Goal: Transaction & Acquisition: Book appointment/travel/reservation

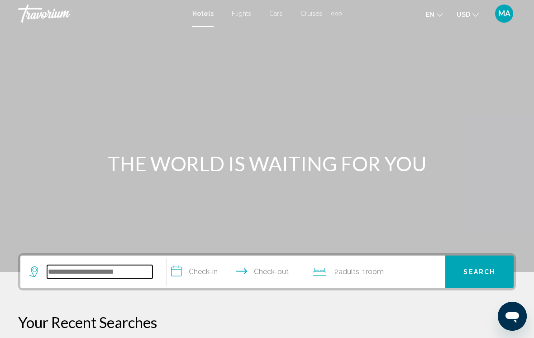
click at [82, 265] on input "Search widget" at bounding box center [100, 272] width 106 height 14
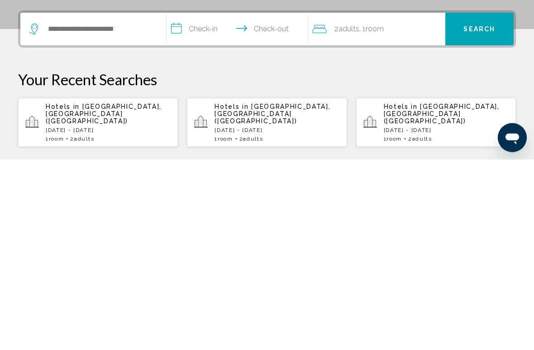
click at [83, 293] on span "[GEOGRAPHIC_DATA], [GEOGRAPHIC_DATA] ([GEOGRAPHIC_DATA])" at bounding box center [104, 304] width 116 height 22
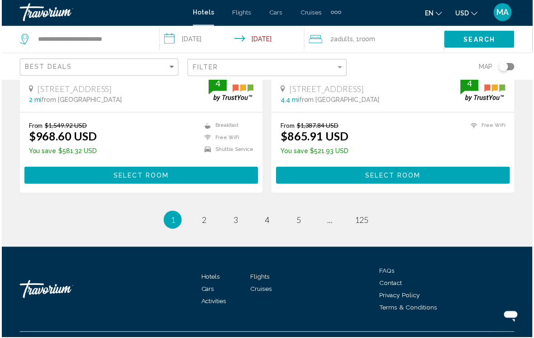
scroll to position [1902, 0]
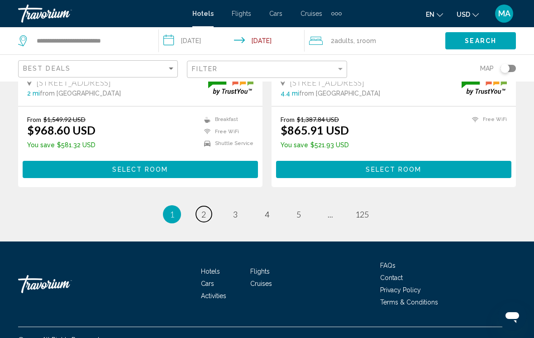
click at [207, 206] on link "page 2" at bounding box center [204, 214] width 16 height 16
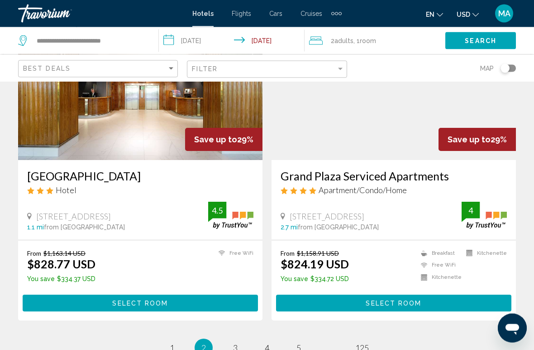
scroll to position [1756, 0]
click at [236, 337] on span "3" at bounding box center [235, 347] width 5 height 10
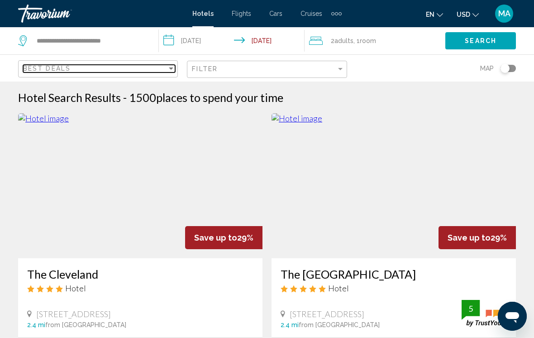
click at [77, 68] on div "Best Deals" at bounding box center [95, 68] width 144 height 7
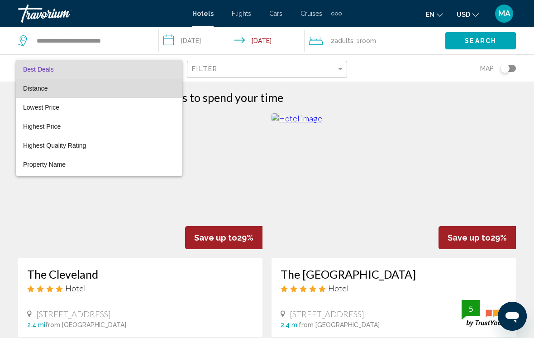
click at [42, 88] on span "Distance" at bounding box center [35, 88] width 24 height 7
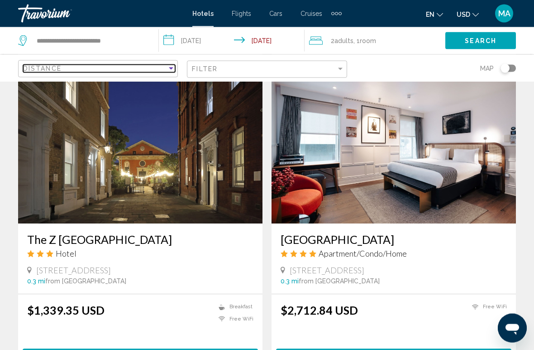
scroll to position [1024, 0]
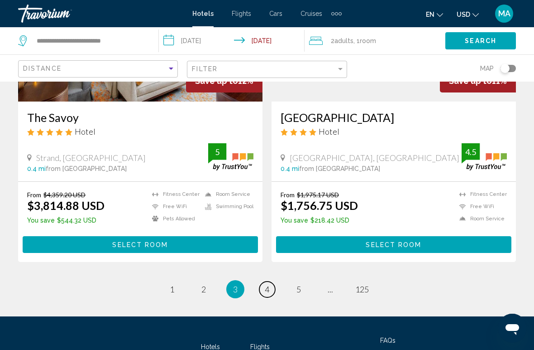
click at [273, 281] on link "page 4" at bounding box center [268, 289] width 16 height 16
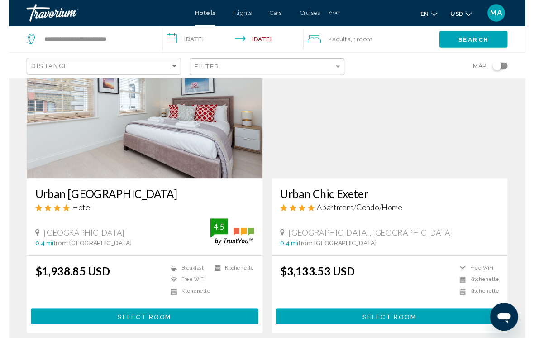
scroll to position [1866, 0]
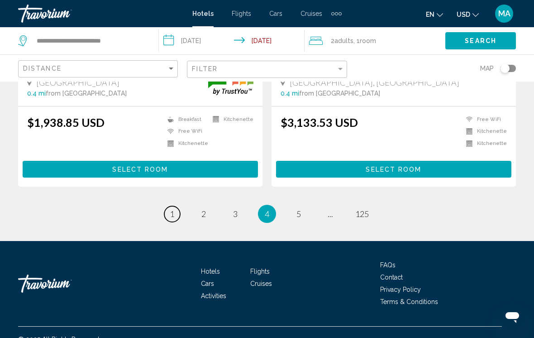
click at [173, 209] on span "1" at bounding box center [172, 214] width 5 height 10
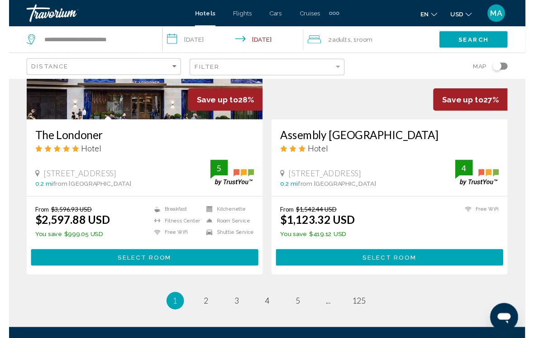
scroll to position [1875, 0]
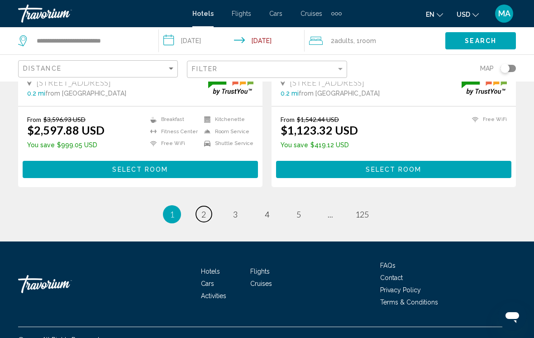
click at [204, 209] on span "2" at bounding box center [204, 214] width 5 height 10
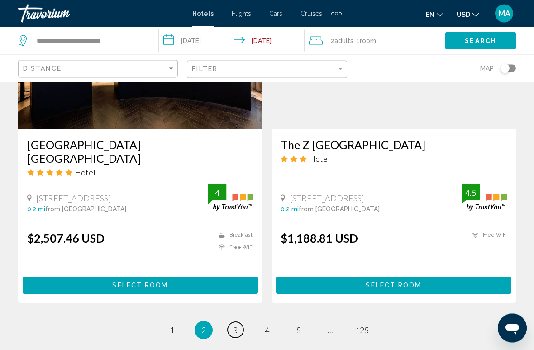
click at [234, 325] on span "3" at bounding box center [235, 330] width 5 height 10
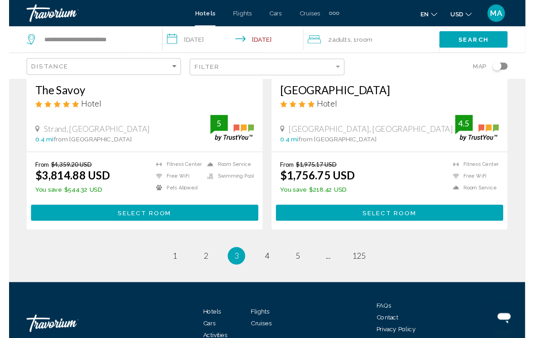
scroll to position [1849, 0]
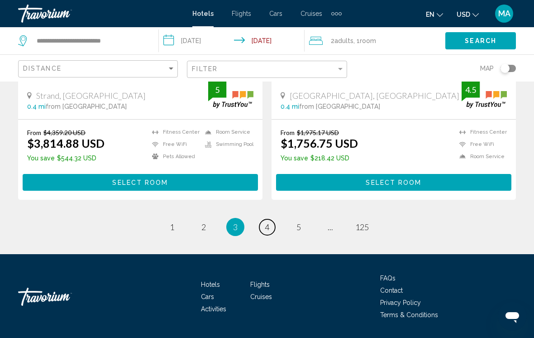
click at [268, 222] on span "4" at bounding box center [267, 227] width 5 height 10
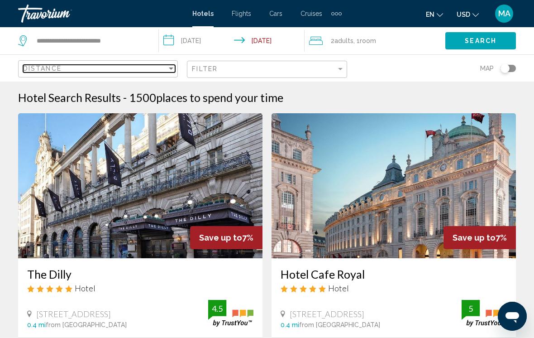
click at [171, 68] on div "Sort by" at bounding box center [171, 68] width 5 height 2
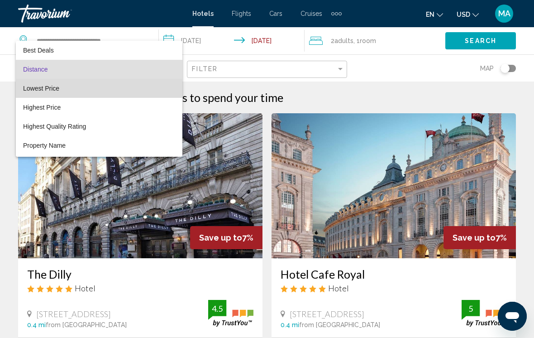
click at [54, 90] on span "Lowest Price" at bounding box center [41, 88] width 36 height 7
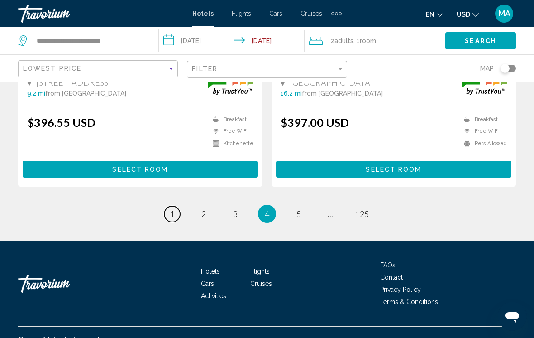
click at [168, 206] on link "page 1" at bounding box center [172, 214] width 16 height 16
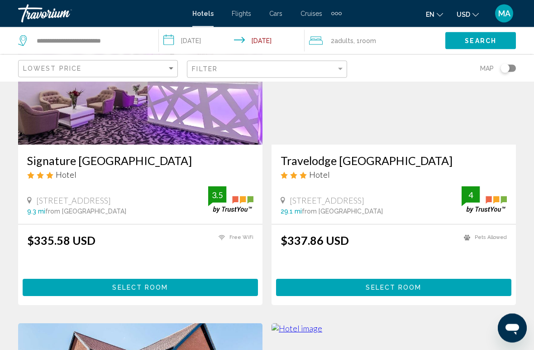
scroll to position [111, 0]
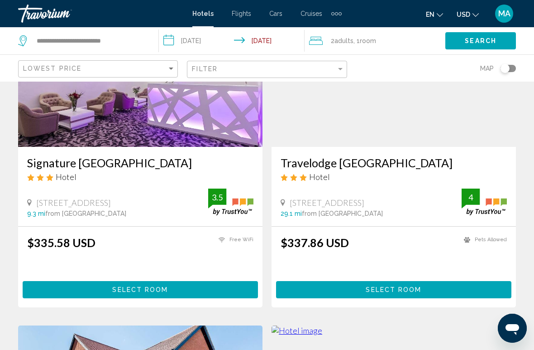
click at [137, 294] on button "Select Room" at bounding box center [141, 289] width 236 height 17
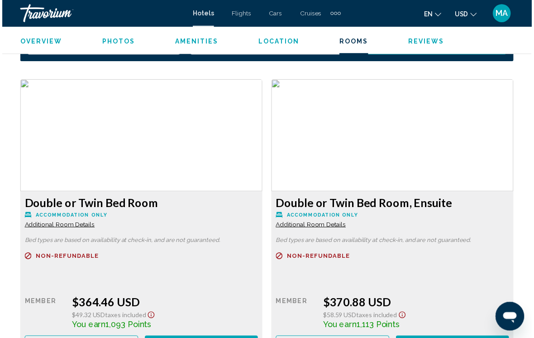
scroll to position [1349, 0]
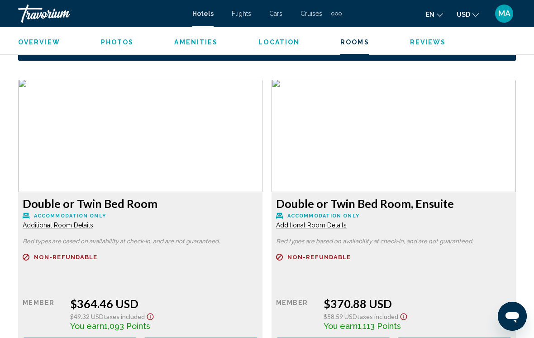
click at [241, 280] on div "Retail $0.00 when you redeem Member $364.46 USD $49.32 USD Taxes included You e…" at bounding box center [141, 317] width 236 height 74
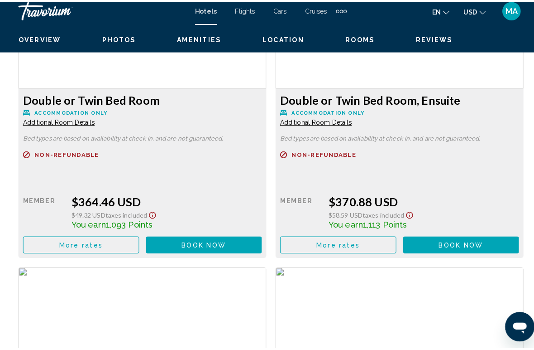
scroll to position [1454, 0]
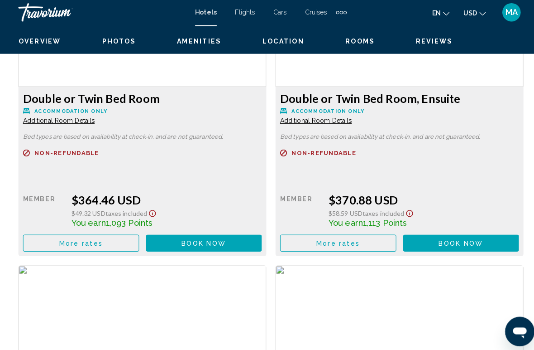
click at [88, 239] on button "More rates" at bounding box center [80, 240] width 115 height 17
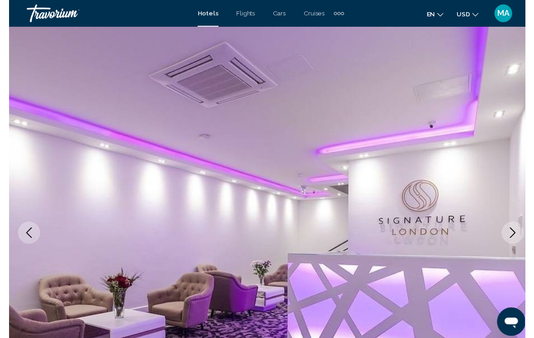
scroll to position [0, 0]
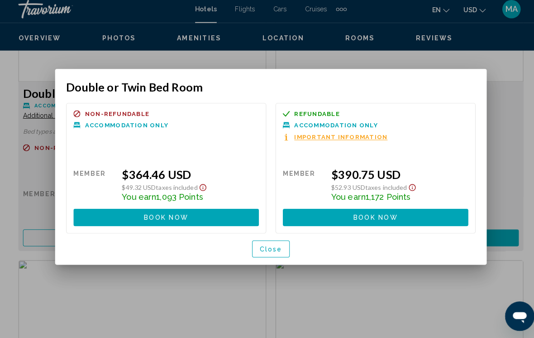
click at [273, 249] on button "Close" at bounding box center [267, 249] width 37 height 17
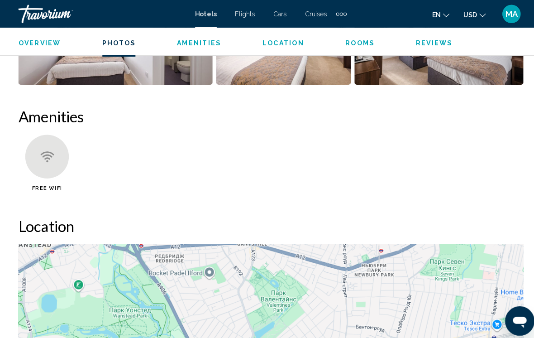
scroll to position [801, 0]
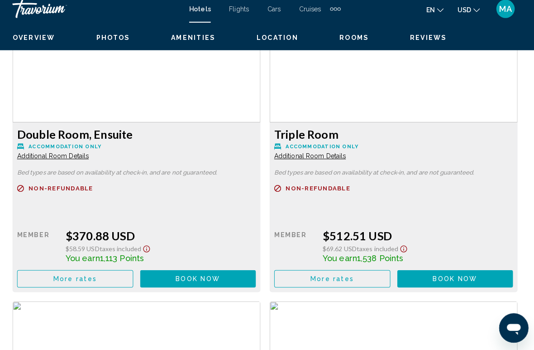
scroll to position [1737, 0]
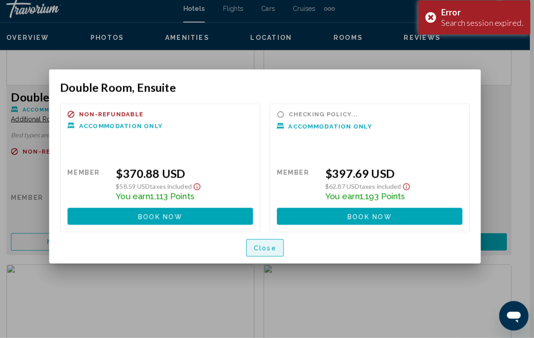
scroll to position [0, 0]
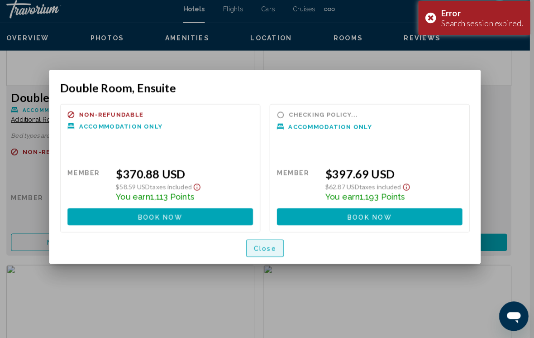
click at [260, 246] on span "Close" at bounding box center [267, 249] width 23 height 7
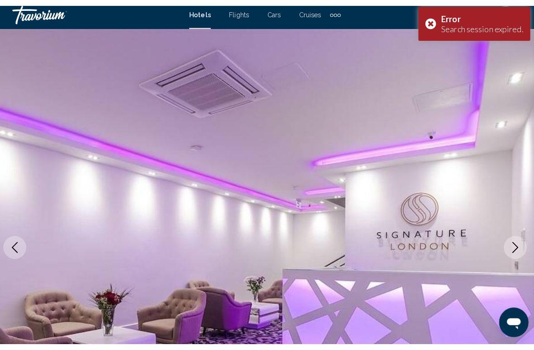
scroll to position [1740, 0]
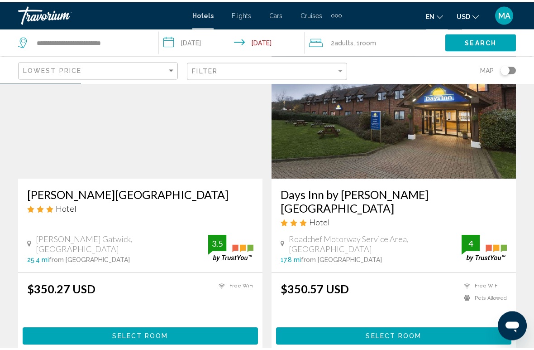
scroll to position [1057, 0]
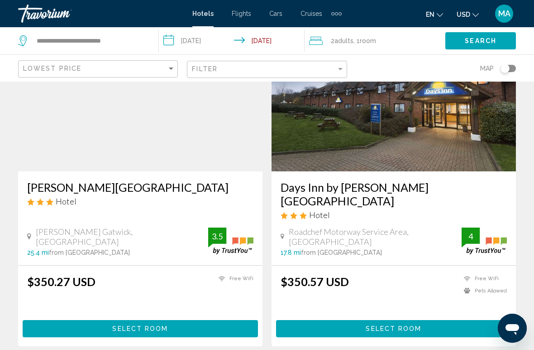
click at [371, 191] on h3 "Days Inn by [PERSON_NAME] [GEOGRAPHIC_DATA]" at bounding box center [394, 193] width 226 height 27
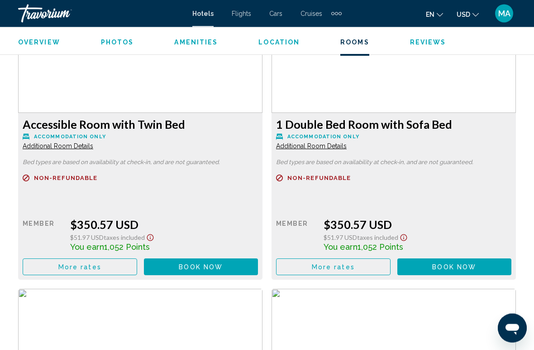
scroll to position [1419, 0]
click at [86, 264] on button "More rates" at bounding box center [80, 266] width 115 height 17
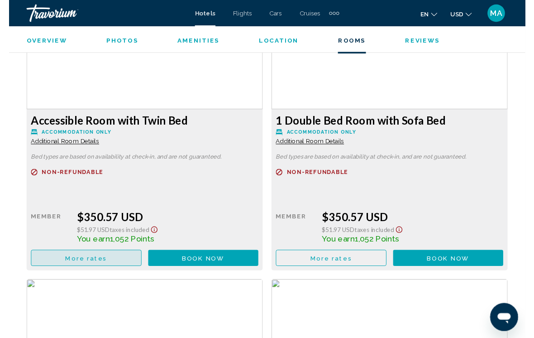
scroll to position [0, 0]
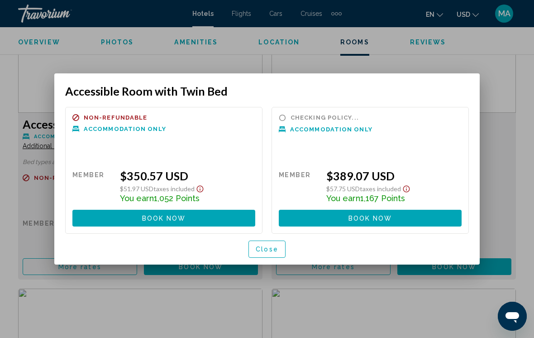
click at [264, 254] on button "Close" at bounding box center [267, 249] width 37 height 17
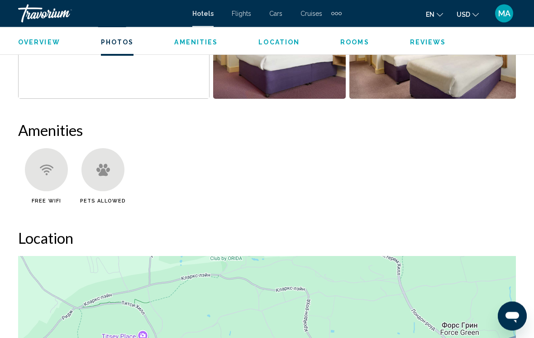
scroll to position [783, 0]
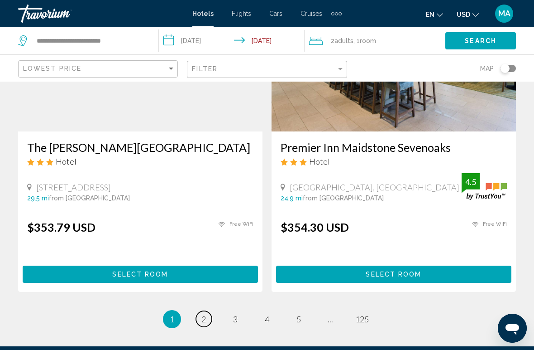
click at [204, 314] on span "2" at bounding box center [204, 319] width 5 height 10
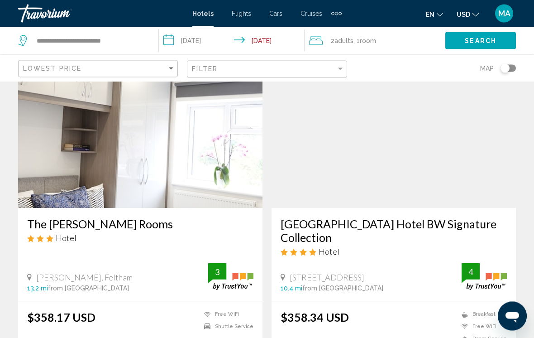
scroll to position [43, 0]
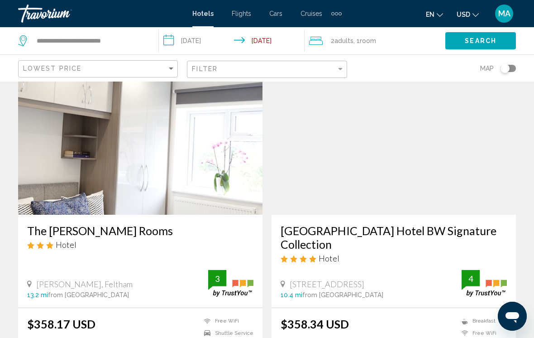
click at [377, 226] on h3 "[GEOGRAPHIC_DATA] Hotel BW Signature Collection" at bounding box center [394, 237] width 226 height 27
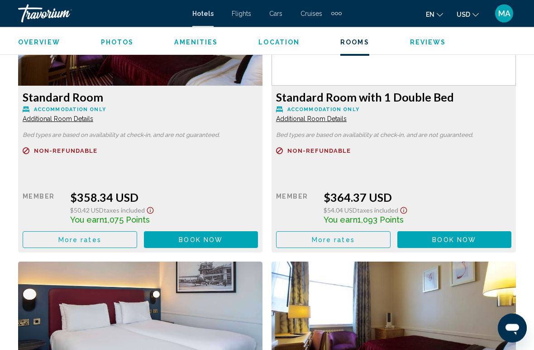
scroll to position [1466, 0]
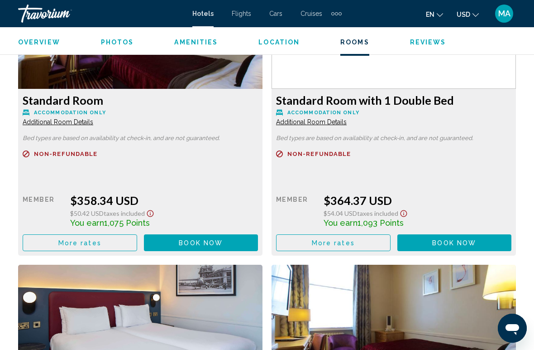
click at [92, 247] on button "More rates" at bounding box center [80, 242] width 115 height 17
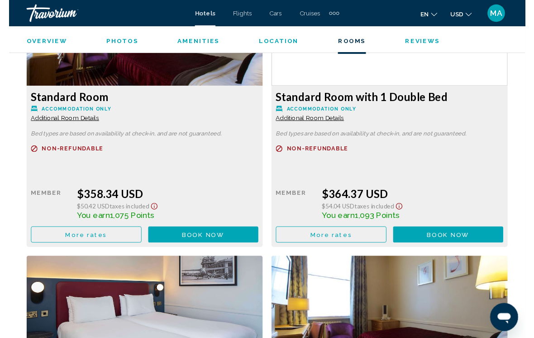
scroll to position [0, 0]
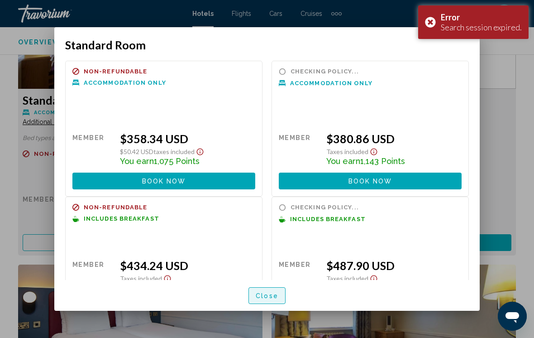
click at [274, 294] on span "Close" at bounding box center [267, 295] width 23 height 7
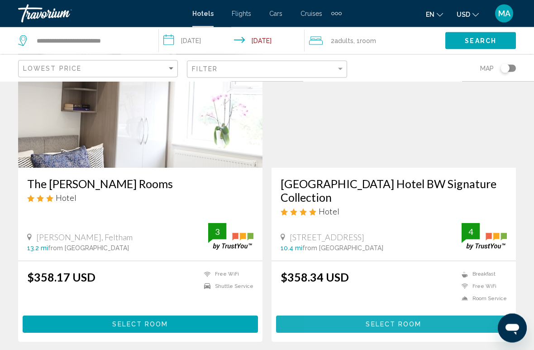
scroll to position [91, 0]
click at [351, 322] on button "Select Room" at bounding box center [394, 323] width 236 height 17
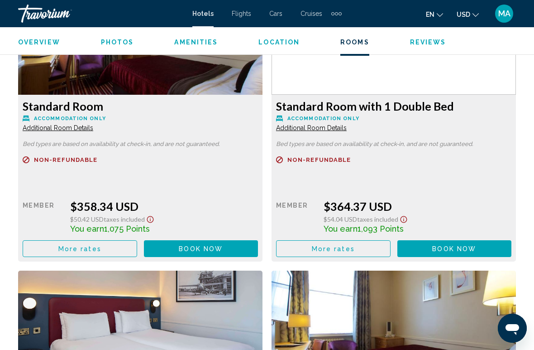
scroll to position [1465, 0]
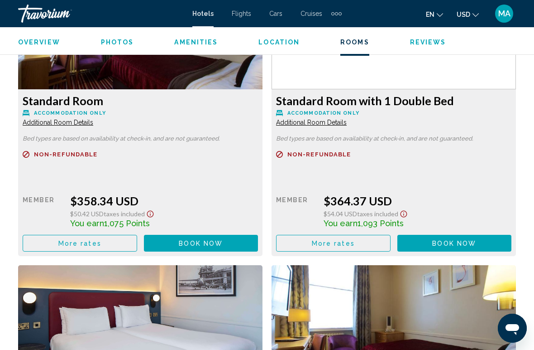
click at [101, 241] on button "More rates" at bounding box center [80, 243] width 115 height 17
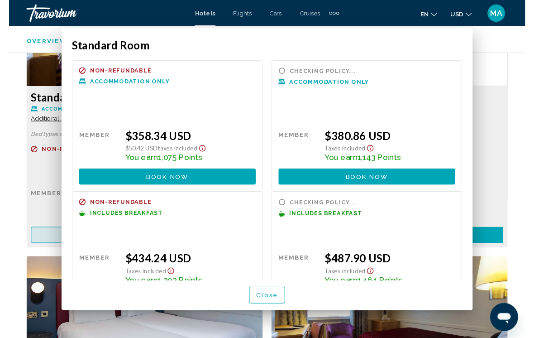
scroll to position [0, 0]
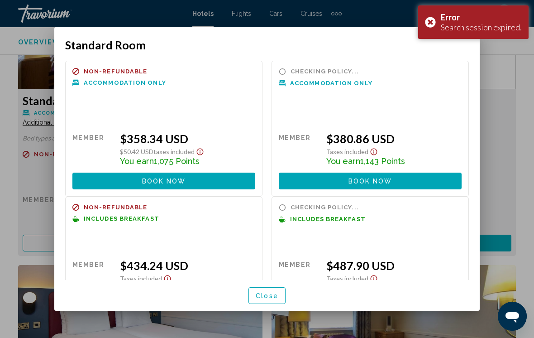
click at [275, 293] on span "Close" at bounding box center [267, 295] width 23 height 7
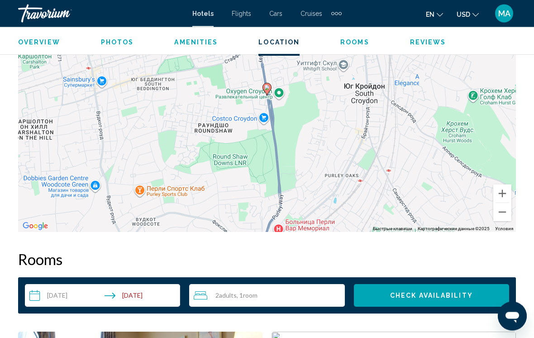
scroll to position [1092, 0]
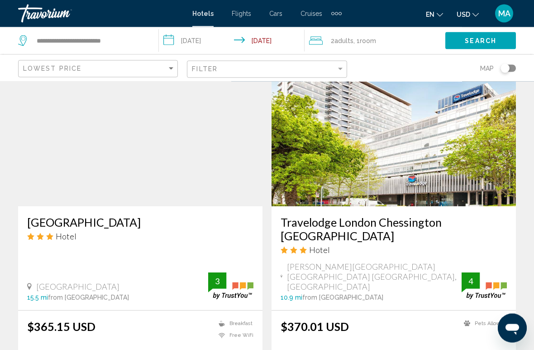
scroll to position [1052, 0]
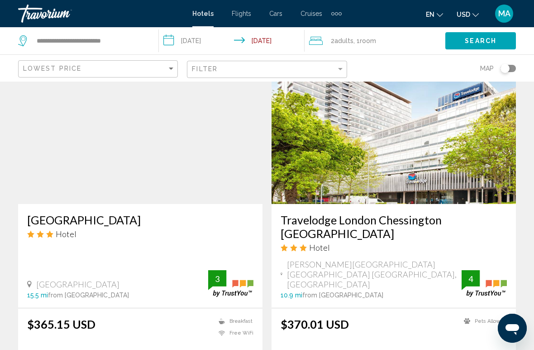
click at [372, 213] on h3 "Travelodge London Chessington [GEOGRAPHIC_DATA]" at bounding box center [394, 226] width 226 height 27
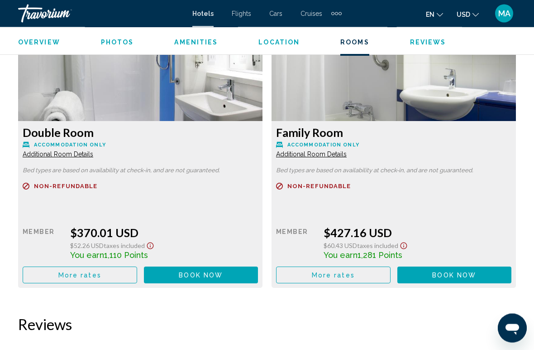
scroll to position [1428, 0]
click at [95, 271] on span "More rates" at bounding box center [79, 274] width 43 height 7
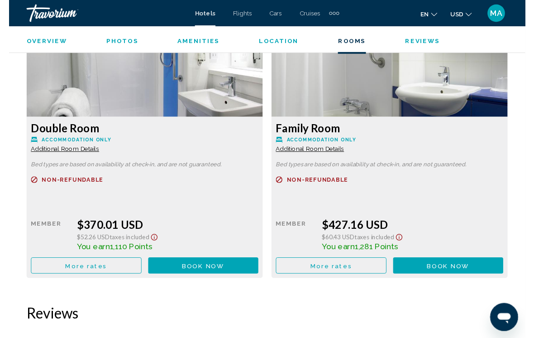
scroll to position [0, 0]
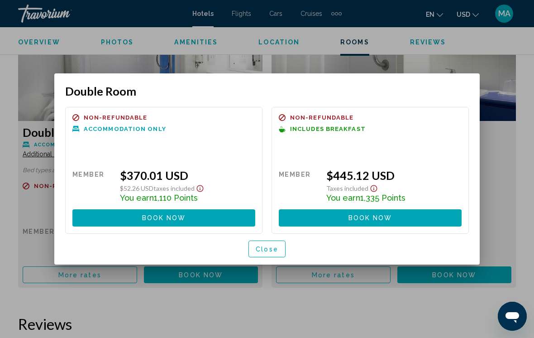
click at [271, 250] on span "Close" at bounding box center [267, 248] width 23 height 7
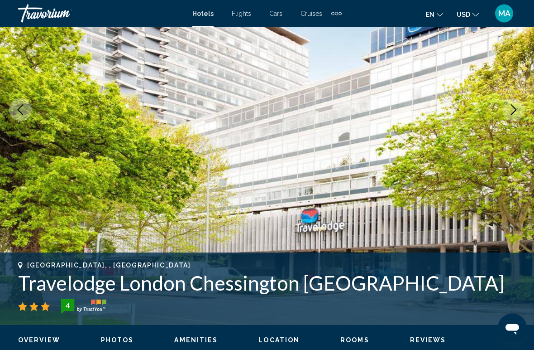
scroll to position [135, 0]
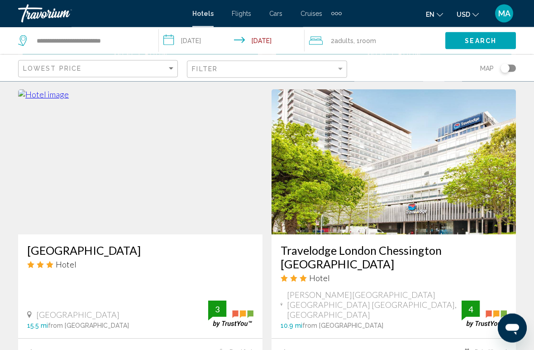
scroll to position [1022, 0]
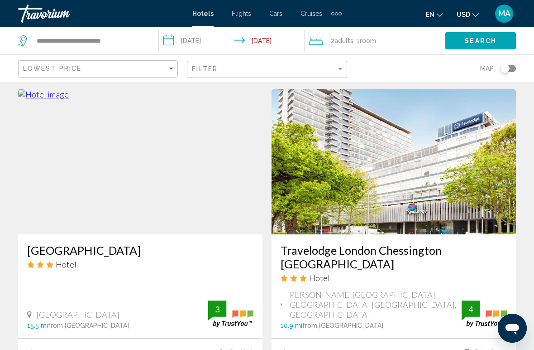
click at [279, 40] on input "**********" at bounding box center [233, 42] width 149 height 30
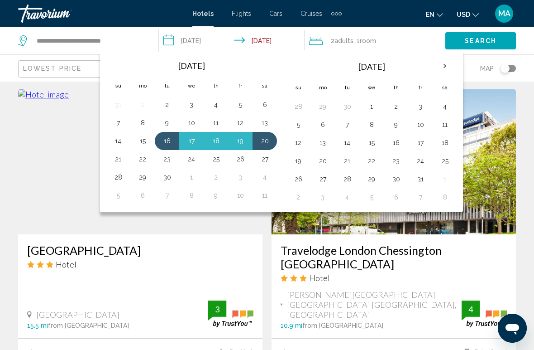
click at [166, 140] on button "16" at bounding box center [167, 141] width 14 height 13
click at [164, 163] on button "23" at bounding box center [167, 159] width 14 height 13
type input "**********"
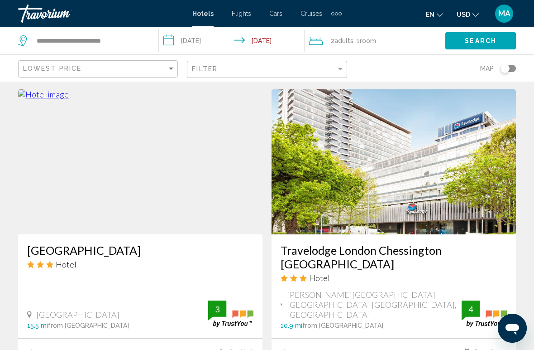
click at [475, 45] on span "Search" at bounding box center [481, 41] width 32 height 7
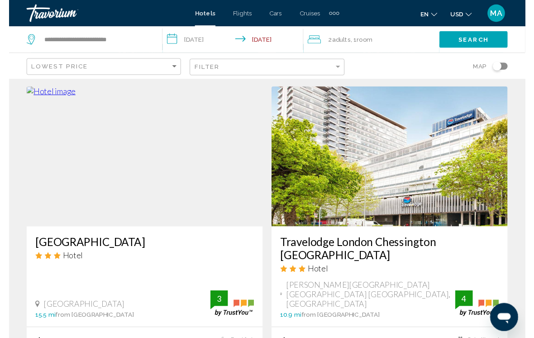
scroll to position [16, 0]
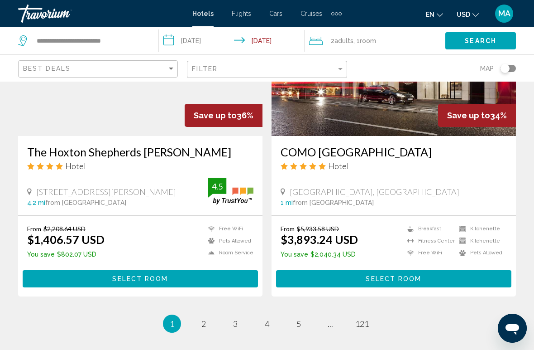
scroll to position [1810, 0]
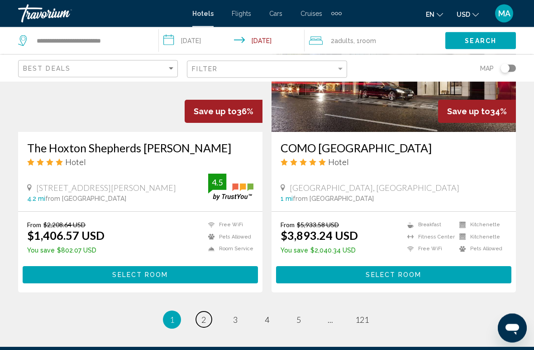
click at [202, 315] on span "2" at bounding box center [204, 320] width 5 height 10
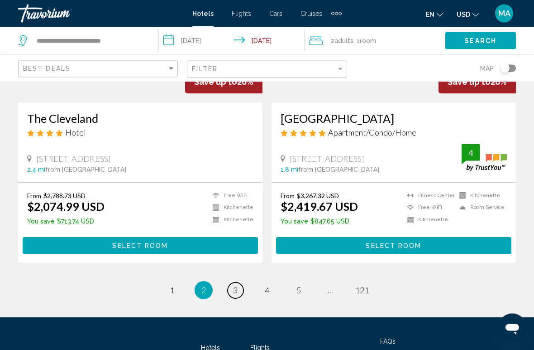
click at [234, 288] on span "3" at bounding box center [235, 290] width 5 height 10
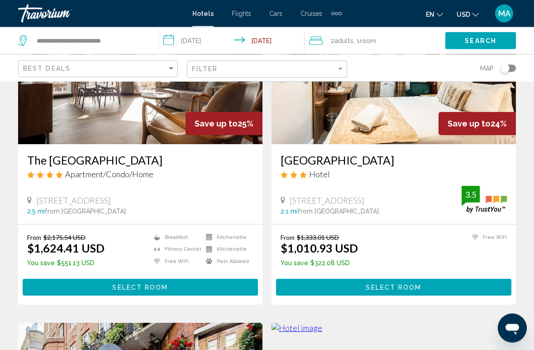
scroll to position [1098, 0]
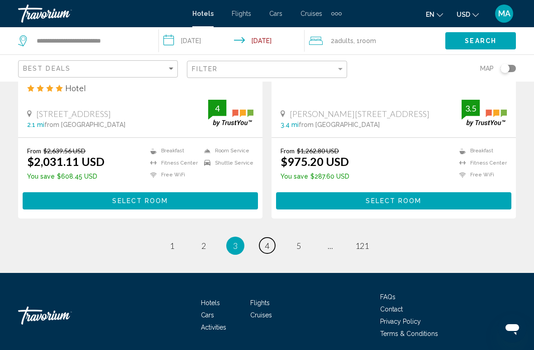
click at [274, 237] on link "page 4" at bounding box center [268, 245] width 16 height 16
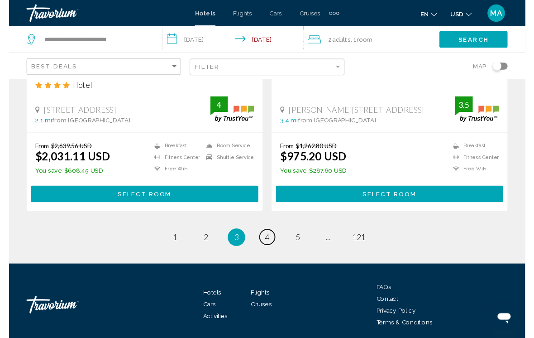
scroll to position [1850, 0]
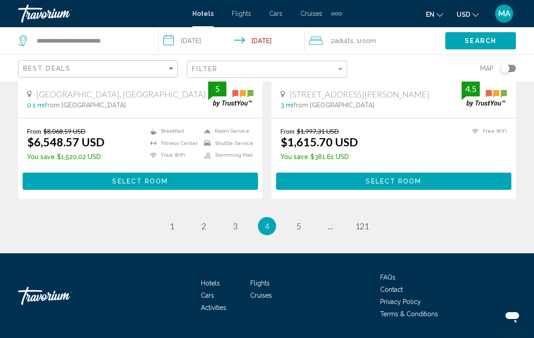
click at [265, 221] on span "4" at bounding box center [267, 226] width 5 height 10
click at [271, 217] on li "You're on page 4" at bounding box center [267, 226] width 18 height 18
click at [263, 219] on ul "4 / 121 page 1 page 2 page 3 You're on page 4 page 5 page ... page 121" at bounding box center [267, 226] width 498 height 18
click at [258, 217] on li "You're on page 4" at bounding box center [267, 226] width 18 height 18
click at [265, 221] on span "4" at bounding box center [267, 226] width 5 height 10
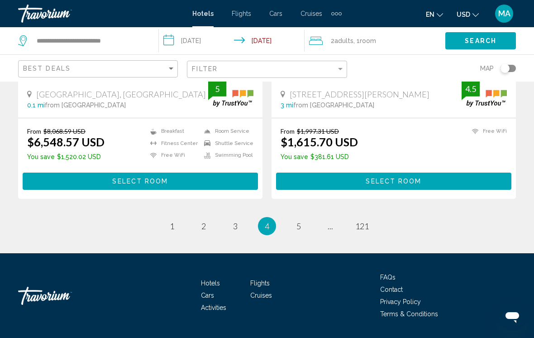
click at [267, 217] on li "You're on page 4" at bounding box center [267, 226] width 18 height 18
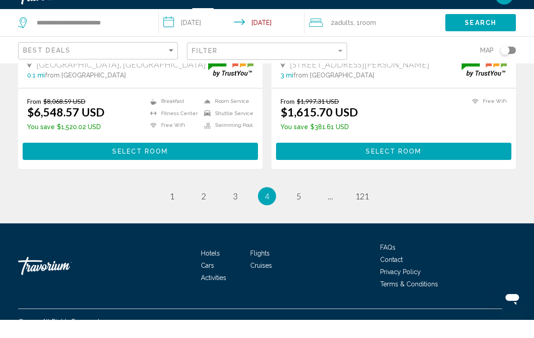
scroll to position [1839, 0]
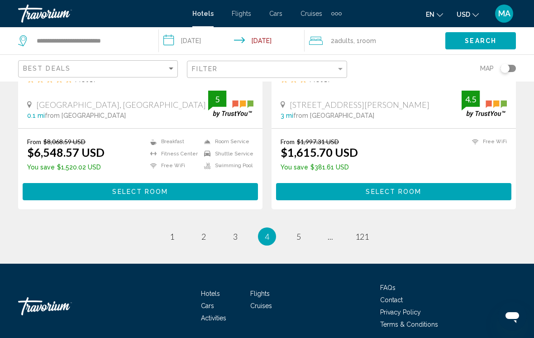
click at [301, 264] on div "Hotels Flights Cars Cruises Activities FAQs Contact Privacy Policy Terms & Cond…" at bounding box center [267, 306] width 498 height 85
click at [261, 227] on li "You're on page 4" at bounding box center [267, 236] width 18 height 18
click at [269, 231] on span "4" at bounding box center [267, 236] width 5 height 10
click at [300, 231] on span "5" at bounding box center [299, 236] width 5 height 10
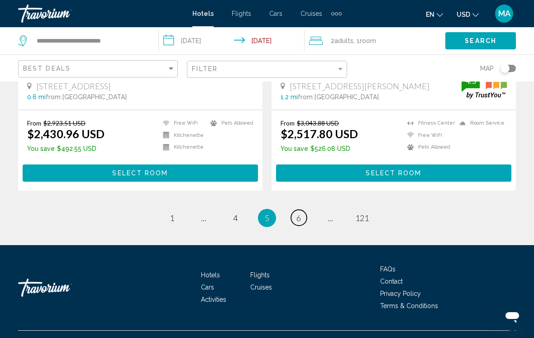
click at [300, 213] on span "6" at bounding box center [299, 218] width 5 height 10
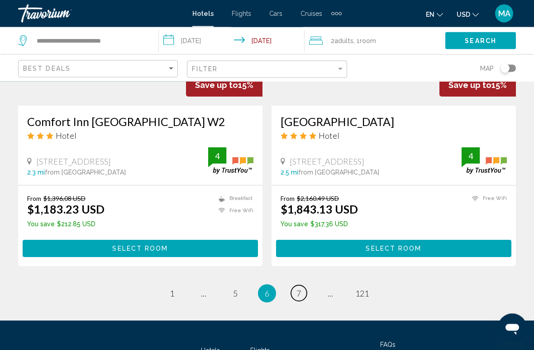
click at [303, 285] on link "page 7" at bounding box center [299, 293] width 16 height 16
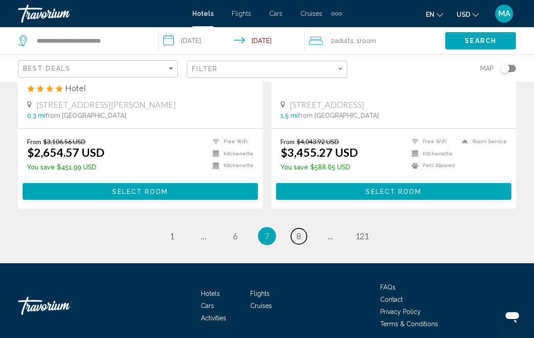
click at [301, 231] on span "8" at bounding box center [299, 236] width 5 height 10
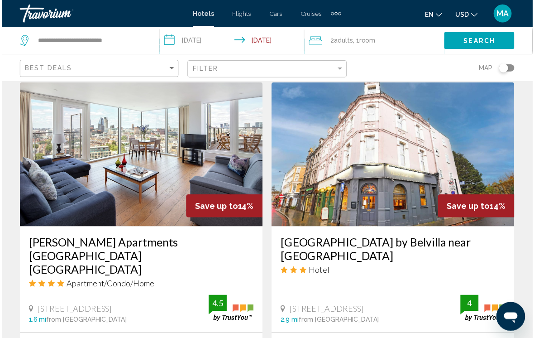
scroll to position [1032, 0]
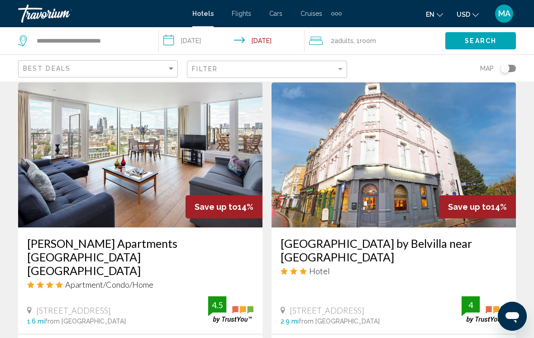
click at [340, 236] on h3 "[GEOGRAPHIC_DATA] by Belvilla near [GEOGRAPHIC_DATA]" at bounding box center [394, 249] width 226 height 27
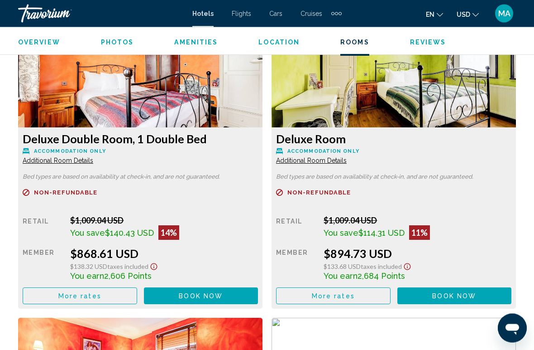
scroll to position [1428, 0]
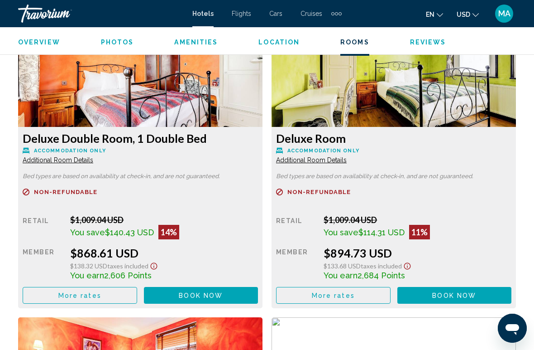
click at [112, 291] on button "More rates" at bounding box center [80, 295] width 115 height 17
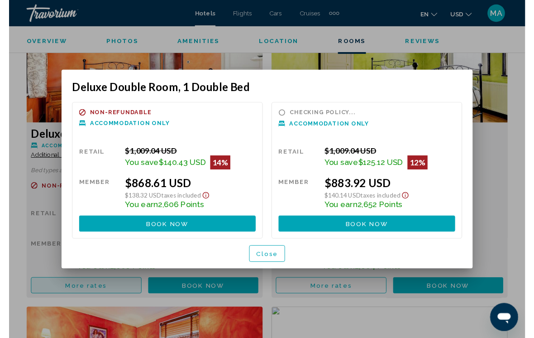
scroll to position [0, 0]
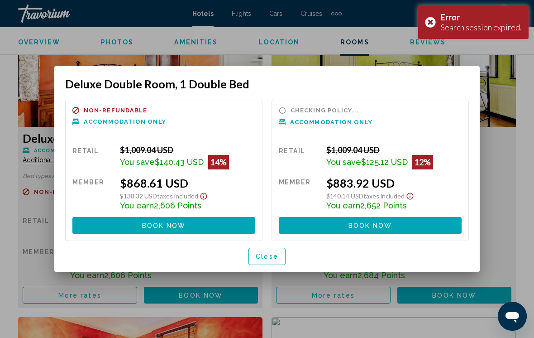
click at [270, 258] on span "Close" at bounding box center [267, 256] width 23 height 7
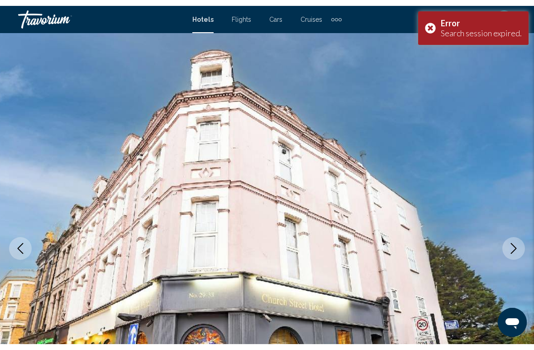
scroll to position [1428, 0]
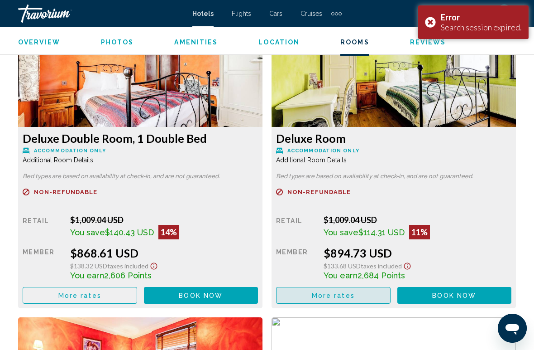
click at [101, 292] on span "More rates" at bounding box center [79, 295] width 43 height 7
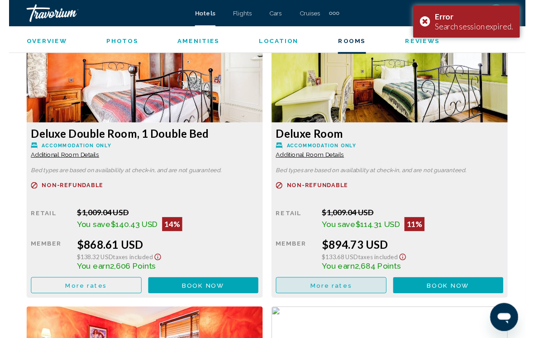
scroll to position [0, 0]
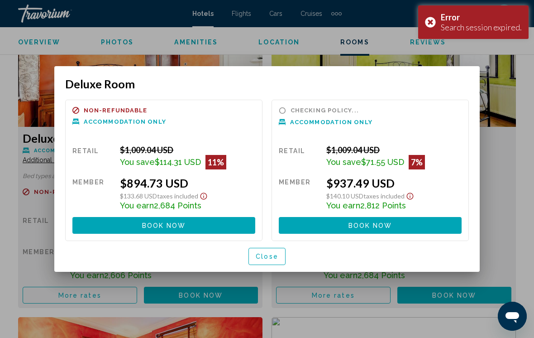
click at [277, 258] on span "Close" at bounding box center [267, 256] width 23 height 7
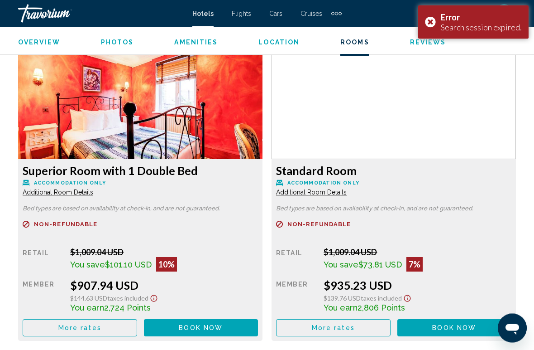
scroll to position [1715, 0]
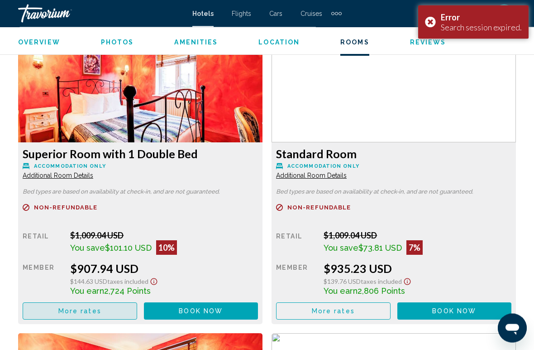
click at [105, 16] on button "More rates" at bounding box center [80, 7] width 115 height 17
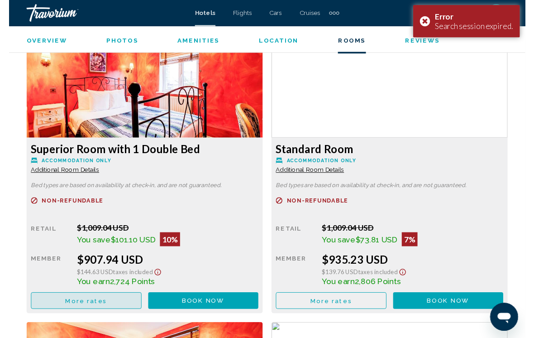
scroll to position [0, 0]
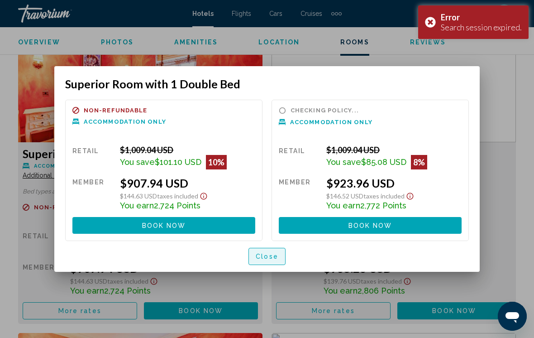
click at [270, 257] on span "Close" at bounding box center [267, 256] width 23 height 7
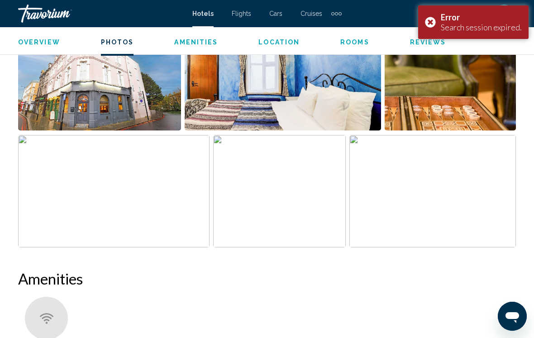
scroll to position [650, 0]
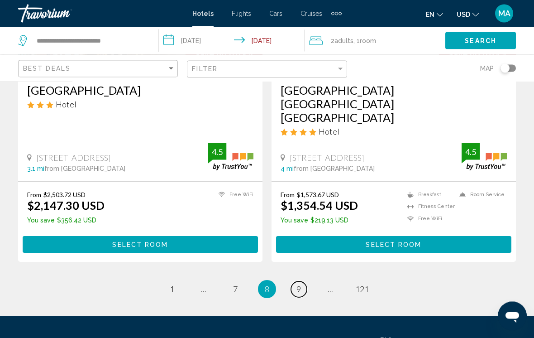
click at [300, 284] on span "9" at bounding box center [299, 289] width 5 height 10
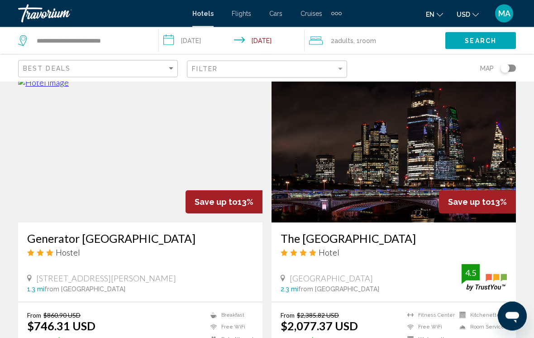
click at [103, 232] on h3 "Generator [GEOGRAPHIC_DATA]" at bounding box center [140, 239] width 226 height 14
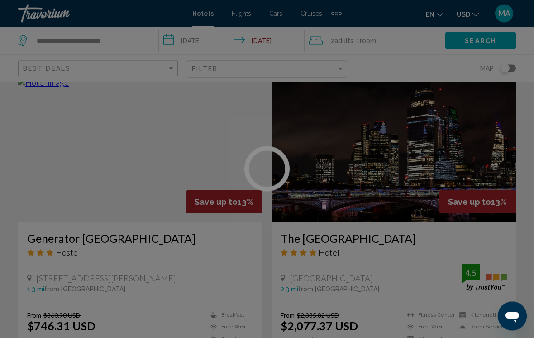
scroll to position [696, 0]
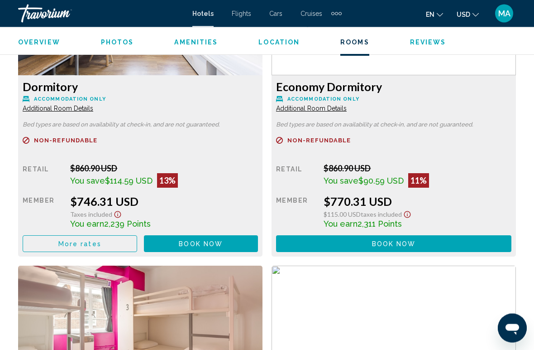
scroll to position [1445, 0]
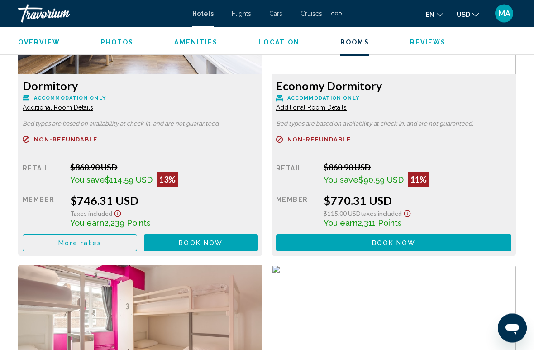
click at [74, 240] on span "More rates" at bounding box center [79, 243] width 43 height 7
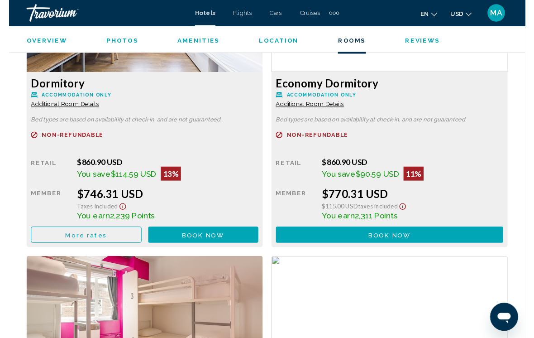
scroll to position [0, 0]
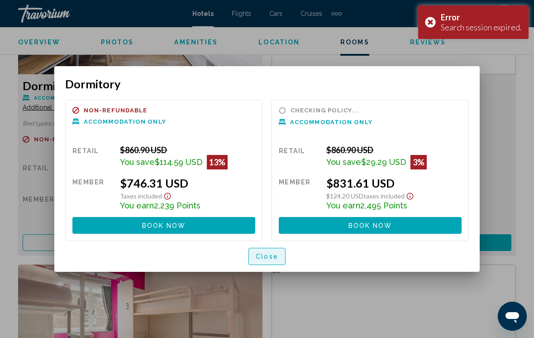
click at [268, 260] on span "Close" at bounding box center [267, 256] width 23 height 7
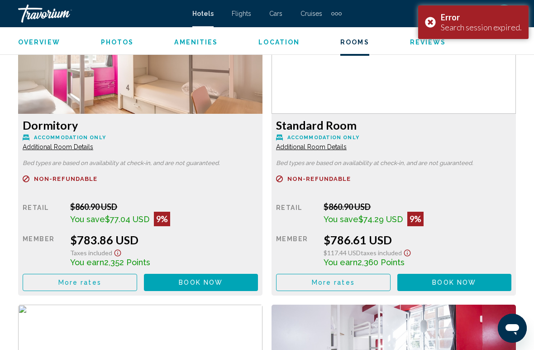
scroll to position [1709, 0]
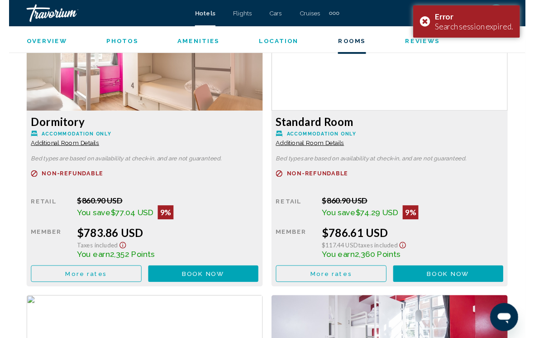
scroll to position [0, 0]
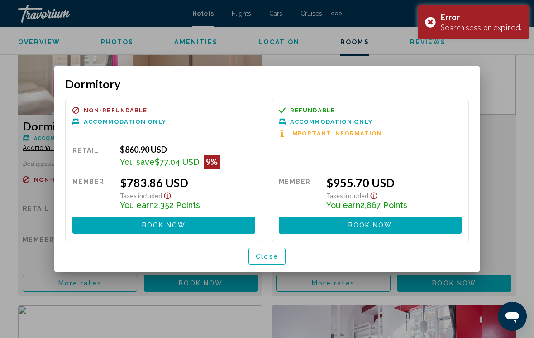
click at [262, 258] on span "Close" at bounding box center [267, 256] width 23 height 7
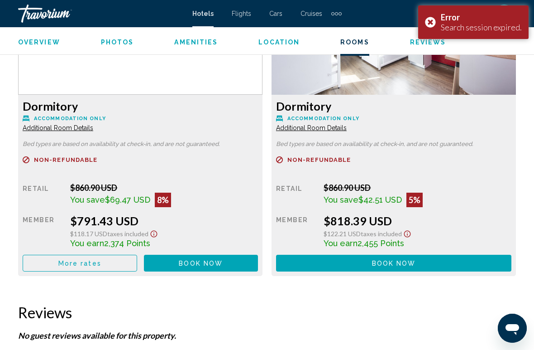
scroll to position [2032, 0]
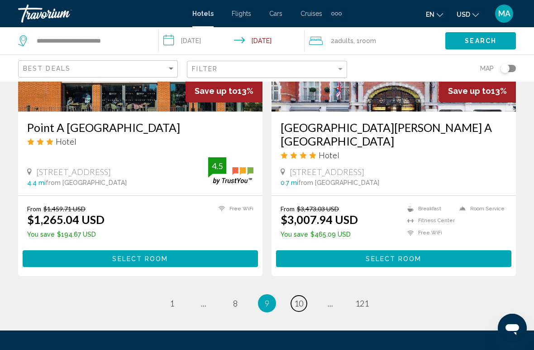
click at [299, 298] on span "10" at bounding box center [298, 303] width 9 height 10
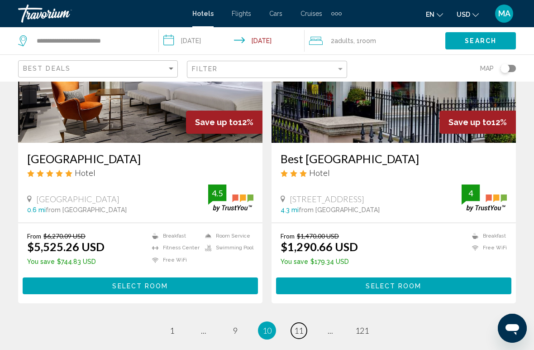
scroll to position [1769, 0]
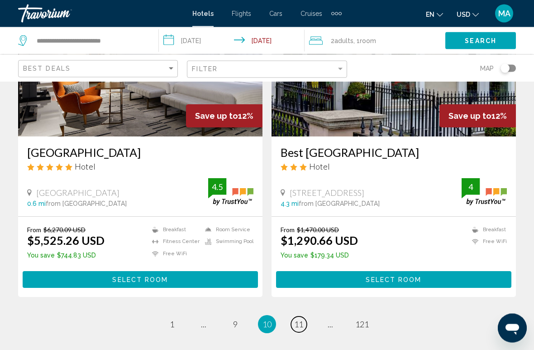
click at [298, 319] on span "11" at bounding box center [298, 324] width 9 height 10
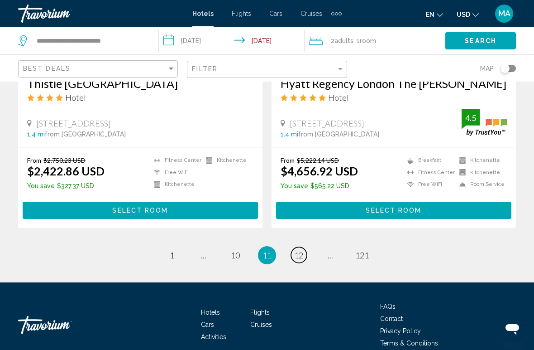
click at [302, 247] on link "page 12" at bounding box center [299, 255] width 16 height 16
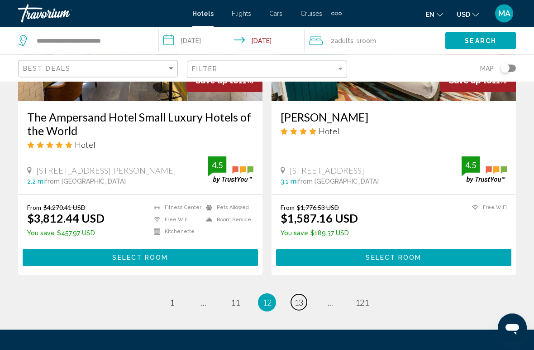
click at [298, 298] on span "13" at bounding box center [298, 303] width 9 height 10
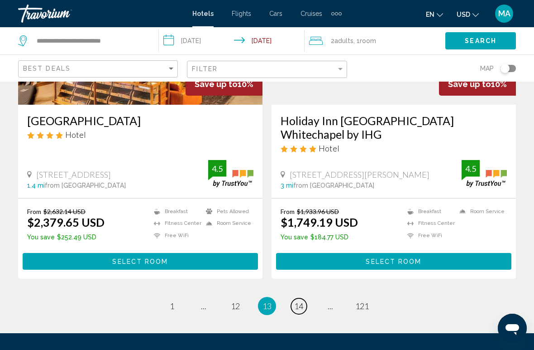
click at [293, 298] on link "page 14" at bounding box center [299, 306] width 16 height 16
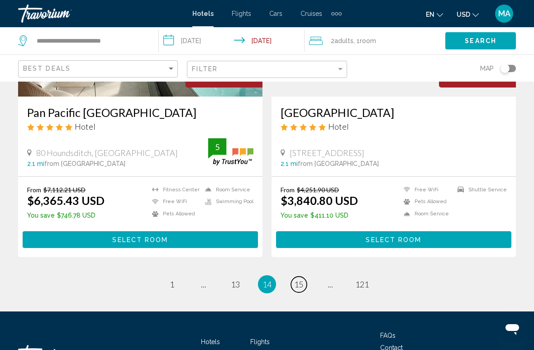
click at [300, 279] on span "15" at bounding box center [298, 284] width 9 height 10
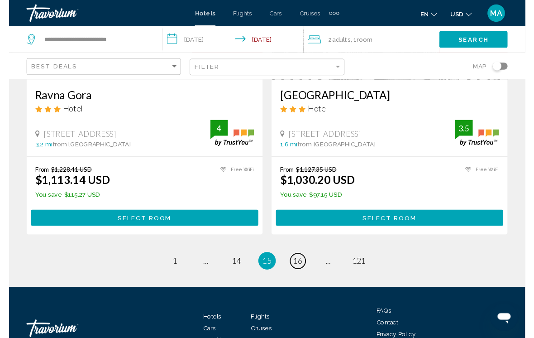
scroll to position [1875, 0]
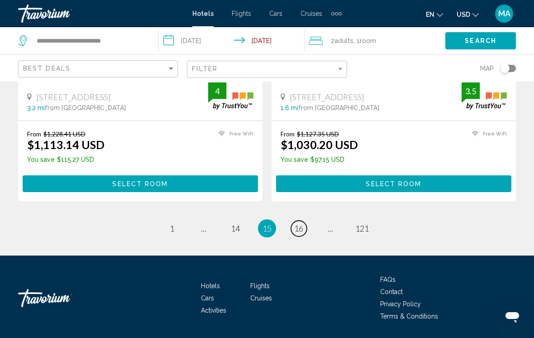
click at [301, 223] on span "16" at bounding box center [298, 228] width 9 height 10
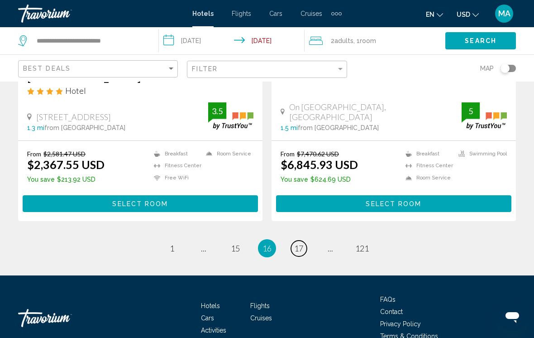
click at [301, 243] on span "17" at bounding box center [298, 248] width 9 height 10
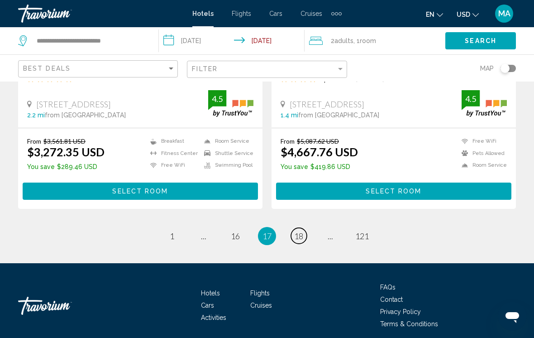
click at [301, 228] on link "page 18" at bounding box center [299, 236] width 16 height 16
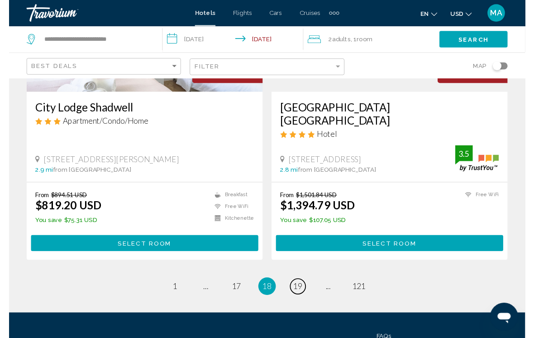
scroll to position [1862, 0]
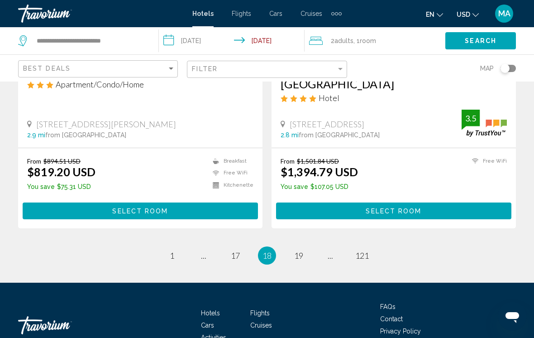
click at [267, 250] on span "18" at bounding box center [267, 255] width 9 height 10
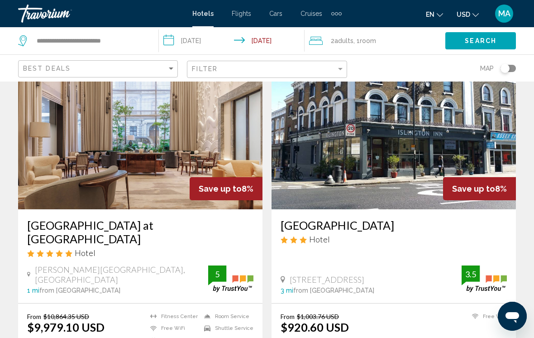
scroll to position [48, 0]
click at [317, 226] on h3 "[GEOGRAPHIC_DATA]" at bounding box center [394, 226] width 226 height 14
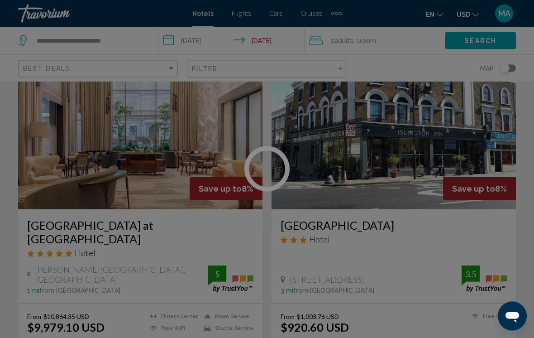
scroll to position [49, 0]
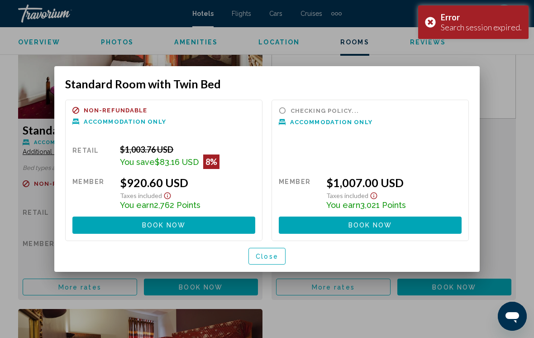
click at [270, 259] on span "Close" at bounding box center [267, 256] width 23 height 7
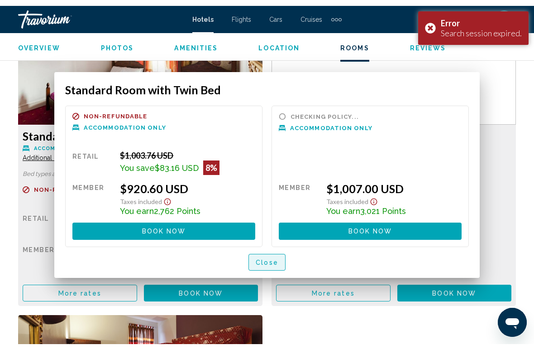
scroll to position [1436, 0]
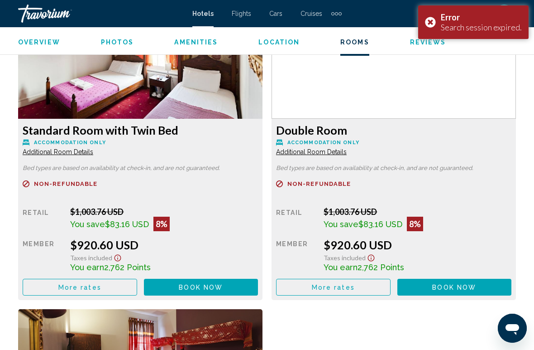
click at [101, 285] on span "More rates" at bounding box center [79, 287] width 43 height 7
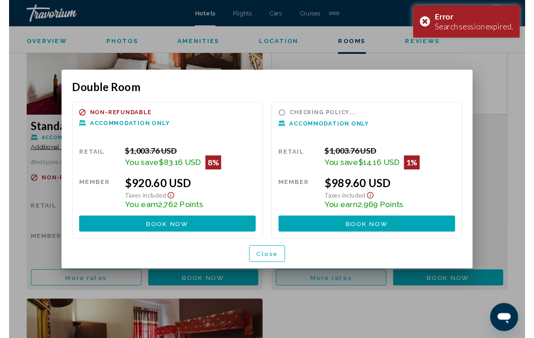
scroll to position [0, 0]
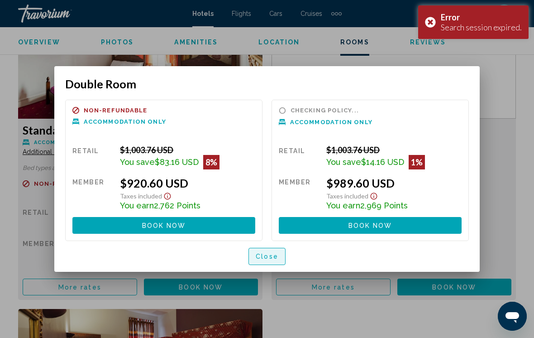
click at [263, 255] on span "Close" at bounding box center [267, 256] width 23 height 7
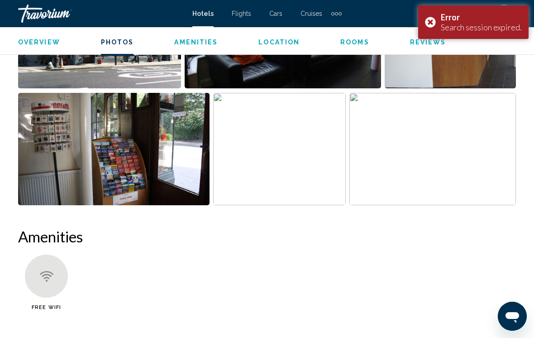
scroll to position [707, 0]
click at [370, 251] on div "Amenities Free WiFi No amenities information available." at bounding box center [267, 273] width 498 height 90
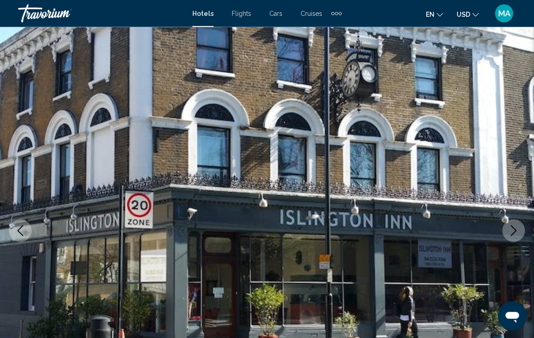
scroll to position [0, 0]
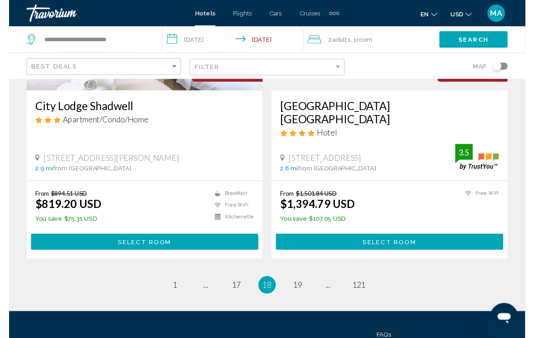
scroll to position [1862, 0]
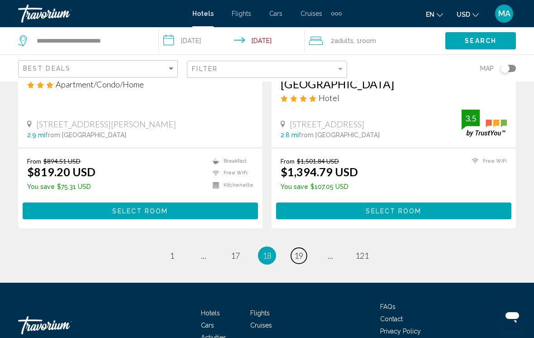
click at [299, 250] on span "19" at bounding box center [298, 255] width 9 height 10
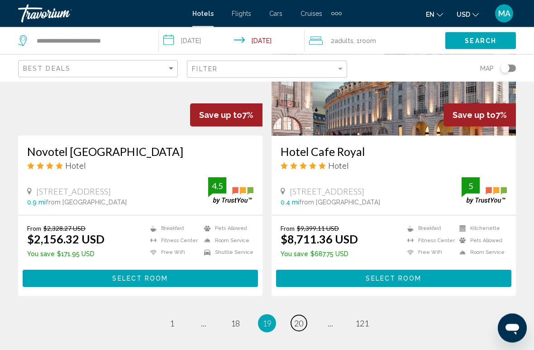
click at [303, 318] on span "20" at bounding box center [298, 323] width 9 height 10
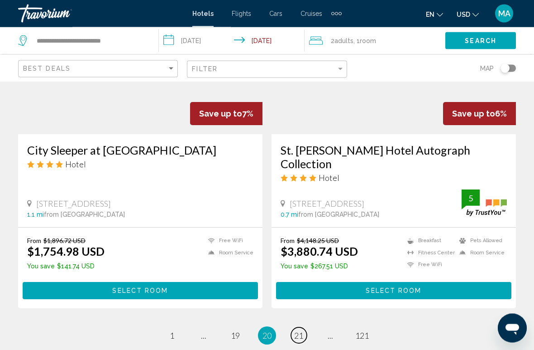
scroll to position [1782, 0]
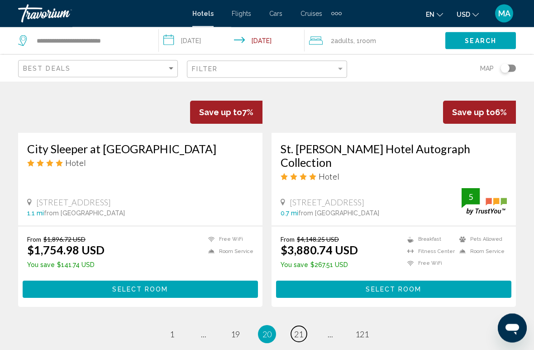
click at [297, 329] on span "21" at bounding box center [298, 334] width 9 height 10
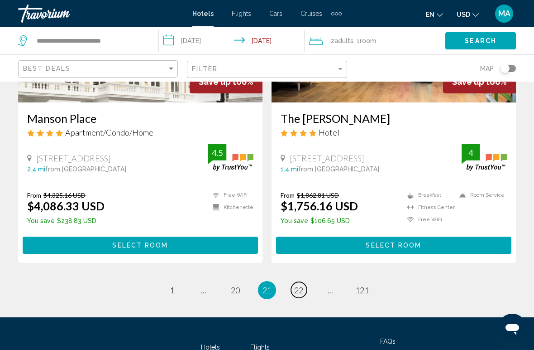
scroll to position [1777, 0]
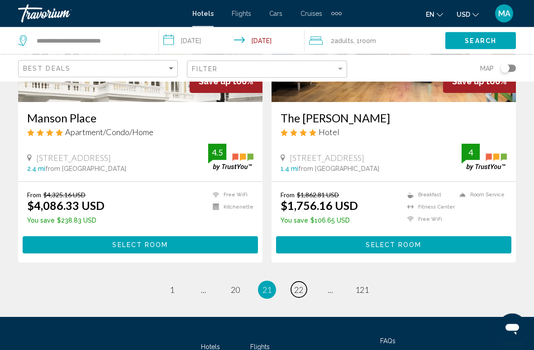
click at [299, 286] on span "22" at bounding box center [298, 290] width 9 height 10
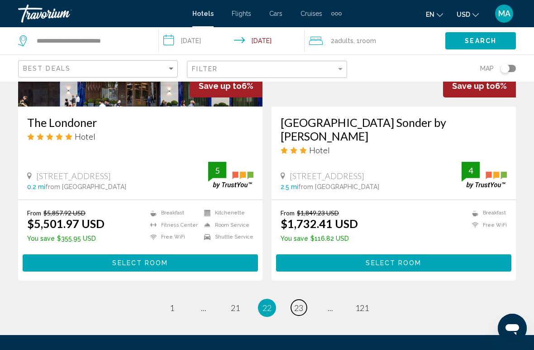
scroll to position [1798, 0]
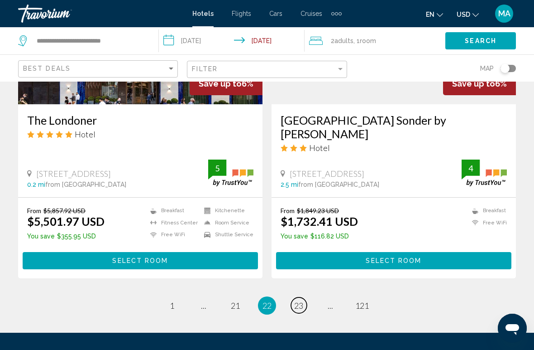
click at [302, 300] on span "23" at bounding box center [298, 305] width 9 height 10
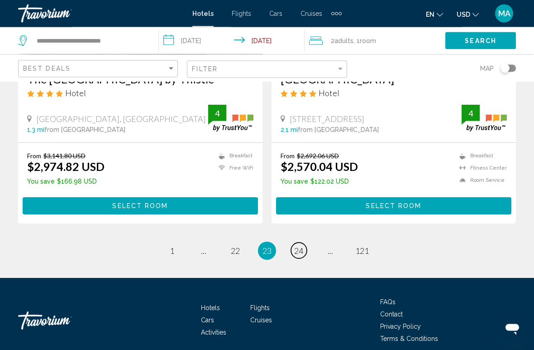
click at [300, 256] on span "24" at bounding box center [298, 251] width 9 height 10
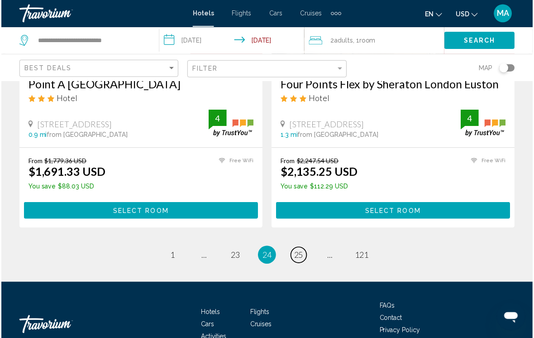
scroll to position [1865, 0]
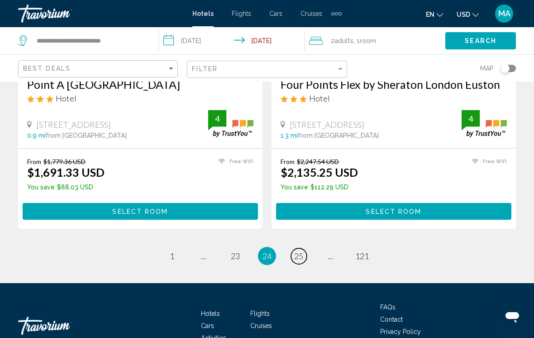
click at [303, 248] on link "page 25" at bounding box center [299, 256] width 16 height 16
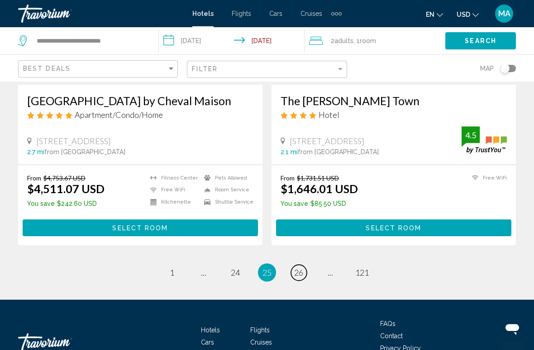
click at [299, 267] on span "26" at bounding box center [298, 272] width 9 height 10
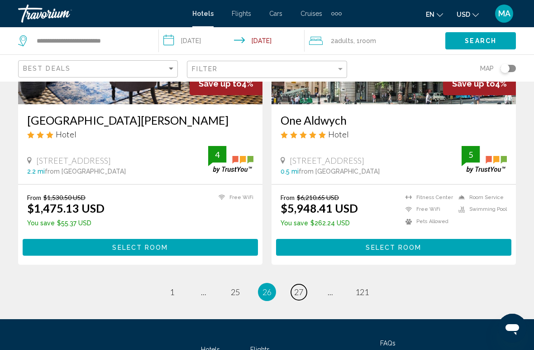
click at [299, 284] on link "page 27" at bounding box center [299, 292] width 16 height 16
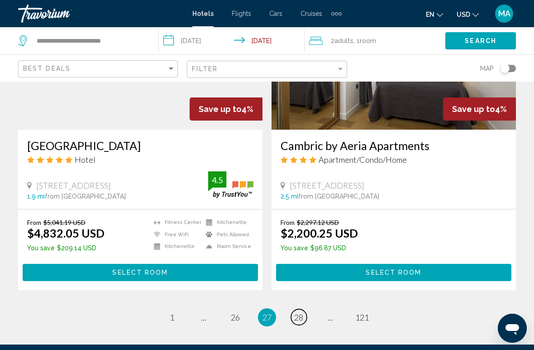
click at [297, 312] on span "28" at bounding box center [298, 317] width 9 height 10
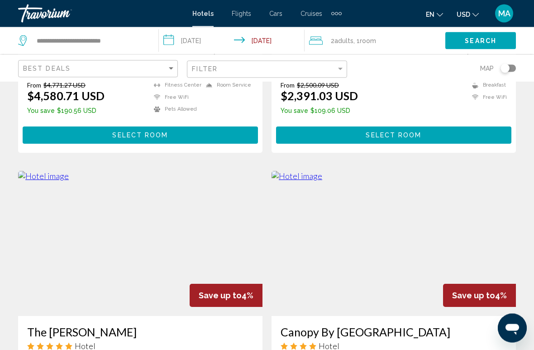
scroll to position [589, 0]
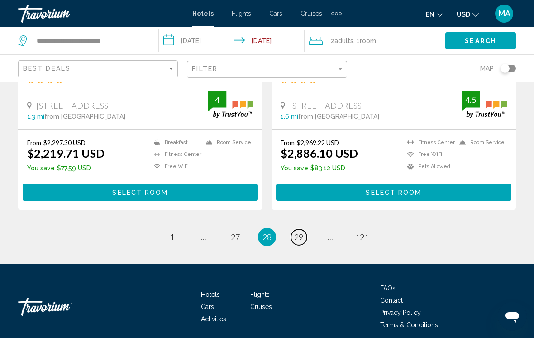
click at [296, 240] on span "29" at bounding box center [298, 237] width 9 height 10
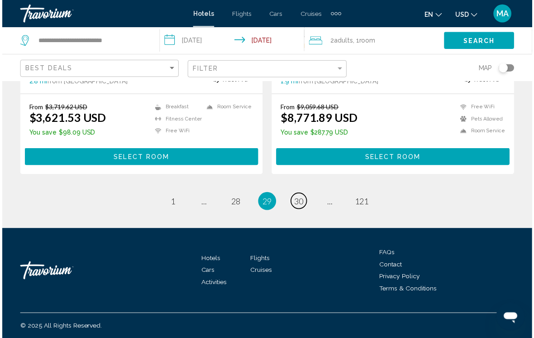
scroll to position [1861, 0]
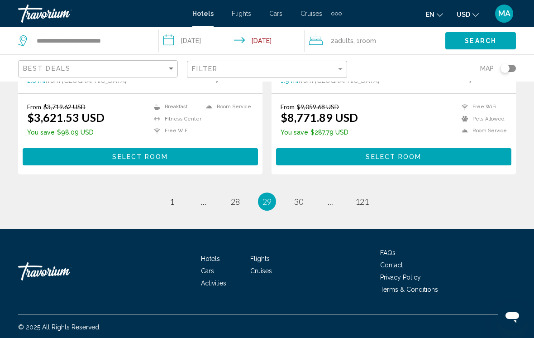
click at [286, 211] on ul "29 / 121 page 1 page ... page 28 You're on page 29 page 30 page ... page 121" at bounding box center [267, 201] width 498 height 18
click at [302, 207] on span "30" at bounding box center [298, 202] width 9 height 10
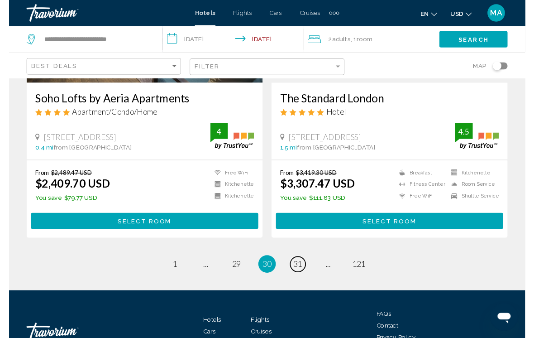
scroll to position [1862, 0]
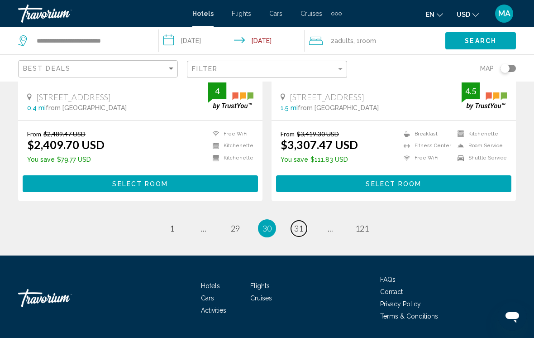
click at [298, 223] on span "31" at bounding box center [298, 228] width 9 height 10
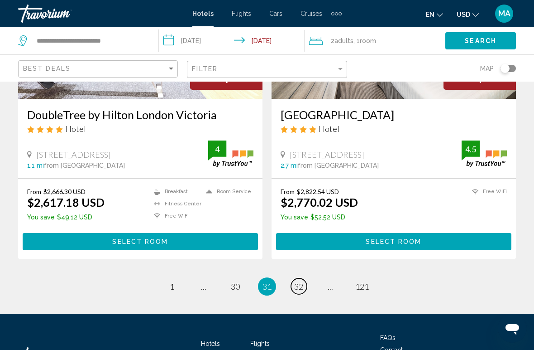
click at [302, 281] on span "32" at bounding box center [298, 286] width 9 height 10
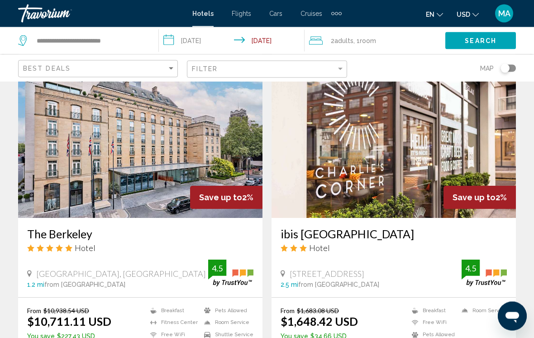
click at [370, 227] on h3 "ibis [GEOGRAPHIC_DATA]" at bounding box center [394, 234] width 226 height 14
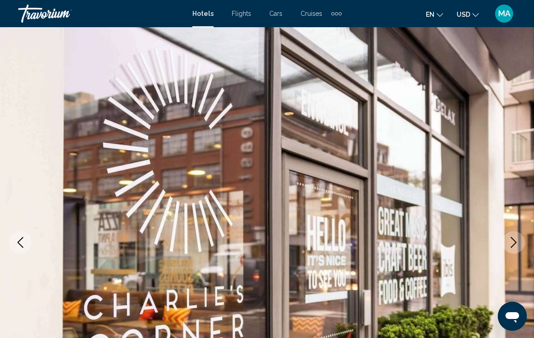
click at [510, 241] on icon "Next image" at bounding box center [514, 242] width 11 height 11
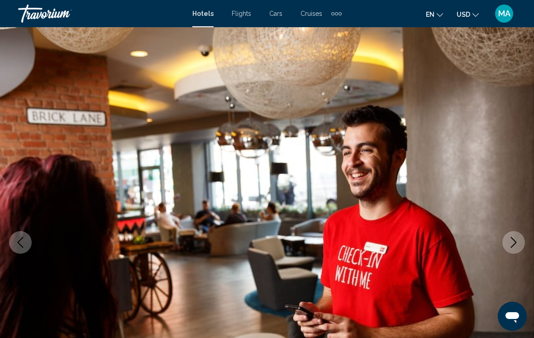
click at [509, 234] on button "Next image" at bounding box center [514, 242] width 23 height 23
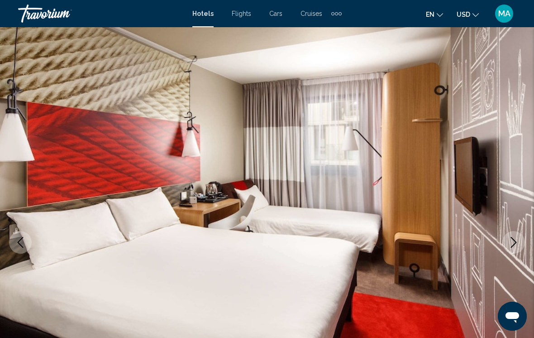
click at [511, 235] on button "Next image" at bounding box center [514, 242] width 23 height 23
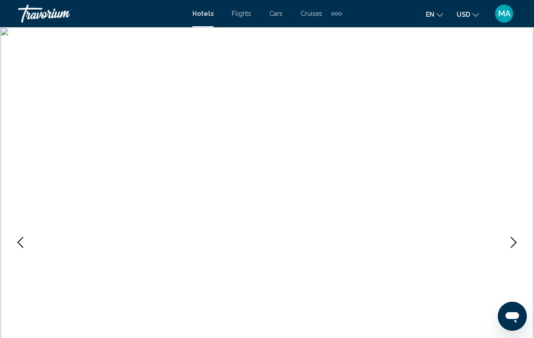
click at [504, 240] on button "Next image" at bounding box center [514, 242] width 23 height 23
click at [503, 236] on img "Main content" at bounding box center [267, 242] width 534 height 430
click at [502, 244] on img "Main content" at bounding box center [267, 242] width 534 height 430
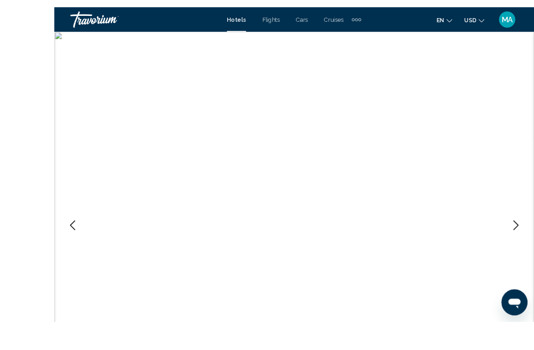
scroll to position [41, 0]
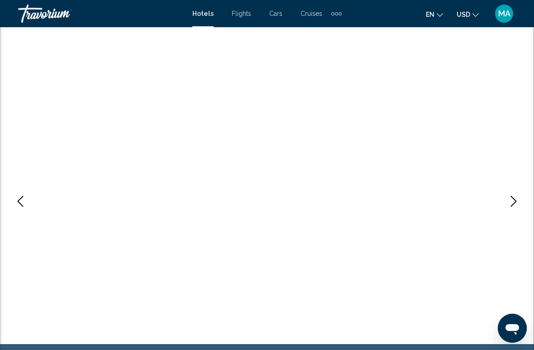
click at [512, 207] on button "Next image" at bounding box center [514, 201] width 23 height 23
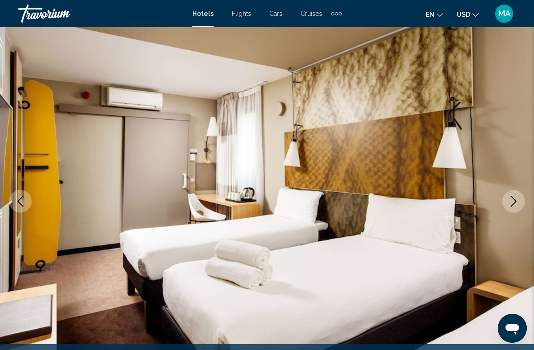
click at [515, 198] on icon "Next image" at bounding box center [514, 201] width 11 height 11
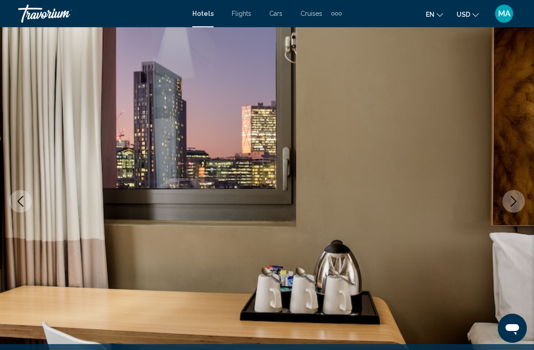
click at [513, 195] on button "Next image" at bounding box center [514, 201] width 23 height 23
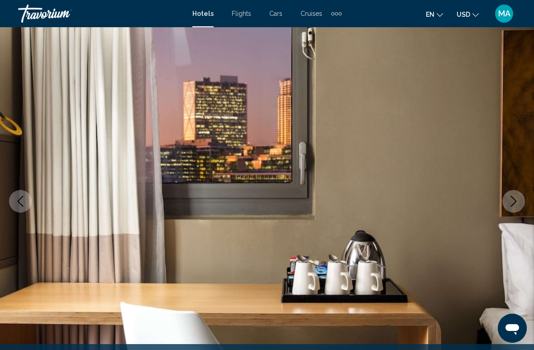
click at [510, 197] on icon "Next image" at bounding box center [514, 201] width 11 height 11
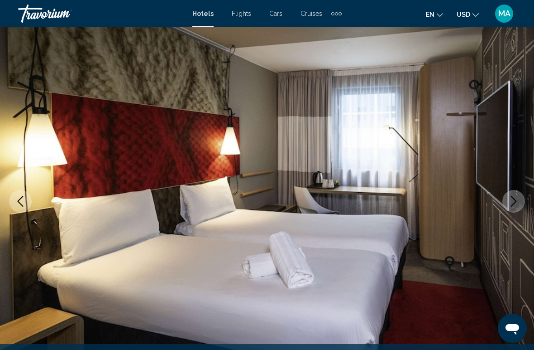
click at [512, 196] on icon "Next image" at bounding box center [514, 201] width 11 height 11
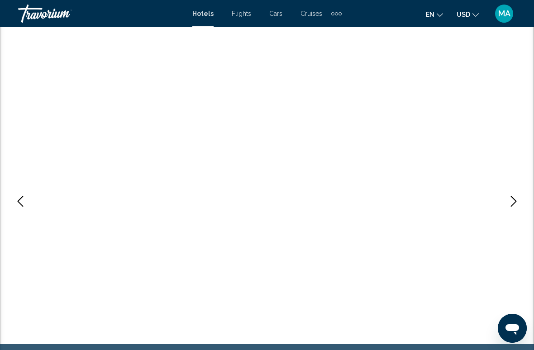
click at [513, 195] on button "Next image" at bounding box center [514, 201] width 23 height 23
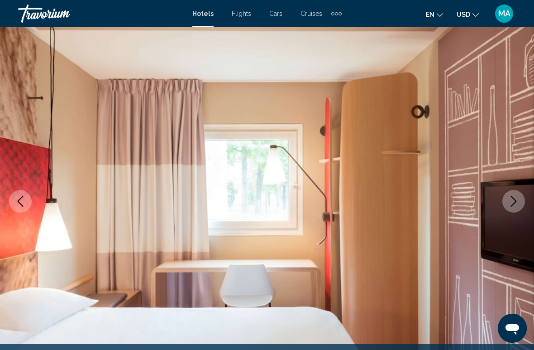
click at [513, 194] on button "Next image" at bounding box center [514, 201] width 23 height 23
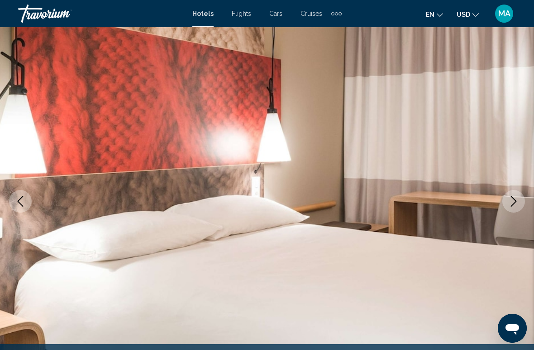
click at [516, 199] on icon "Next image" at bounding box center [514, 201] width 11 height 11
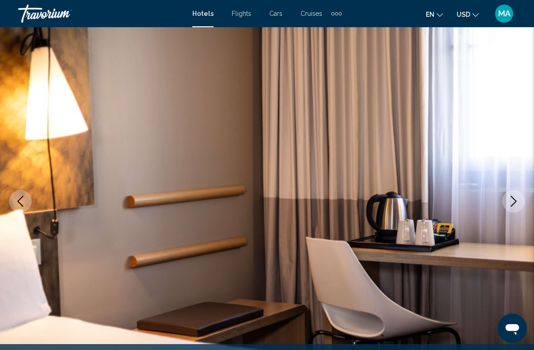
click at [517, 195] on button "Next image" at bounding box center [514, 201] width 23 height 23
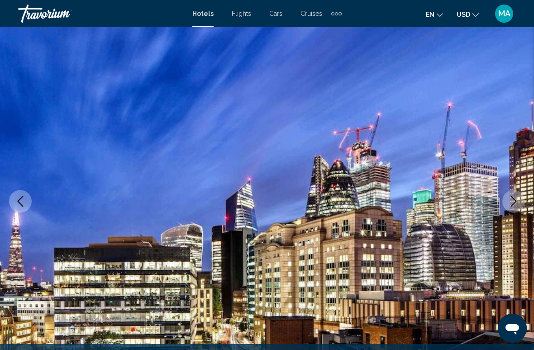
click at [514, 196] on icon "Next image" at bounding box center [514, 201] width 11 height 11
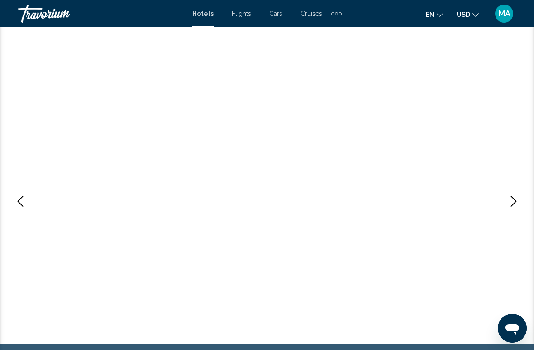
click at [517, 200] on icon "Next image" at bounding box center [514, 201] width 11 height 11
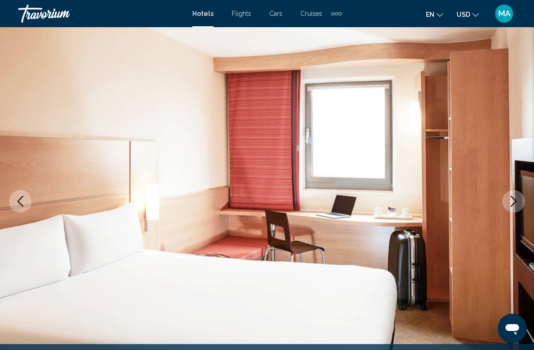
click at [511, 199] on icon "Next image" at bounding box center [514, 201] width 11 height 11
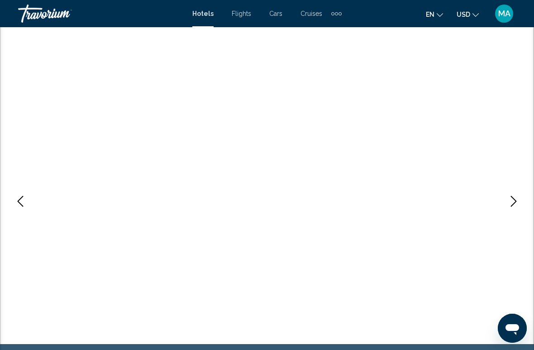
click at [514, 197] on icon "Next image" at bounding box center [514, 201] width 11 height 11
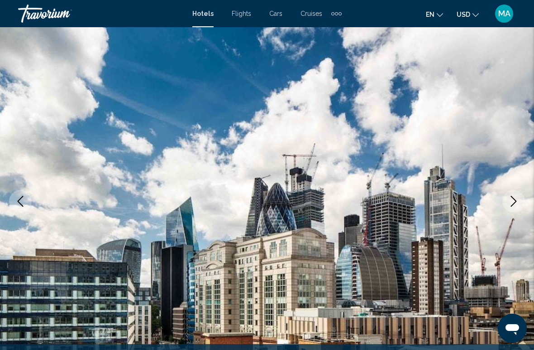
click at [516, 194] on button "Next image" at bounding box center [514, 201] width 23 height 23
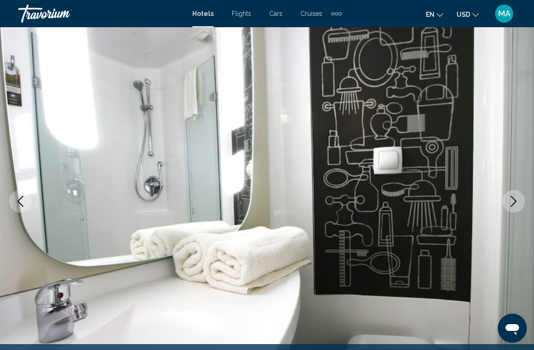
click at [514, 194] on button "Next image" at bounding box center [514, 201] width 23 height 23
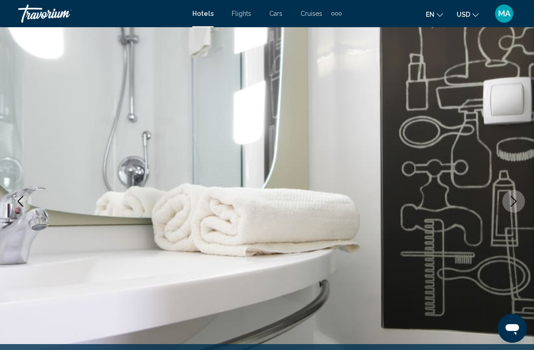
click at [515, 197] on icon "Next image" at bounding box center [514, 201] width 11 height 11
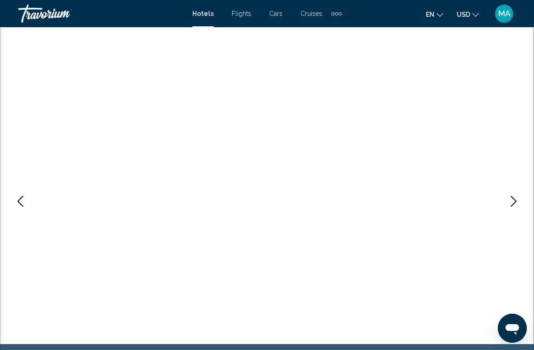
click at [517, 197] on icon "Next image" at bounding box center [514, 201] width 11 height 11
click at [520, 198] on button "Next image" at bounding box center [514, 201] width 23 height 23
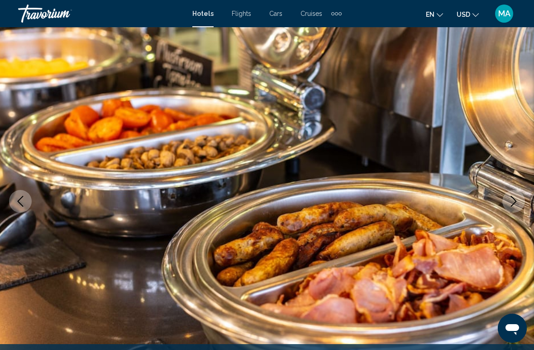
click at [520, 197] on button "Next image" at bounding box center [514, 201] width 23 height 23
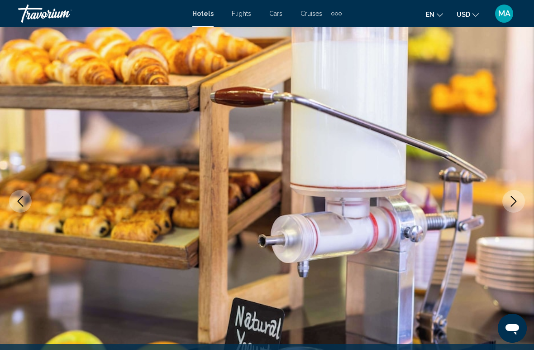
click at [523, 198] on button "Next image" at bounding box center [514, 201] width 23 height 23
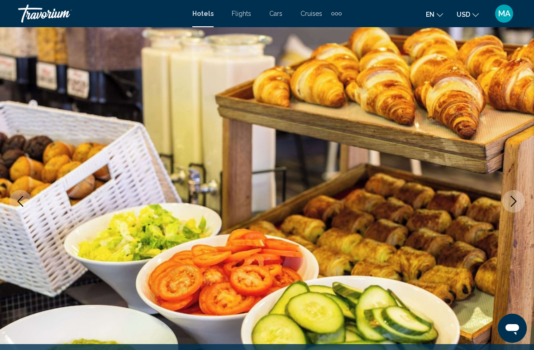
click at [523, 198] on button "Next image" at bounding box center [514, 201] width 23 height 23
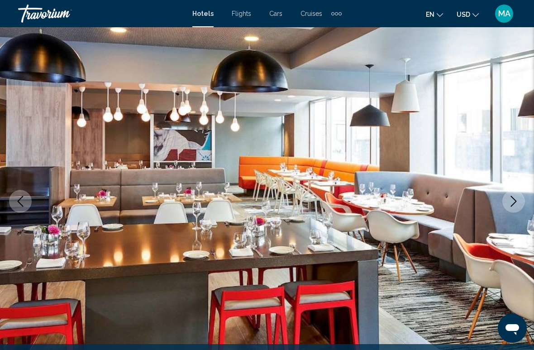
click at [531, 200] on img "Main content" at bounding box center [267, 201] width 534 height 430
click at [516, 197] on icon "Next image" at bounding box center [514, 201] width 11 height 11
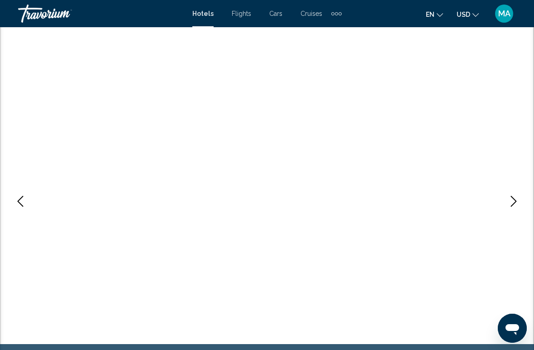
click at [510, 200] on icon "Next image" at bounding box center [514, 201] width 11 height 11
click at [510, 201] on icon "Next image" at bounding box center [514, 201] width 11 height 11
click at [0, 207] on img "Main content" at bounding box center [267, 201] width 534 height 430
click at [22, 204] on icon "Previous image" at bounding box center [20, 201] width 11 height 11
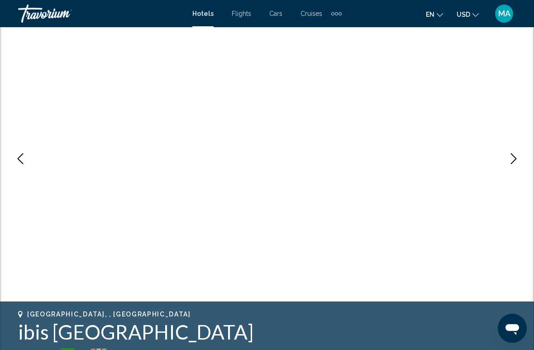
scroll to position [93, 0]
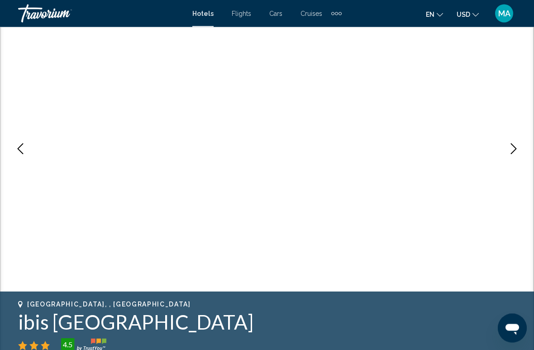
click at [511, 149] on icon "Next image" at bounding box center [514, 149] width 11 height 11
click at [520, 156] on button "Next image" at bounding box center [514, 148] width 23 height 23
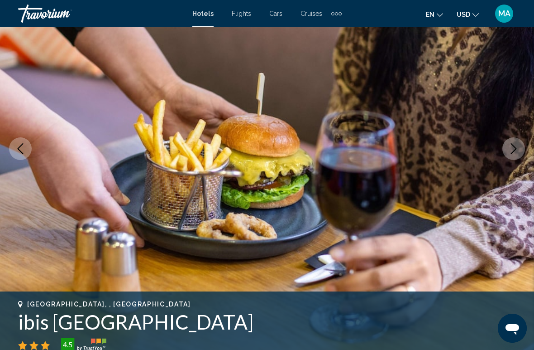
click at [521, 158] on button "Next image" at bounding box center [514, 148] width 23 height 23
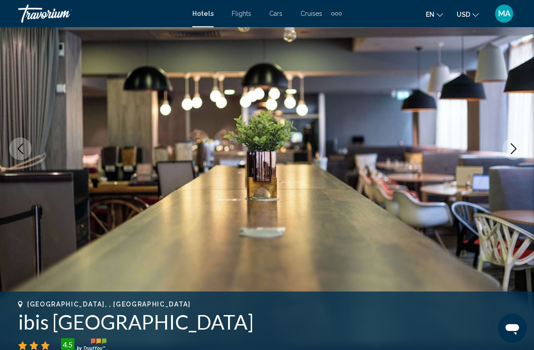
click at [516, 159] on button "Next image" at bounding box center [514, 148] width 23 height 23
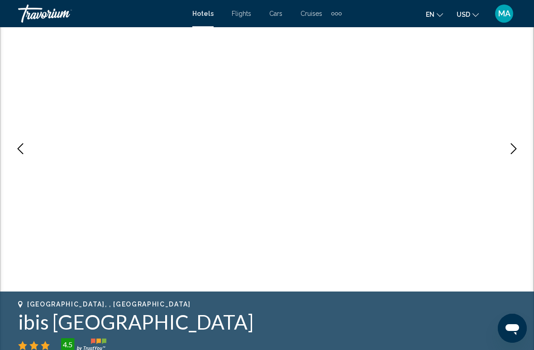
click at [511, 160] on img "Main content" at bounding box center [267, 148] width 534 height 430
click at [504, 160] on img "Main content" at bounding box center [267, 148] width 534 height 430
click at [514, 149] on icon "Next image" at bounding box center [514, 148] width 11 height 11
click at [518, 154] on button "Next image" at bounding box center [514, 148] width 23 height 23
click at [518, 146] on icon "Next image" at bounding box center [514, 148] width 11 height 11
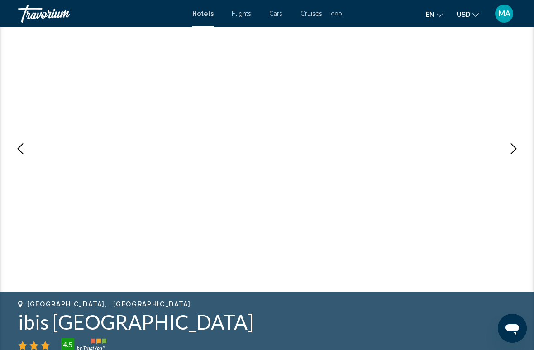
click at [29, 149] on button "Previous image" at bounding box center [20, 148] width 23 height 23
click at [510, 150] on icon "Next image" at bounding box center [514, 148] width 11 height 11
click at [512, 153] on icon "Next image" at bounding box center [514, 148] width 11 height 11
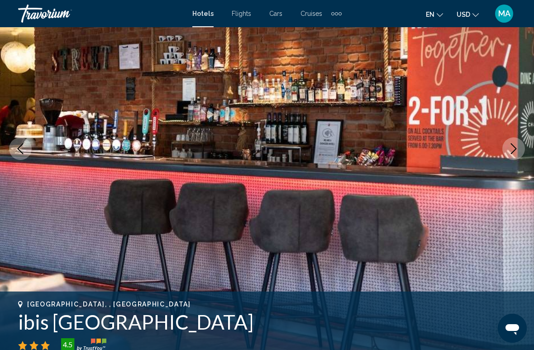
click at [518, 156] on button "Next image" at bounding box center [514, 148] width 23 height 23
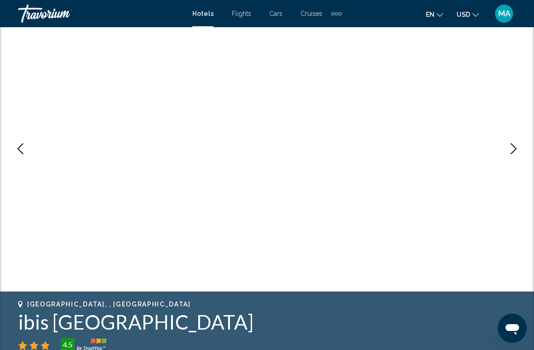
click at [515, 154] on icon "Next image" at bounding box center [514, 148] width 11 height 11
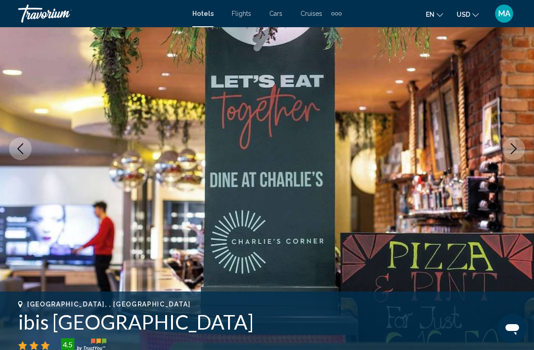
click at [517, 157] on button "Next image" at bounding box center [514, 148] width 23 height 23
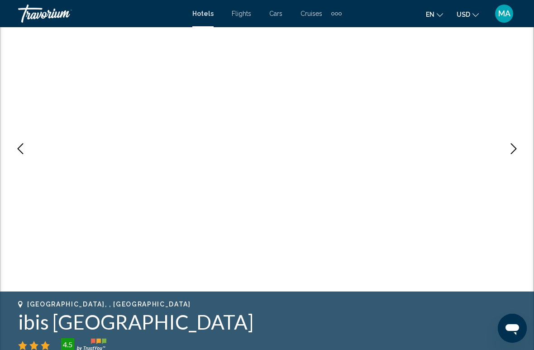
click at [518, 156] on button "Next image" at bounding box center [514, 148] width 23 height 23
click at [521, 155] on button "Next image" at bounding box center [514, 148] width 23 height 23
click at [523, 153] on button "Next image" at bounding box center [514, 148] width 23 height 23
click at [525, 154] on img "Main content" at bounding box center [267, 148] width 534 height 430
click at [520, 150] on button "Next image" at bounding box center [514, 148] width 23 height 23
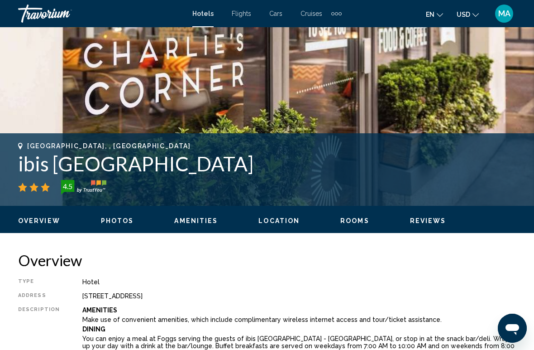
scroll to position [255, 0]
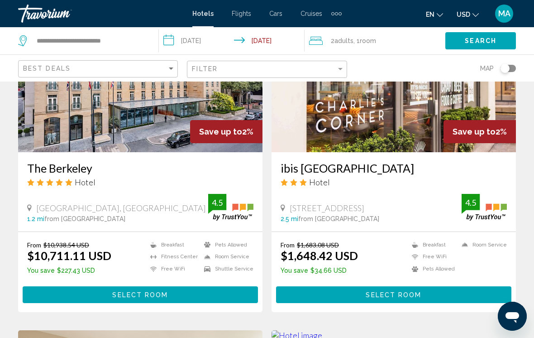
scroll to position [1085, 0]
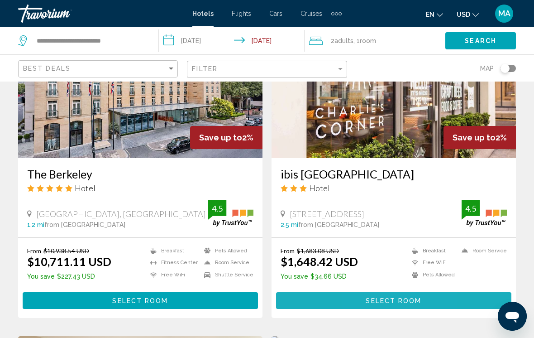
click at [370, 297] on span "Select Room" at bounding box center [394, 300] width 56 height 7
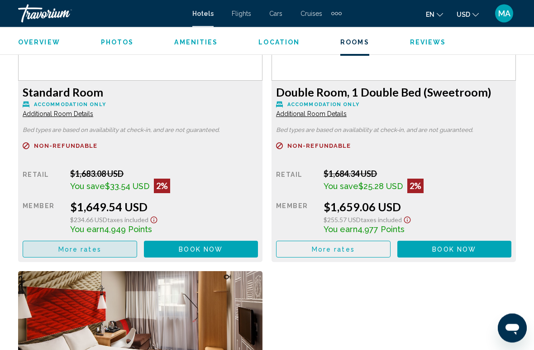
scroll to position [1474, 0]
click at [109, 250] on button "More rates" at bounding box center [80, 249] width 115 height 17
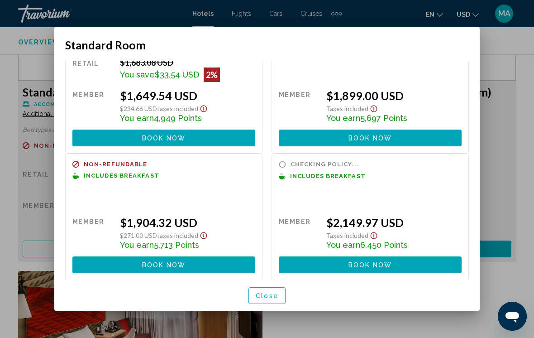
scroll to position [57, 0]
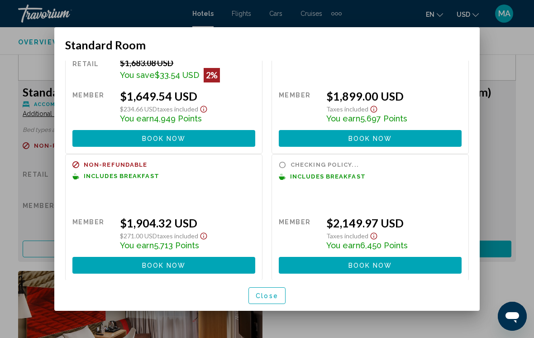
click at [268, 295] on span "Close" at bounding box center [267, 295] width 23 height 7
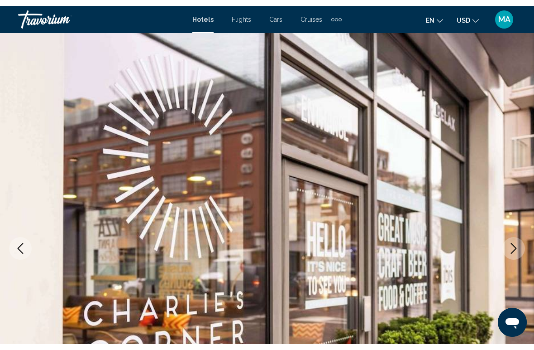
scroll to position [1474, 0]
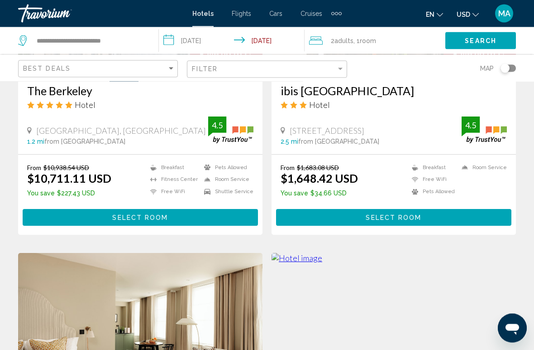
scroll to position [1169, 0]
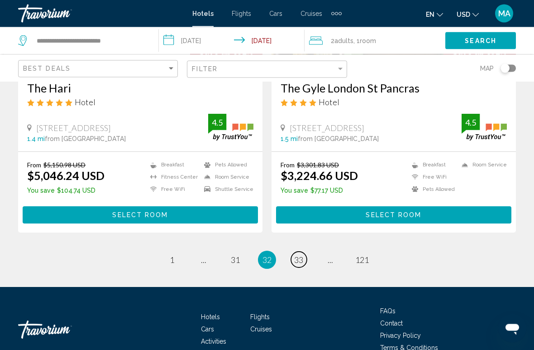
click at [298, 255] on span "33" at bounding box center [298, 260] width 9 height 10
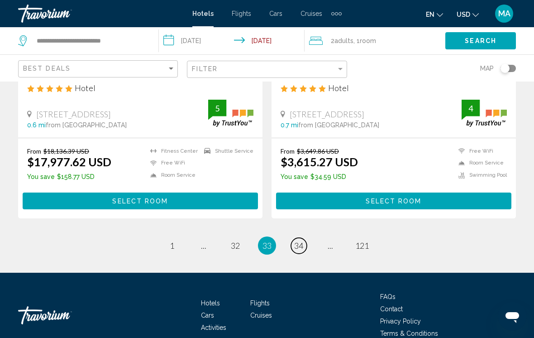
click at [298, 241] on span "34" at bounding box center [298, 246] width 9 height 10
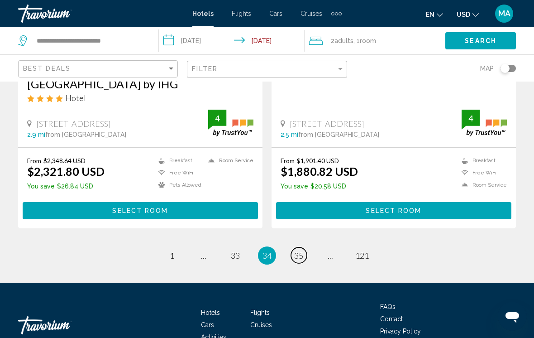
click at [302, 250] on span "35" at bounding box center [298, 255] width 9 height 10
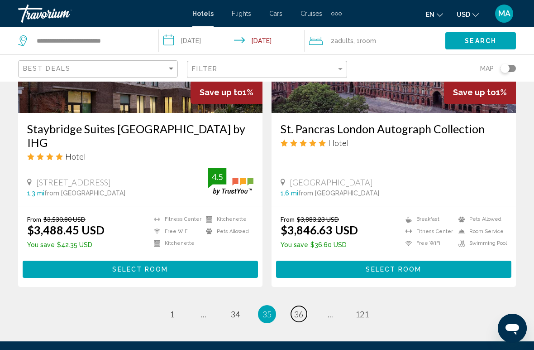
click at [300, 309] on span "36" at bounding box center [298, 314] width 9 height 10
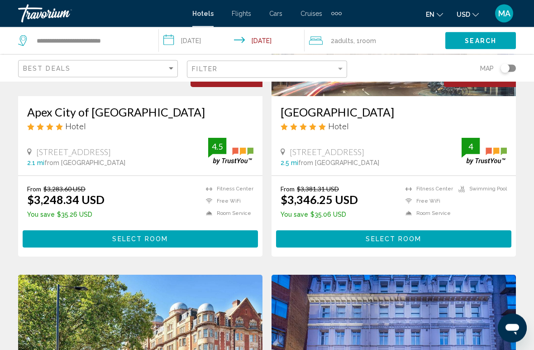
scroll to position [157, 0]
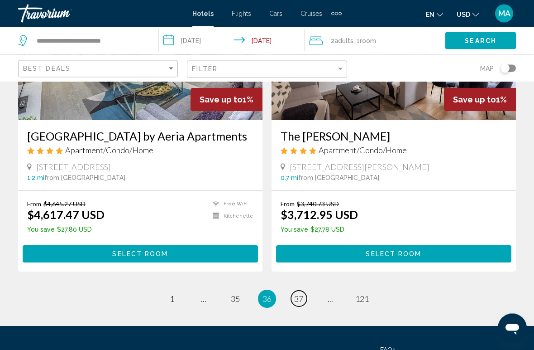
click at [303, 294] on span "37" at bounding box center [298, 299] width 9 height 10
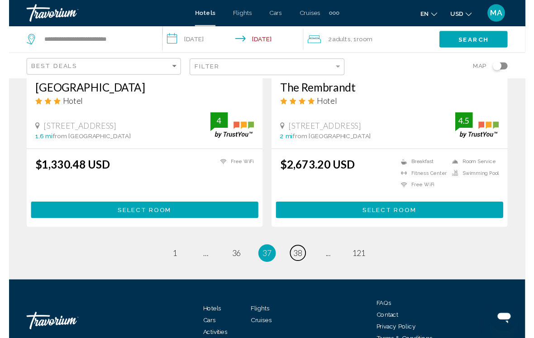
scroll to position [1862, 0]
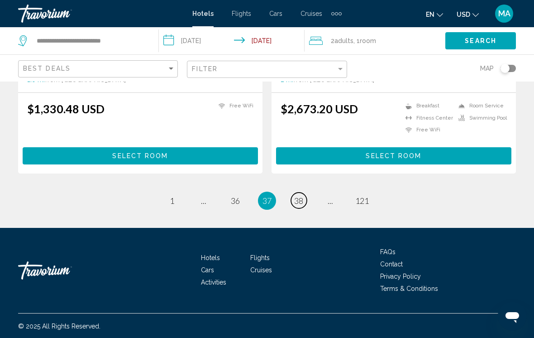
click at [301, 198] on span "38" at bounding box center [298, 201] width 9 height 10
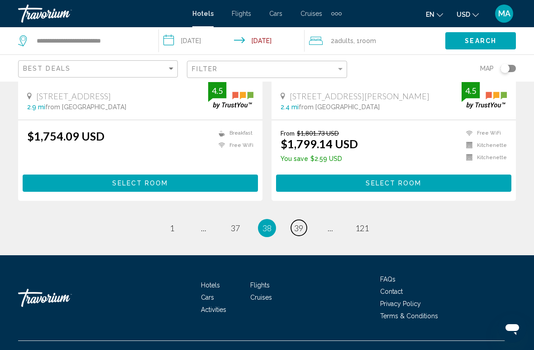
click at [301, 233] on span "39" at bounding box center [298, 228] width 9 height 10
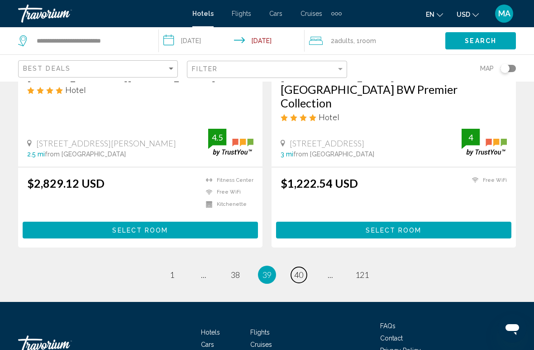
click at [298, 269] on span "40" at bounding box center [298, 274] width 9 height 10
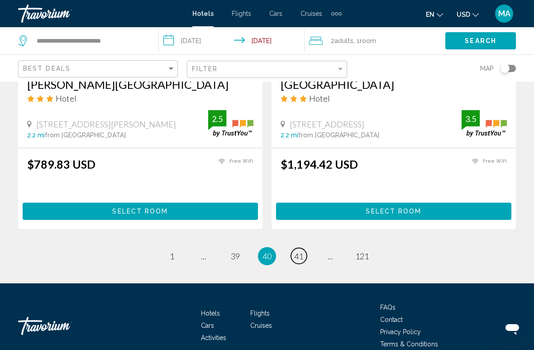
click at [306, 255] on link "page 41" at bounding box center [299, 256] width 16 height 16
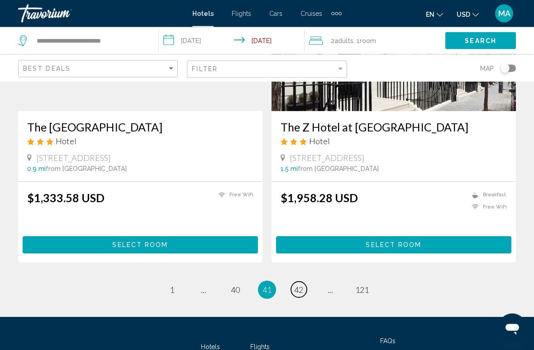
click at [303, 285] on span "42" at bounding box center [298, 290] width 9 height 10
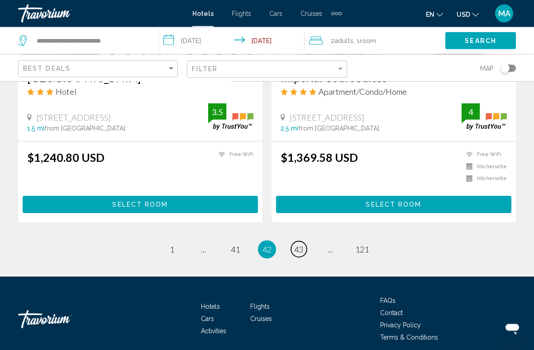
scroll to position [1834, 0]
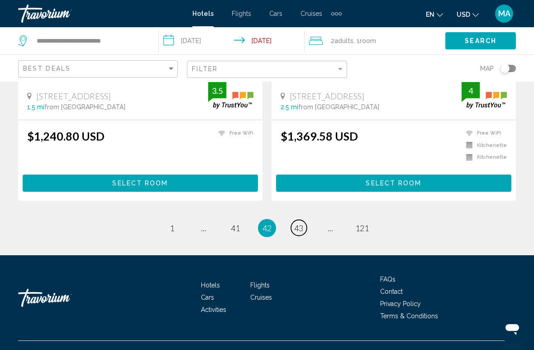
click at [300, 226] on span "43" at bounding box center [298, 228] width 9 height 10
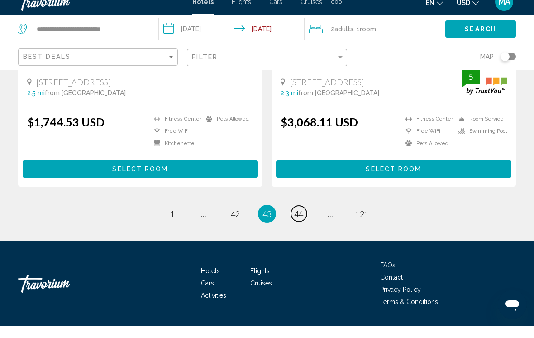
scroll to position [1857, 0]
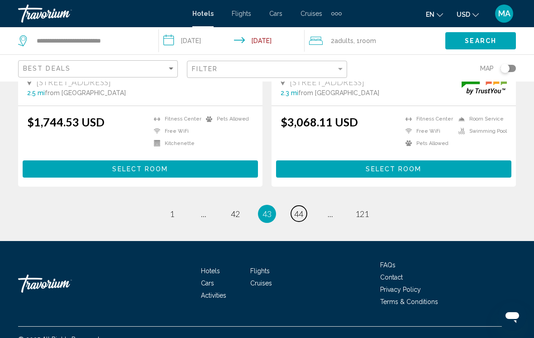
click at [296, 209] on span "44" at bounding box center [298, 214] width 9 height 10
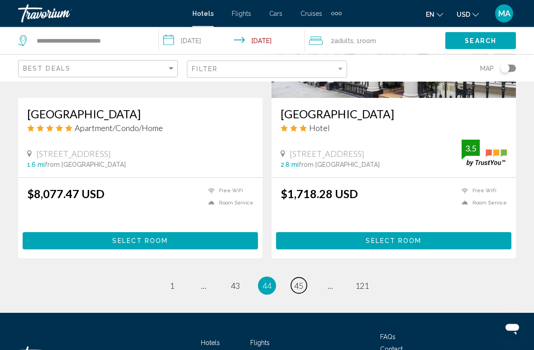
click at [300, 281] on span "45" at bounding box center [298, 286] width 9 height 10
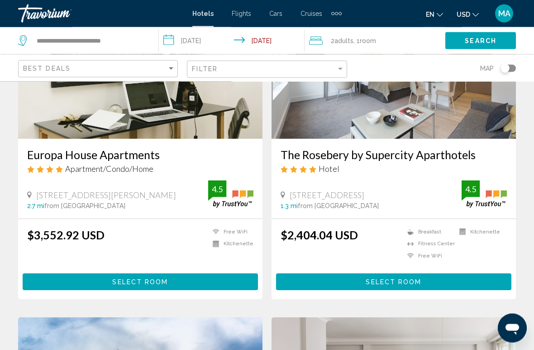
scroll to position [1089, 0]
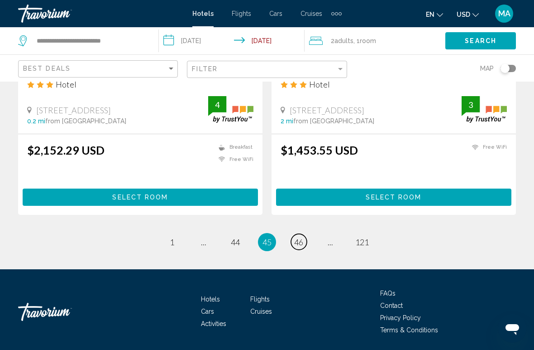
click at [302, 242] on span "46" at bounding box center [298, 242] width 9 height 10
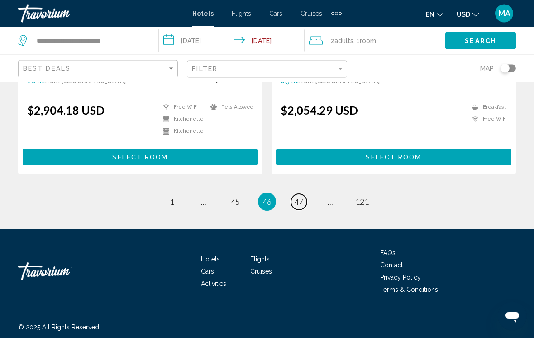
click at [298, 203] on span "47" at bounding box center [298, 202] width 9 height 10
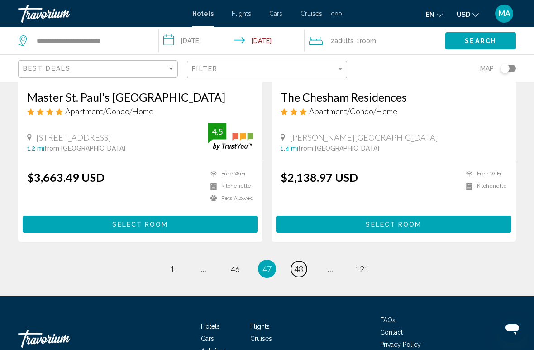
click at [297, 264] on span "48" at bounding box center [298, 269] width 9 height 10
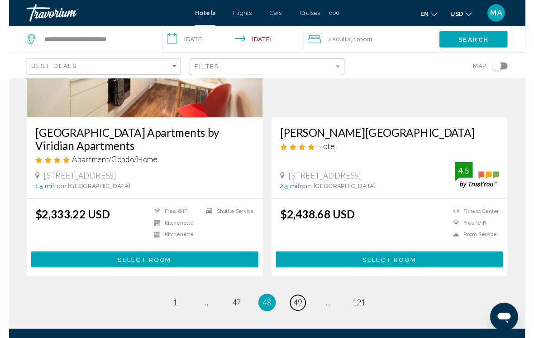
scroll to position [1889, 0]
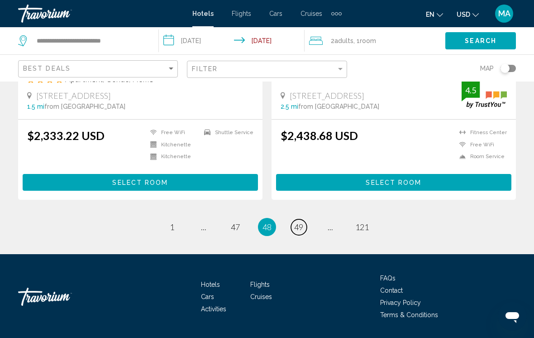
click at [303, 222] on span "49" at bounding box center [298, 227] width 9 height 10
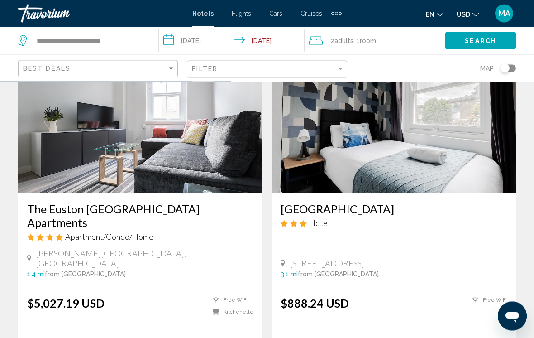
scroll to position [60, 0]
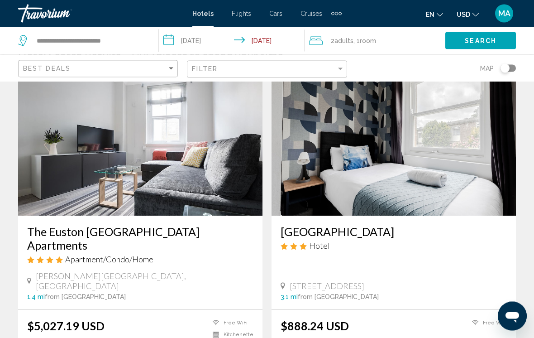
click at [342, 231] on h3 "[GEOGRAPHIC_DATA]" at bounding box center [394, 232] width 226 height 14
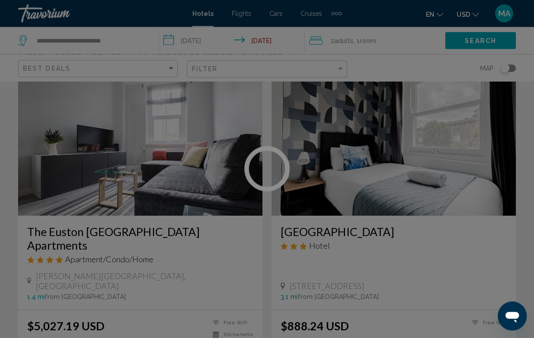
scroll to position [43, 0]
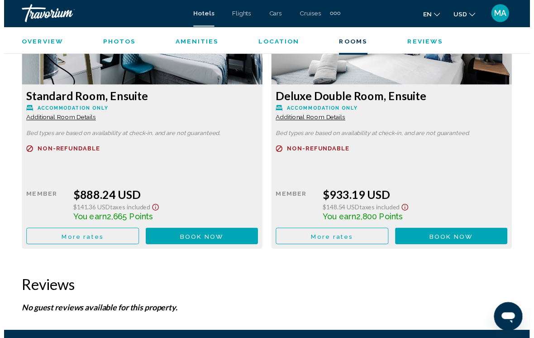
scroll to position [1469, 0]
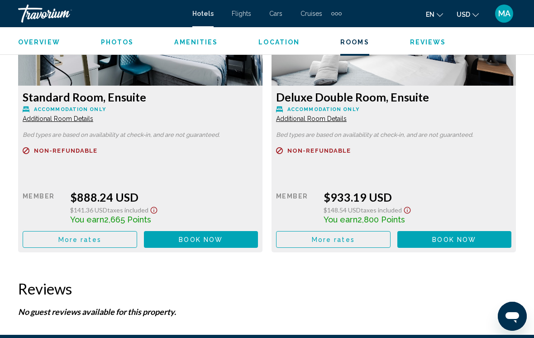
click at [121, 237] on button "More rates" at bounding box center [80, 239] width 115 height 17
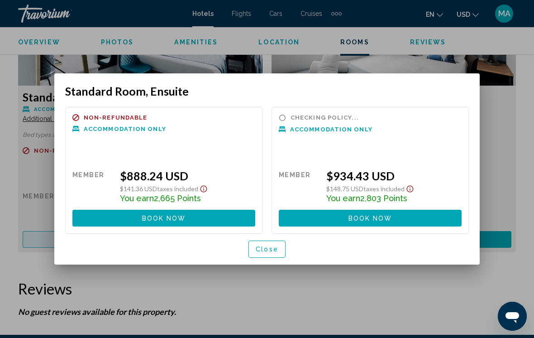
scroll to position [0, 0]
click at [269, 247] on span "Close" at bounding box center [267, 249] width 23 height 7
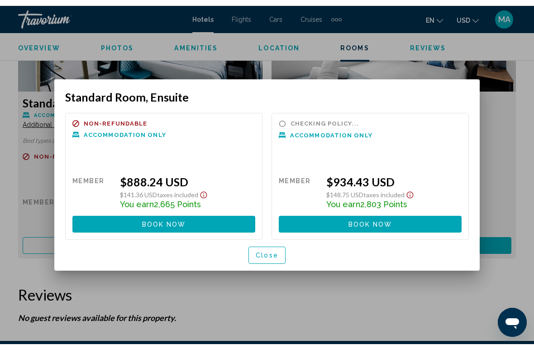
scroll to position [1469, 0]
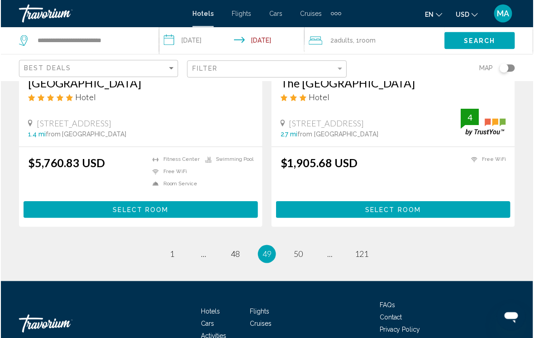
scroll to position [1835, 0]
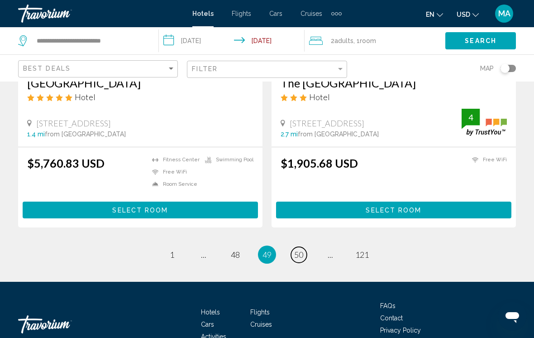
click at [300, 250] on span "50" at bounding box center [298, 255] width 9 height 10
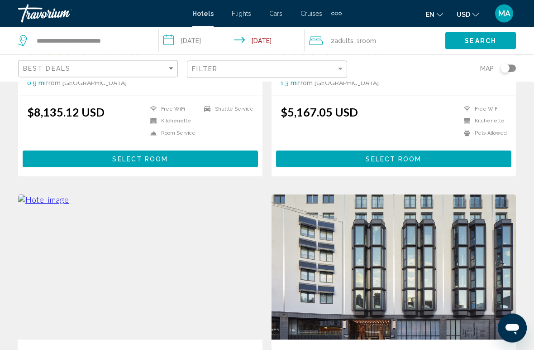
scroll to position [1238, 0]
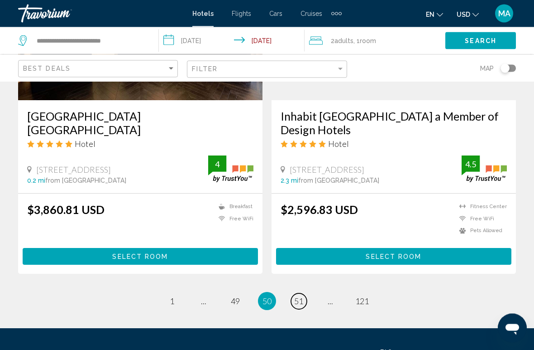
click at [301, 296] on span "51" at bounding box center [298, 301] width 9 height 10
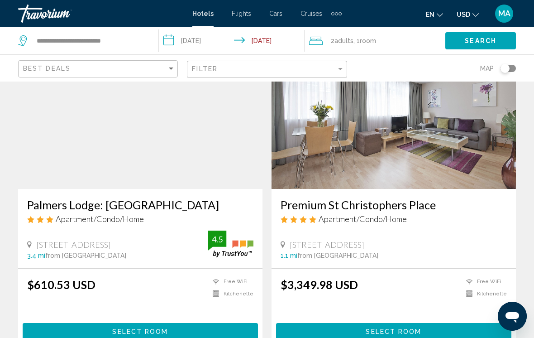
scroll to position [62, 0]
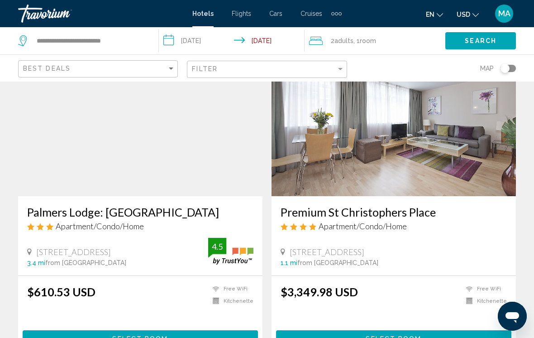
click at [124, 212] on h3 "Palmers Lodge: [GEOGRAPHIC_DATA]" at bounding box center [140, 212] width 226 height 14
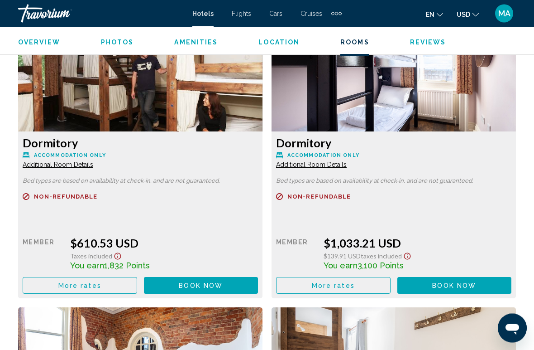
scroll to position [1418, 0]
click at [103, 286] on button "More rates" at bounding box center [80, 285] width 115 height 17
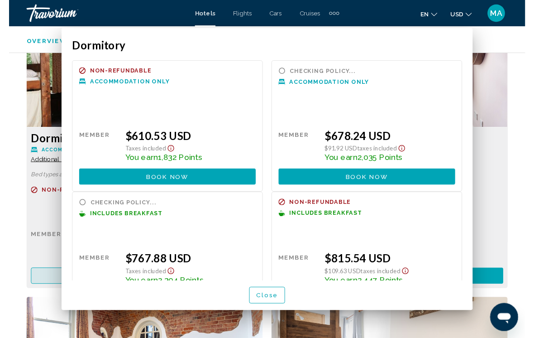
scroll to position [0, 0]
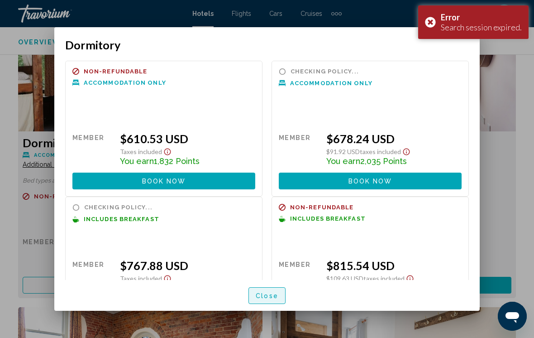
click at [272, 292] on span "Close" at bounding box center [267, 295] width 23 height 7
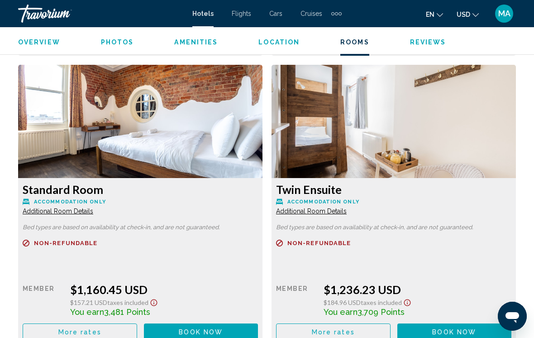
scroll to position [1660, 0]
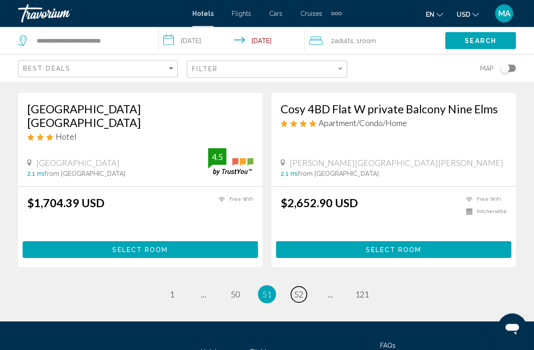
click at [296, 289] on span "52" at bounding box center [298, 294] width 9 height 10
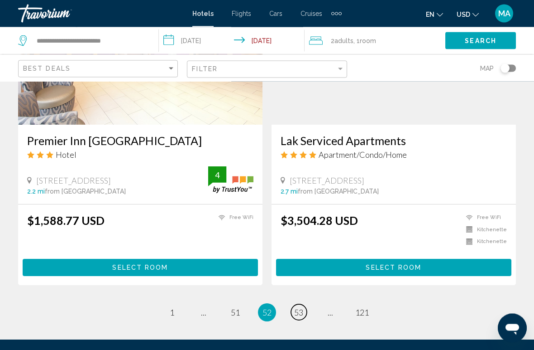
scroll to position [1793, 0]
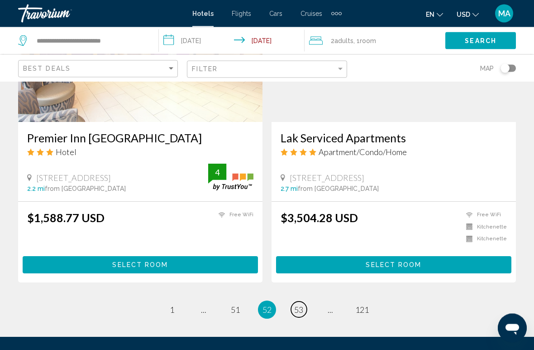
click at [298, 305] on span "53" at bounding box center [298, 310] width 9 height 10
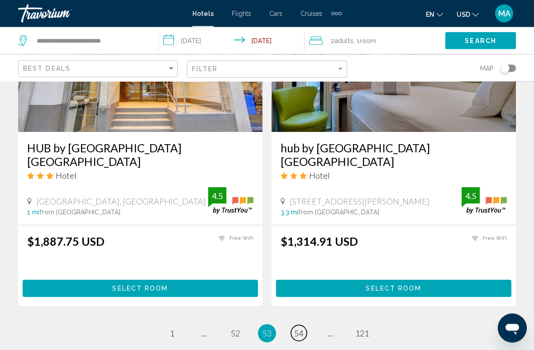
scroll to position [1838, 0]
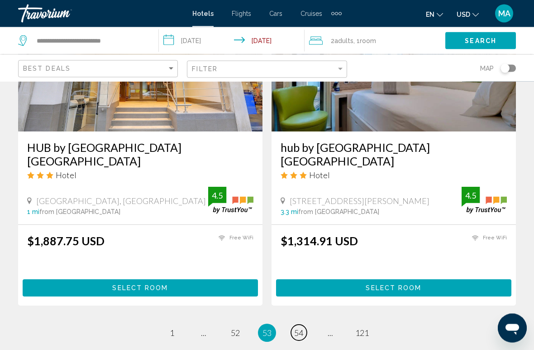
click at [295, 328] on span "54" at bounding box center [298, 333] width 9 height 10
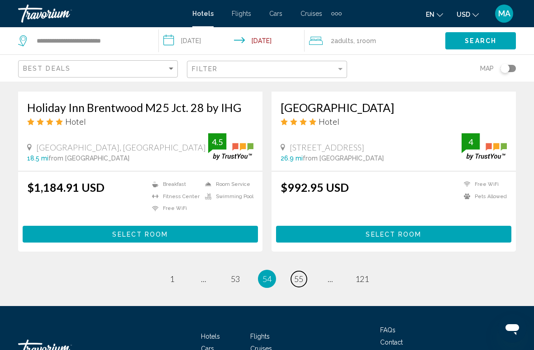
scroll to position [1816, 0]
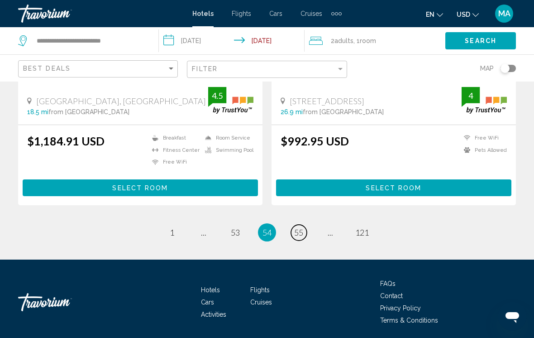
click at [296, 227] on span "55" at bounding box center [298, 232] width 9 height 10
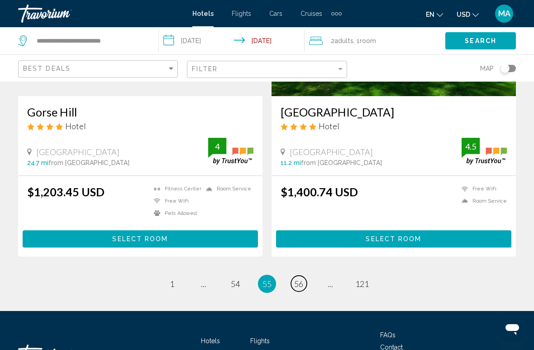
click at [301, 279] on span "56" at bounding box center [298, 284] width 9 height 10
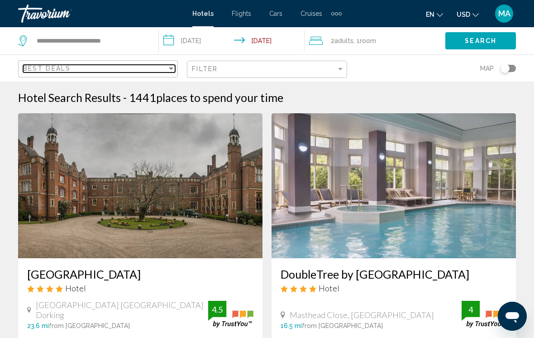
click at [149, 71] on div "Best Deals" at bounding box center [95, 68] width 144 height 7
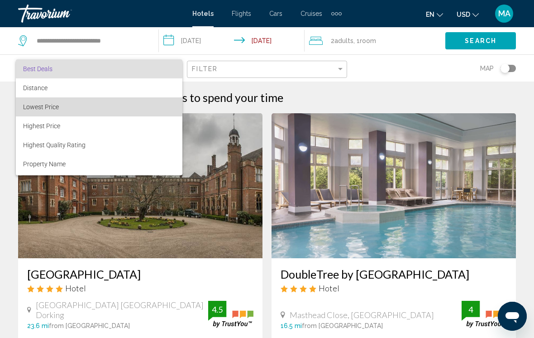
click at [72, 107] on span "Lowest Price" at bounding box center [99, 106] width 152 height 19
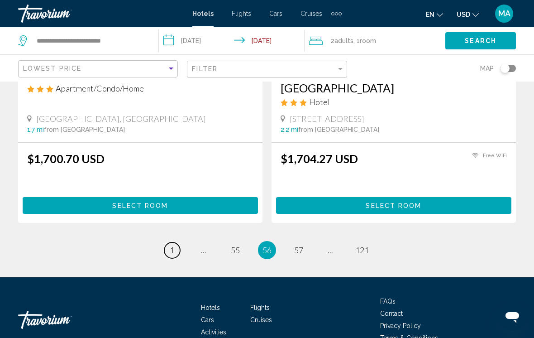
click at [174, 245] on span "1" at bounding box center [172, 250] width 5 height 10
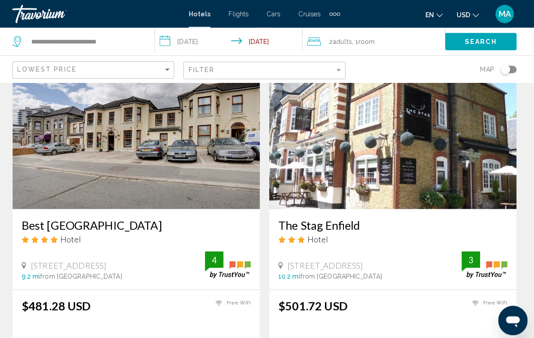
click at [336, 221] on h3 "The Stag Enfield" at bounding box center [394, 222] width 226 height 14
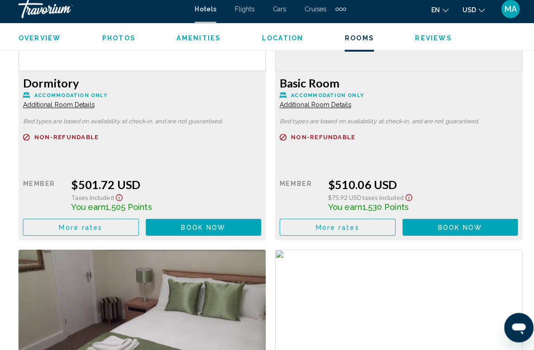
scroll to position [1448, 0]
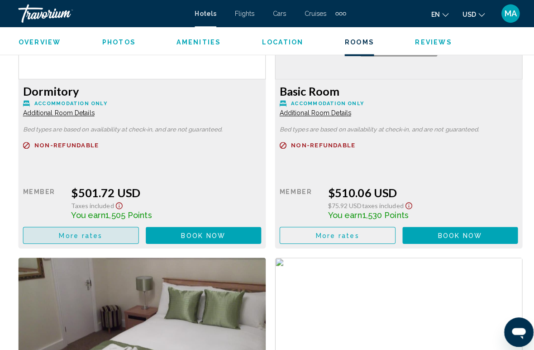
click at [104, 225] on button "More rates" at bounding box center [80, 232] width 115 height 17
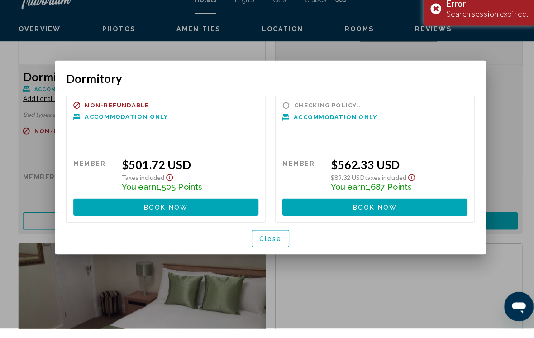
scroll to position [0, 0]
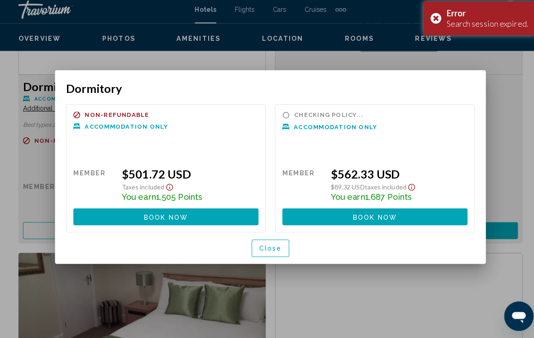
click at [269, 248] on span "Close" at bounding box center [267, 249] width 23 height 7
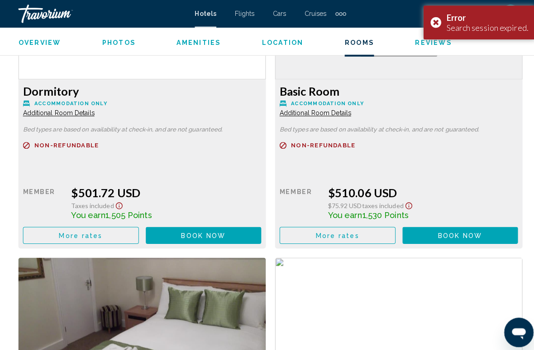
click at [137, 231] on button "More rates" at bounding box center [80, 232] width 115 height 17
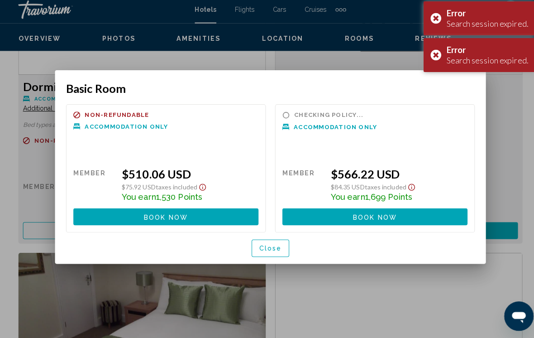
click at [270, 253] on button "Close" at bounding box center [267, 249] width 37 height 17
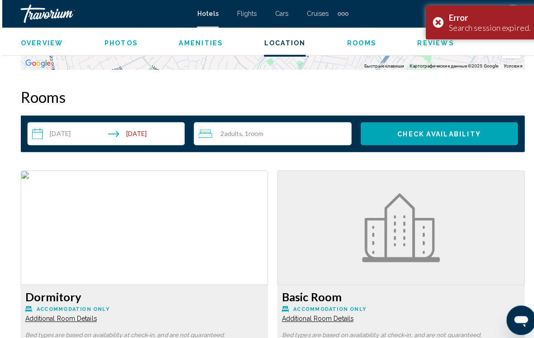
scroll to position [1237, 0]
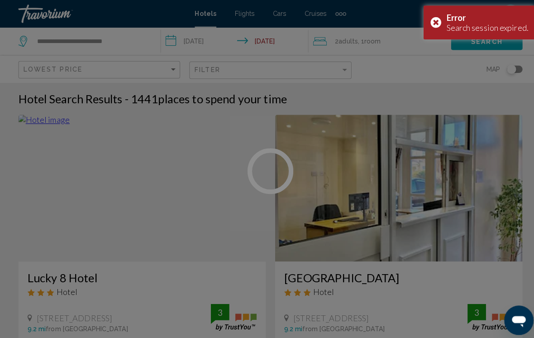
click at [350, 278] on h3 "[GEOGRAPHIC_DATA]" at bounding box center [394, 274] width 226 height 14
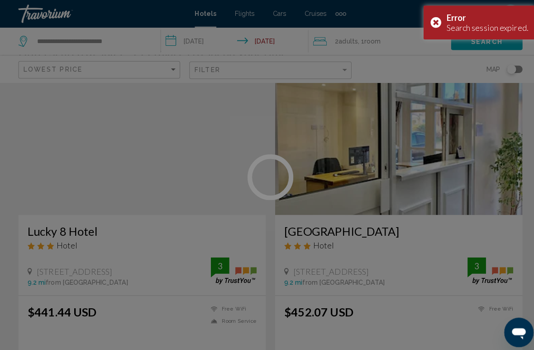
scroll to position [112, 0]
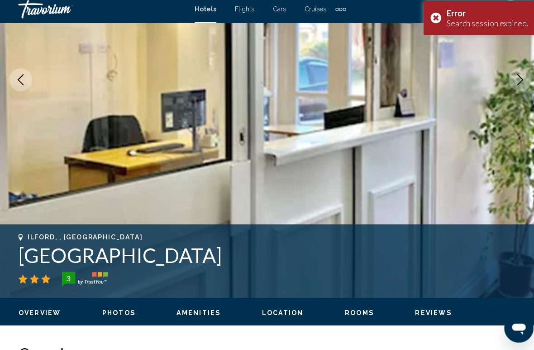
scroll to position [167, 0]
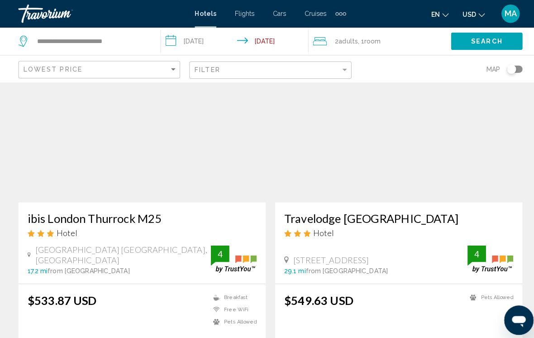
scroll to position [1024, 0]
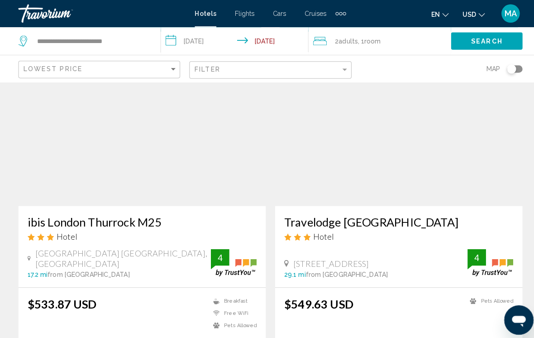
click at [126, 217] on h3 "ibis London Thurrock M25" at bounding box center [140, 220] width 226 height 14
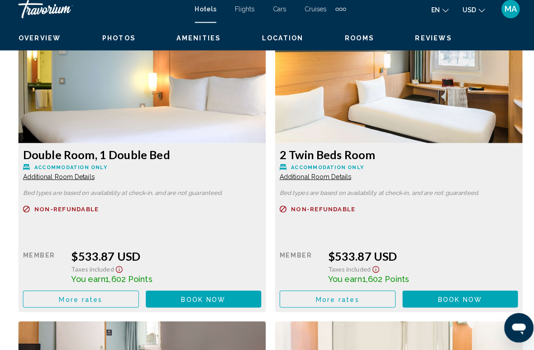
scroll to position [5, 0]
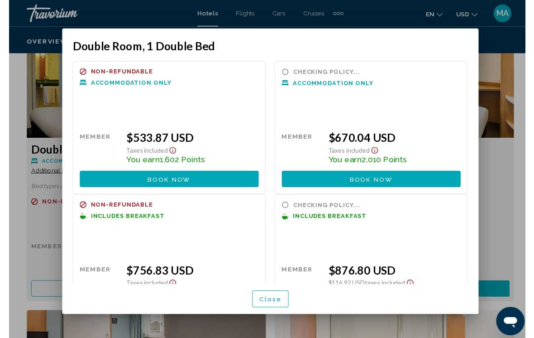
scroll to position [0, 0]
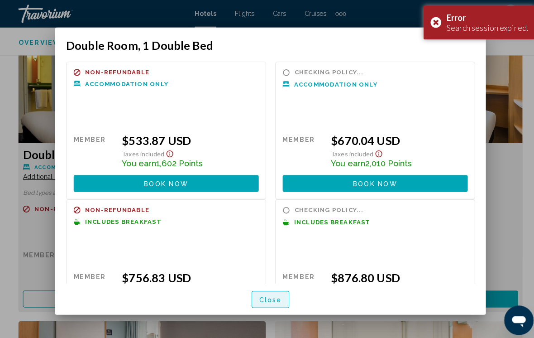
click at [269, 298] on span "Close" at bounding box center [267, 295] width 23 height 7
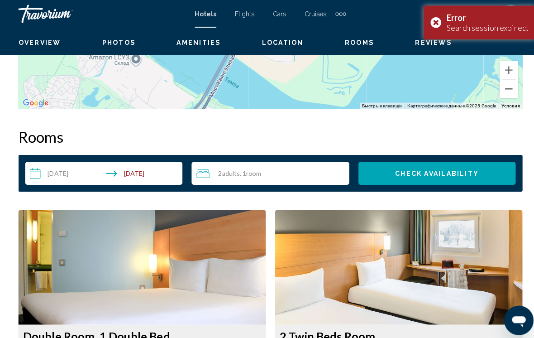
scroll to position [1233, 0]
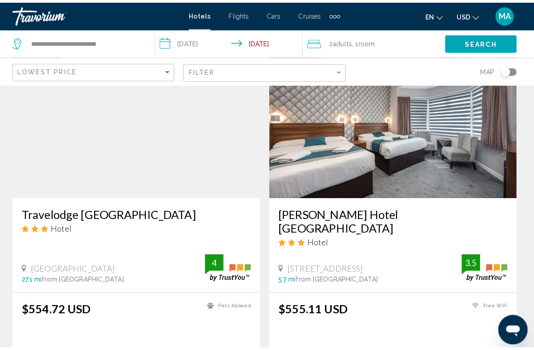
scroll to position [1359, 0]
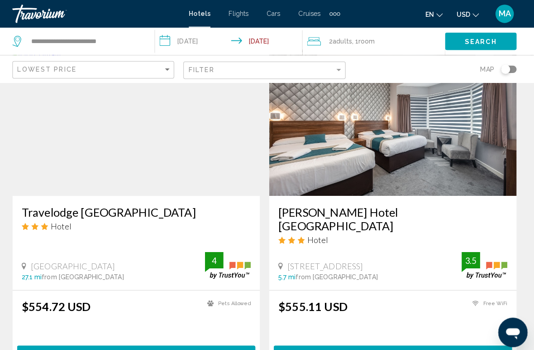
click at [387, 206] on h3 "[PERSON_NAME] Hotel [GEOGRAPHIC_DATA]" at bounding box center [394, 215] width 226 height 27
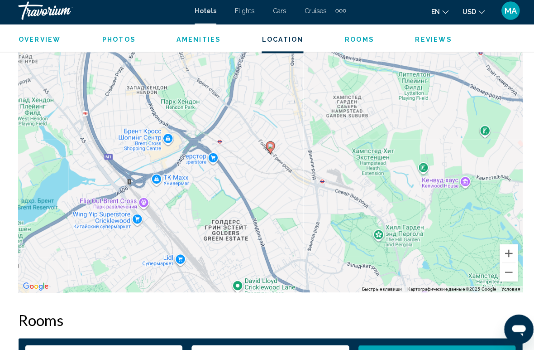
scroll to position [1058, 0]
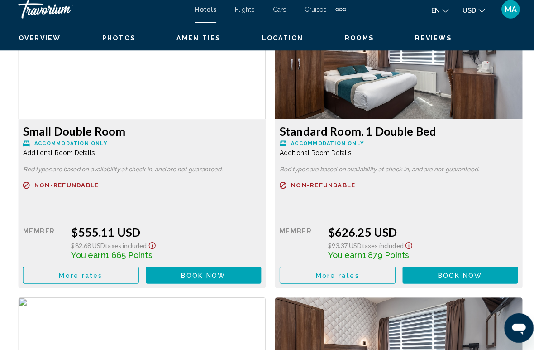
click at [103, 268] on button "More rates" at bounding box center [80, 276] width 115 height 17
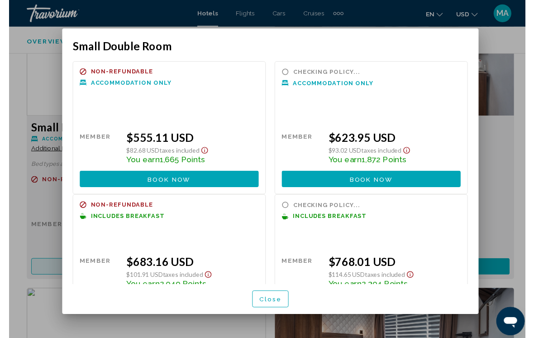
scroll to position [0, 0]
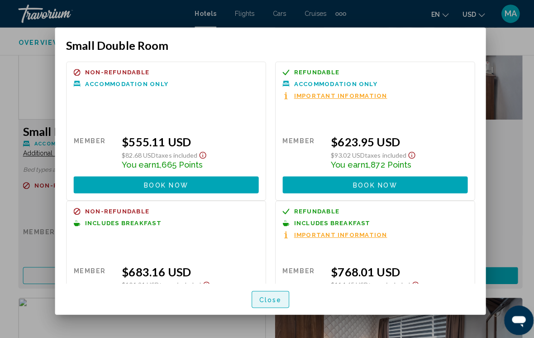
click at [271, 298] on span "Close" at bounding box center [267, 295] width 23 height 7
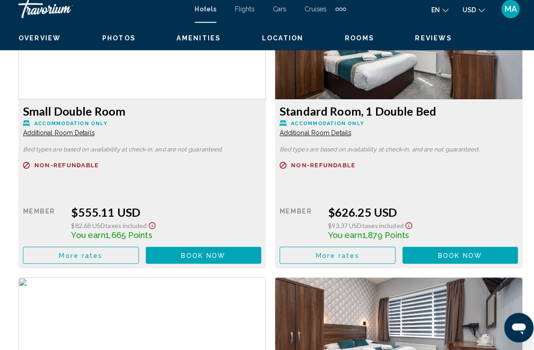
scroll to position [1457, 0]
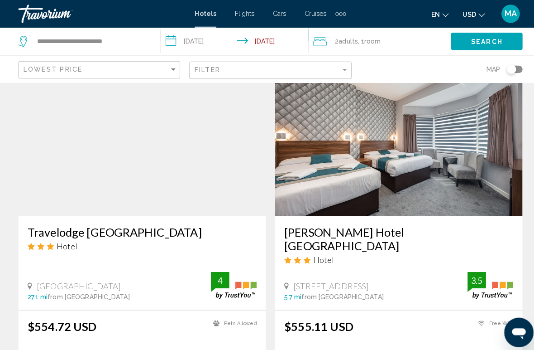
scroll to position [1339, 0]
click at [340, 231] on h3 "[PERSON_NAME] Hotel [GEOGRAPHIC_DATA]" at bounding box center [394, 235] width 226 height 27
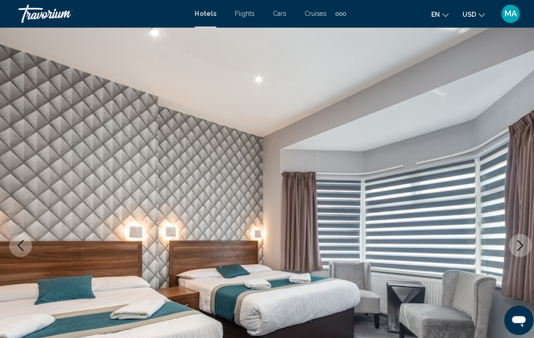
click at [509, 243] on icon "Next image" at bounding box center [514, 242] width 11 height 11
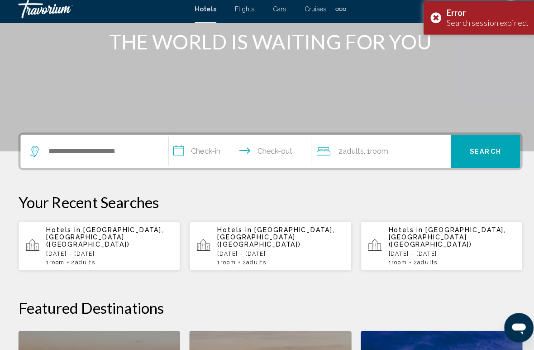
scroll to position [118, 0]
click at [85, 236] on span "[GEOGRAPHIC_DATA], [GEOGRAPHIC_DATA] ([GEOGRAPHIC_DATA])" at bounding box center [104, 238] width 116 height 22
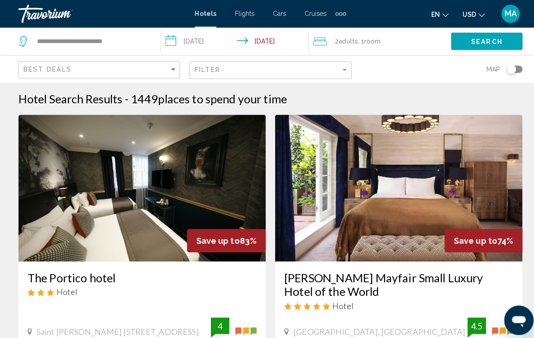
click at [197, 40] on input "**********" at bounding box center [233, 42] width 149 height 30
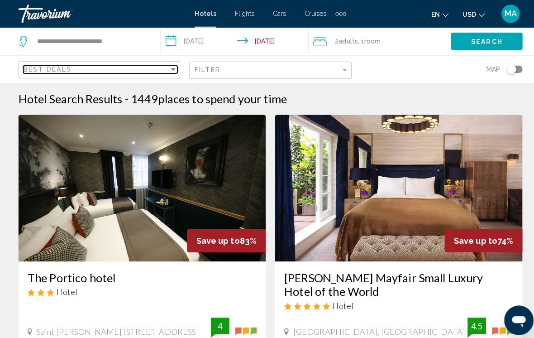
click at [170, 68] on div "Sort by" at bounding box center [171, 68] width 5 height 2
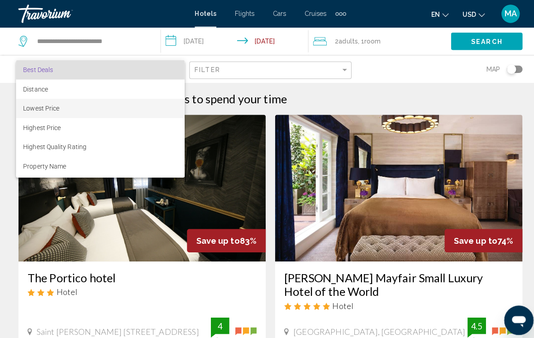
click at [79, 102] on span "Lowest Price" at bounding box center [99, 106] width 152 height 19
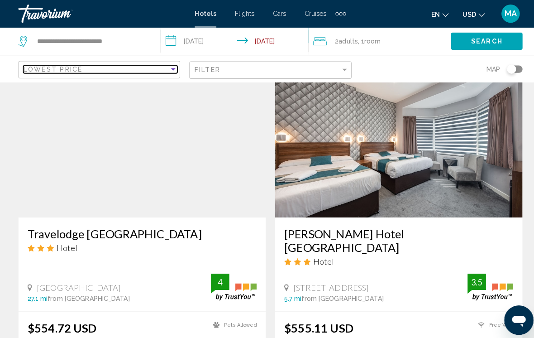
scroll to position [1336, 0]
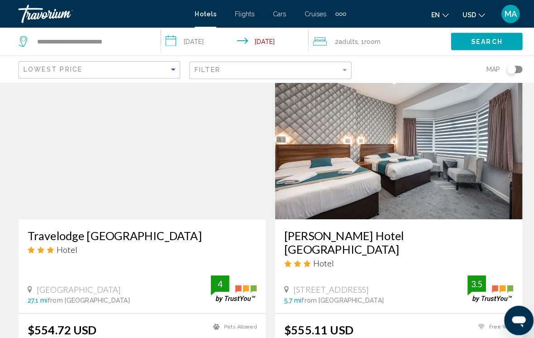
click at [353, 231] on h3 "[PERSON_NAME] Hotel [GEOGRAPHIC_DATA]" at bounding box center [394, 239] width 226 height 27
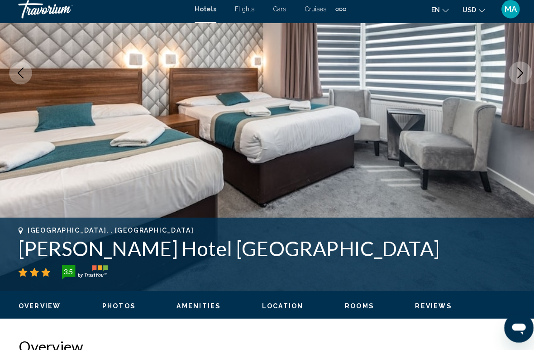
scroll to position [157, 0]
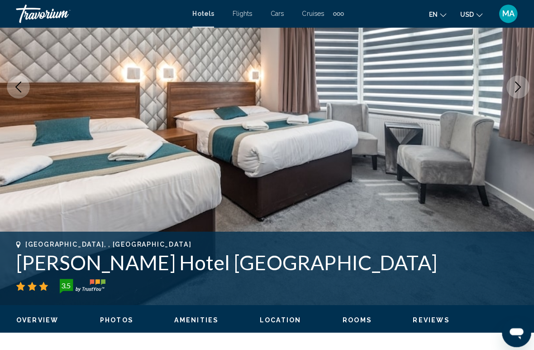
click at [505, 89] on button "Next image" at bounding box center [514, 85] width 23 height 23
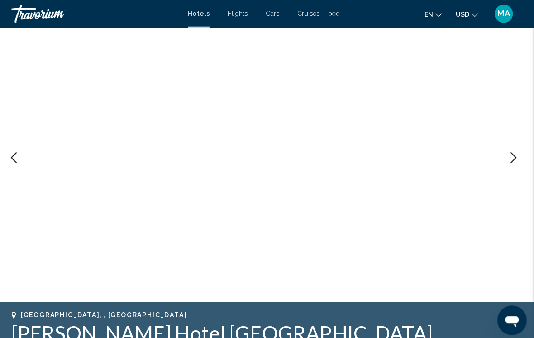
scroll to position [87, 0]
click at [511, 157] on icon "Next image" at bounding box center [514, 155] width 11 height 11
click at [511, 158] on icon "Next image" at bounding box center [514, 155] width 6 height 11
click at [509, 156] on icon "Next image" at bounding box center [514, 155] width 11 height 11
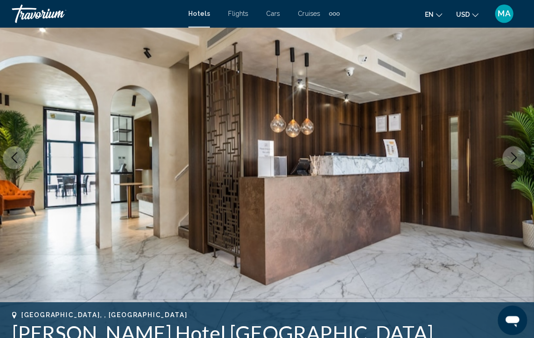
click at [509, 157] on icon "Next image" at bounding box center [514, 155] width 11 height 11
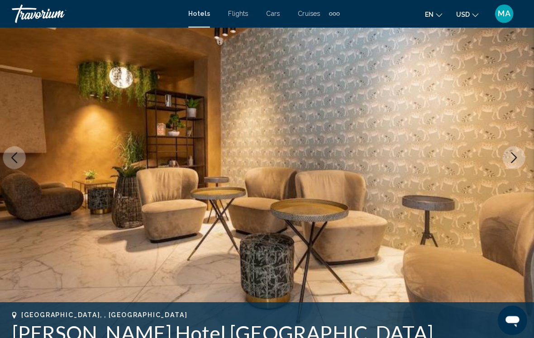
click at [509, 158] on icon "Next image" at bounding box center [514, 155] width 11 height 11
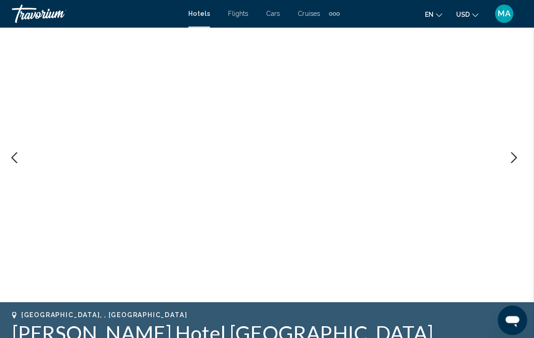
click at [513, 158] on icon "Next image" at bounding box center [514, 155] width 11 height 11
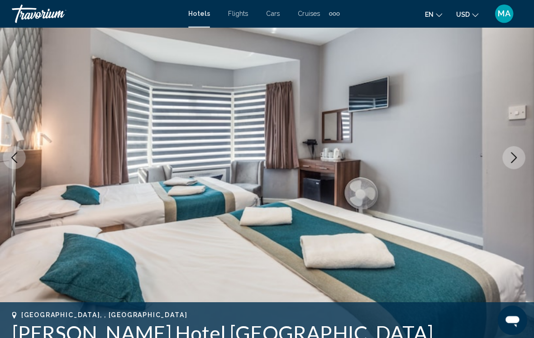
click at [510, 154] on icon "Next image" at bounding box center [514, 155] width 11 height 11
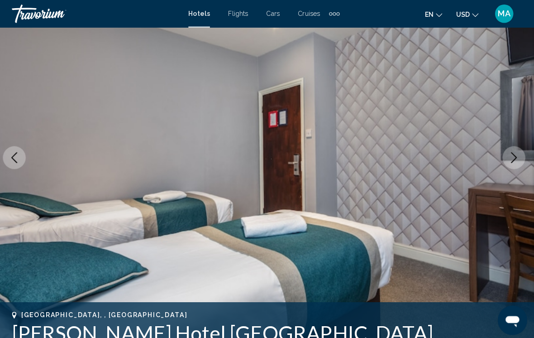
click at [513, 156] on button "Next image" at bounding box center [514, 155] width 23 height 23
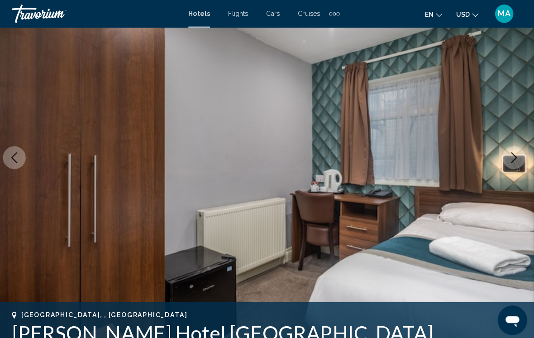
click at [512, 159] on icon "Next image" at bounding box center [514, 155] width 11 height 11
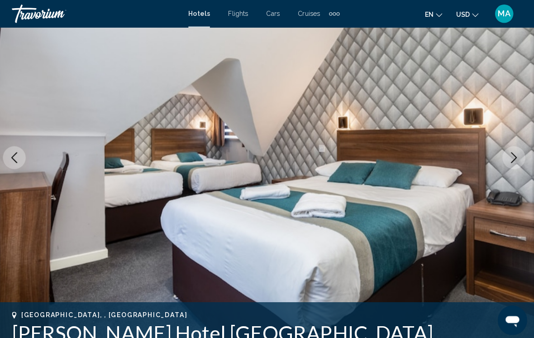
click at [511, 160] on icon "Next image" at bounding box center [514, 155] width 11 height 11
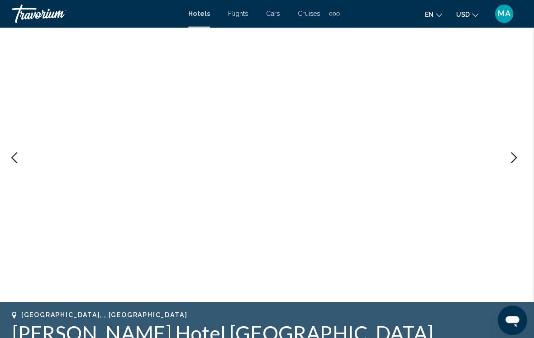
click at [505, 162] on button "Next image" at bounding box center [514, 155] width 23 height 23
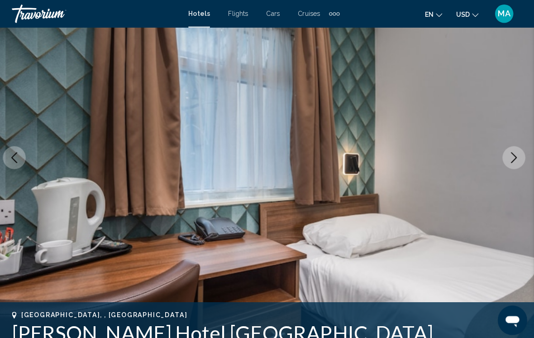
click at [508, 163] on button "Next image" at bounding box center [514, 155] width 23 height 23
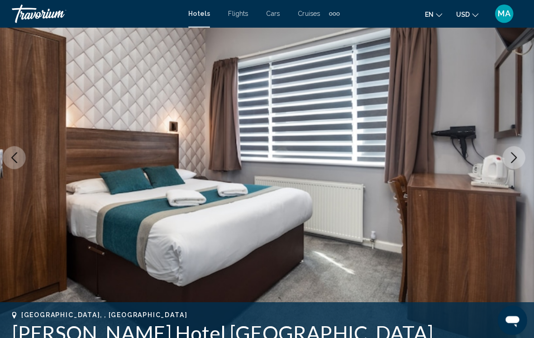
click at [506, 161] on button "Next image" at bounding box center [514, 155] width 23 height 23
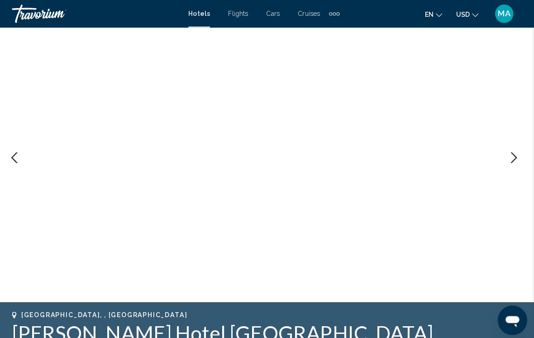
click at [506, 163] on button "Next image" at bounding box center [514, 155] width 23 height 23
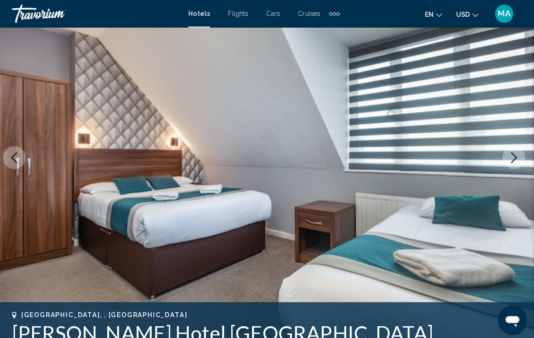
click at [505, 162] on button "Next image" at bounding box center [514, 155] width 23 height 23
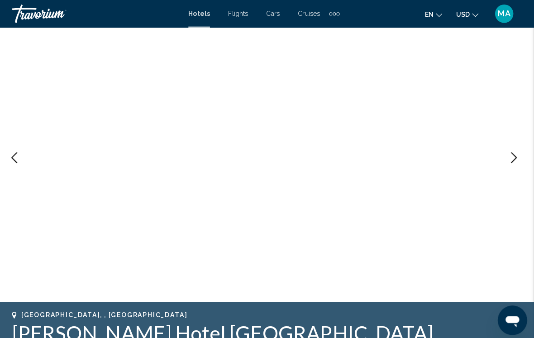
click at [509, 163] on button "Next image" at bounding box center [514, 155] width 23 height 23
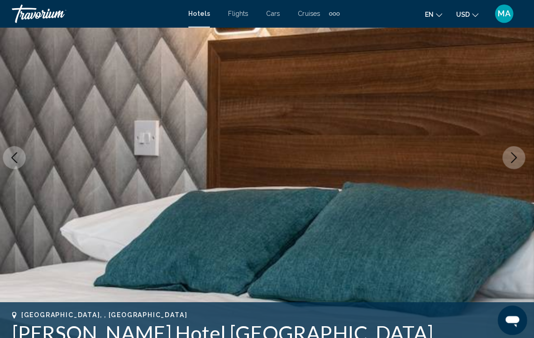
click at [507, 163] on button "Next image" at bounding box center [514, 155] width 23 height 23
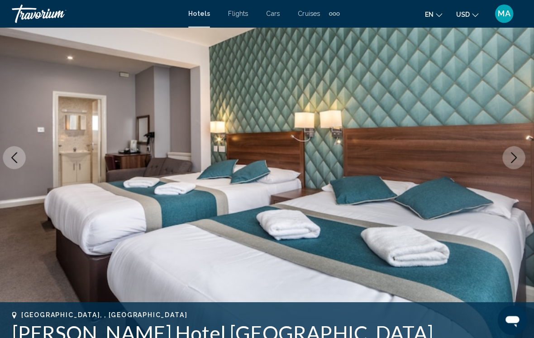
click at [509, 159] on icon "Next image" at bounding box center [514, 155] width 11 height 11
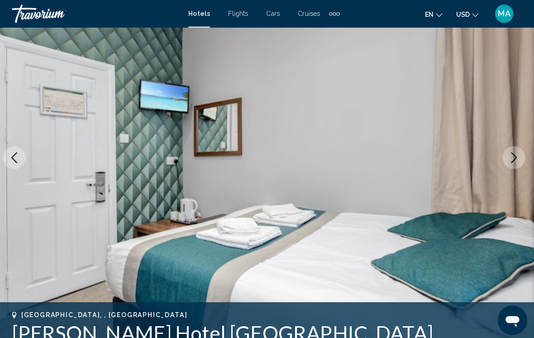
click at [511, 159] on icon "Next image" at bounding box center [514, 155] width 6 height 11
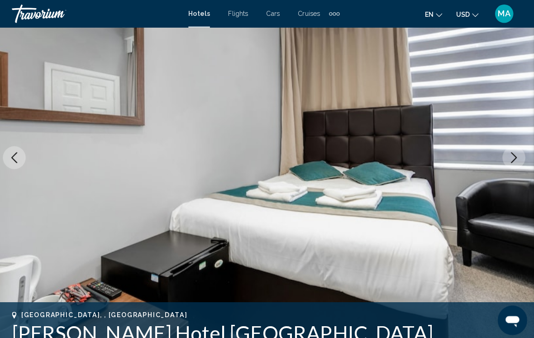
click at [509, 159] on icon "Next image" at bounding box center [514, 155] width 11 height 11
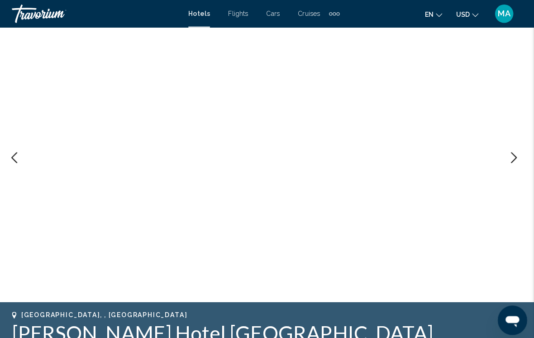
click at [509, 159] on icon "Next image" at bounding box center [514, 155] width 11 height 11
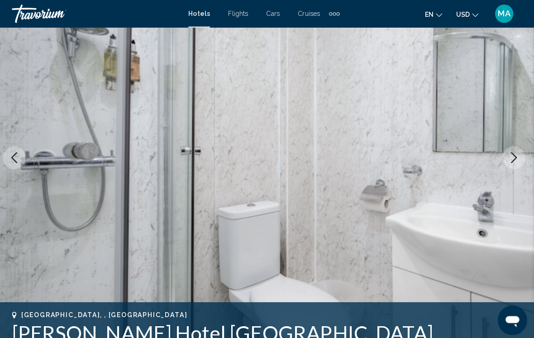
click at [509, 159] on icon "Next image" at bounding box center [514, 155] width 11 height 11
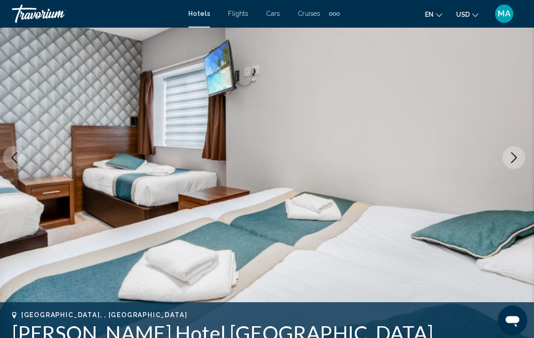
click at [509, 158] on icon "Next image" at bounding box center [514, 155] width 11 height 11
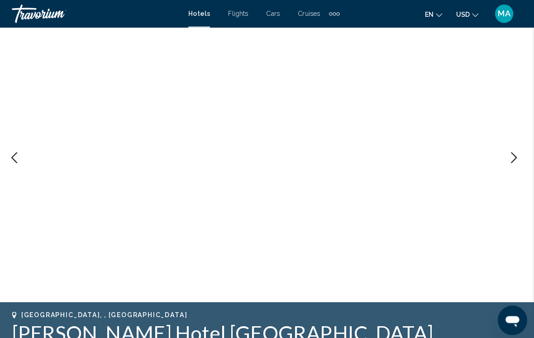
click at [511, 159] on icon "Next image" at bounding box center [514, 155] width 6 height 11
click at [509, 159] on icon "Next image" at bounding box center [514, 155] width 11 height 11
click at [509, 160] on icon "Next image" at bounding box center [514, 155] width 11 height 11
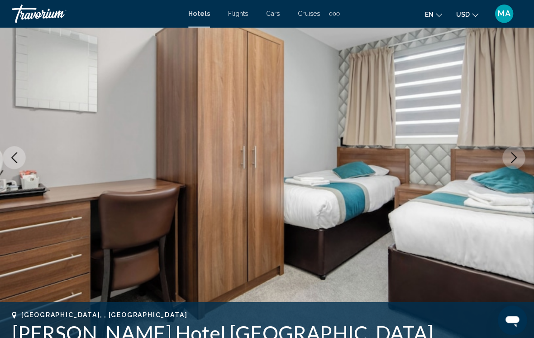
click at [508, 161] on button "Next image" at bounding box center [514, 155] width 23 height 23
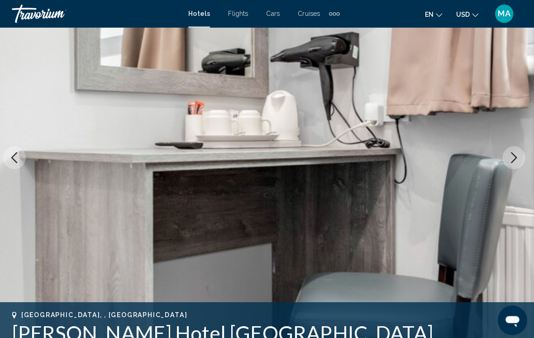
click at [509, 161] on button "Next image" at bounding box center [514, 155] width 23 height 23
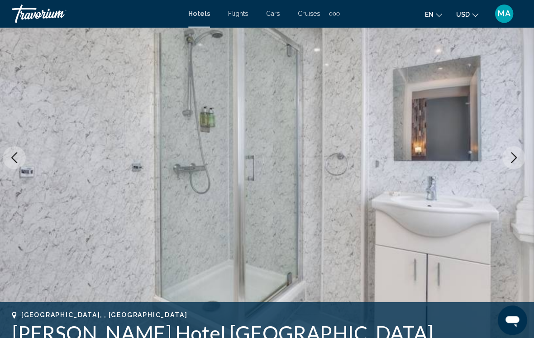
click at [509, 160] on icon "Next image" at bounding box center [514, 155] width 11 height 11
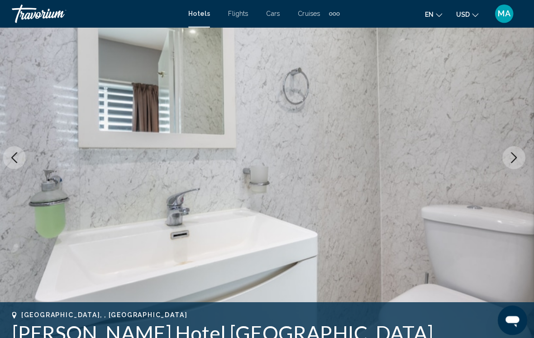
click at [510, 162] on button "Next image" at bounding box center [514, 155] width 23 height 23
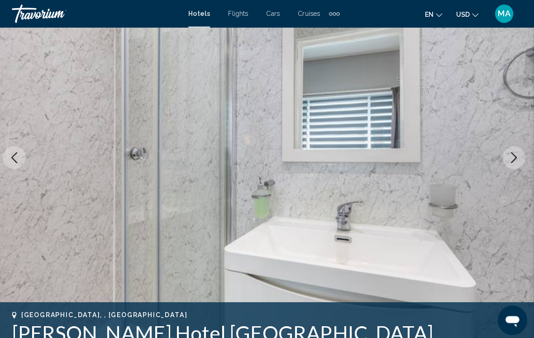
click at [510, 161] on button "Next image" at bounding box center [514, 155] width 23 height 23
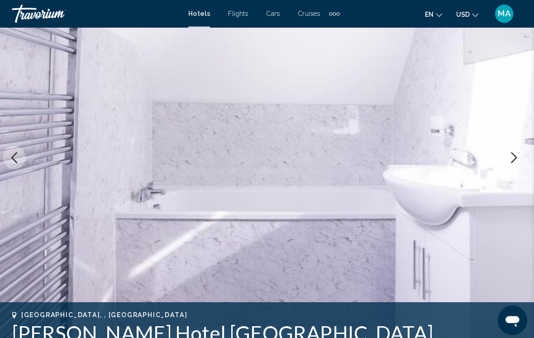
click at [511, 161] on button "Next image" at bounding box center [514, 155] width 23 height 23
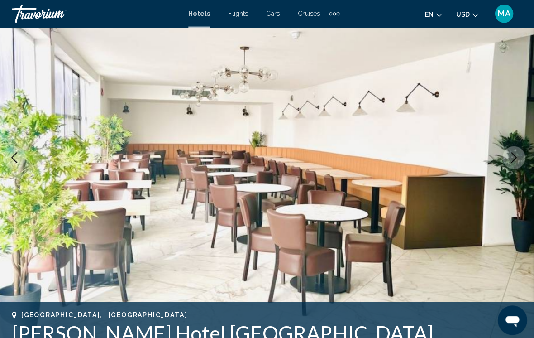
click at [513, 162] on button "Next image" at bounding box center [514, 155] width 23 height 23
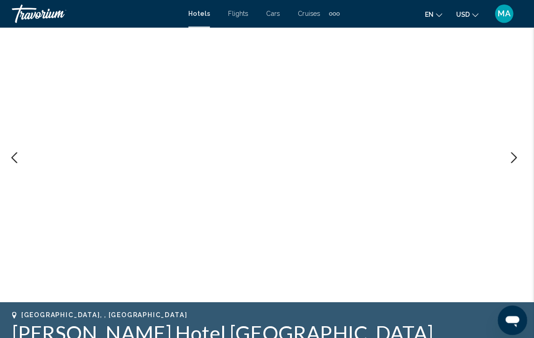
click at [511, 163] on button "Next image" at bounding box center [514, 155] width 23 height 23
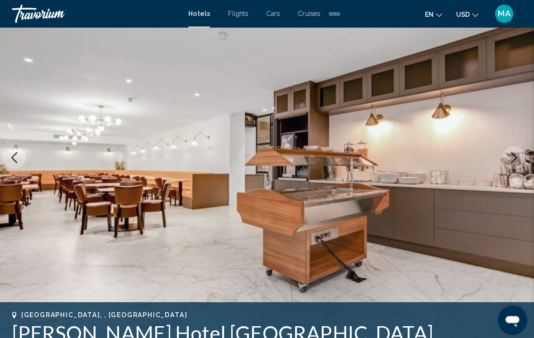
click at [513, 164] on button "Next image" at bounding box center [514, 155] width 23 height 23
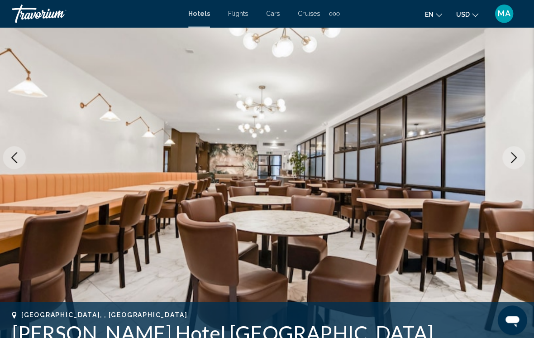
click at [515, 164] on button "Next image" at bounding box center [514, 155] width 23 height 23
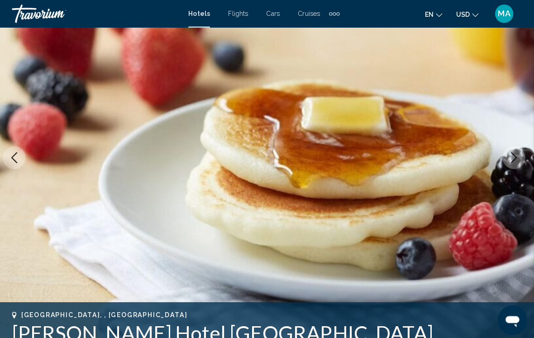
click at [518, 164] on img "Main content" at bounding box center [267, 156] width 534 height 430
click at [516, 161] on button "Next image" at bounding box center [514, 155] width 23 height 23
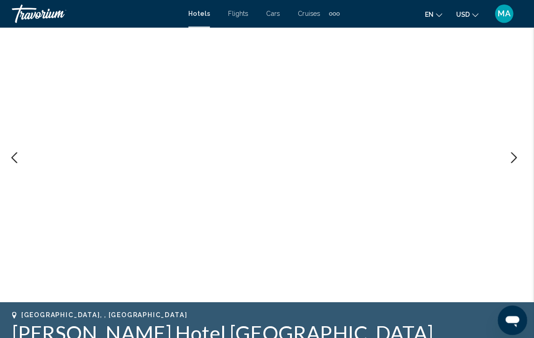
click at [509, 159] on icon "Next image" at bounding box center [514, 155] width 11 height 11
click at [503, 157] on button "Next image" at bounding box center [514, 155] width 23 height 23
click at [511, 157] on icon "Next image" at bounding box center [514, 155] width 6 height 11
click at [510, 164] on button "Next image" at bounding box center [514, 155] width 23 height 23
click at [507, 163] on button "Next image" at bounding box center [514, 155] width 23 height 23
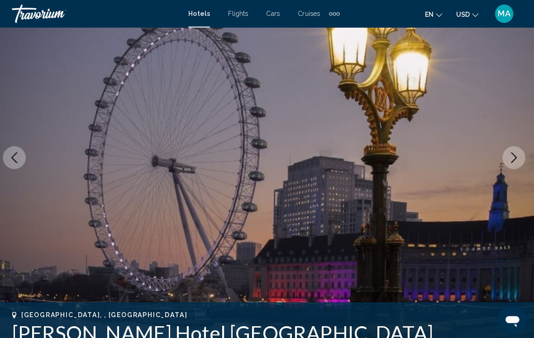
click at [509, 159] on icon "Next image" at bounding box center [514, 155] width 11 height 11
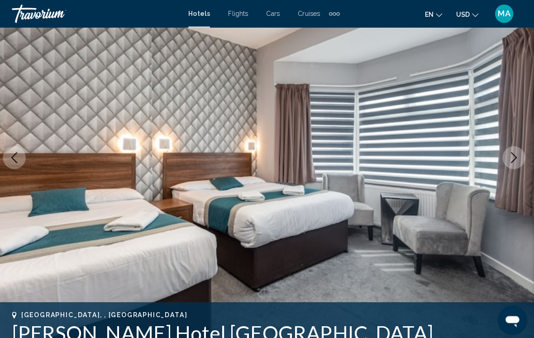
click at [509, 160] on icon "Next image" at bounding box center [514, 155] width 11 height 11
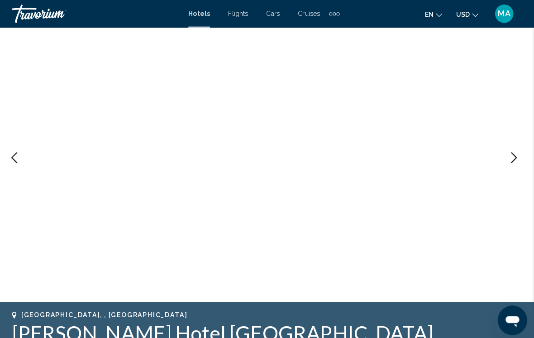
click at [510, 162] on button "Next image" at bounding box center [514, 155] width 23 height 23
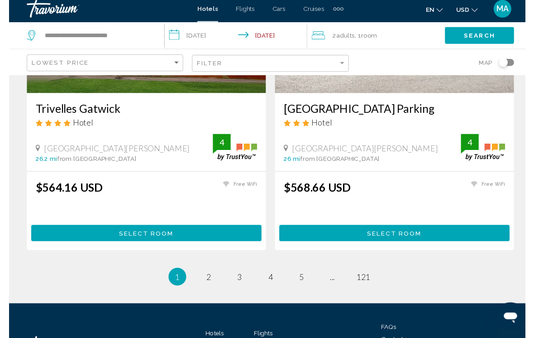
scroll to position [1862, 0]
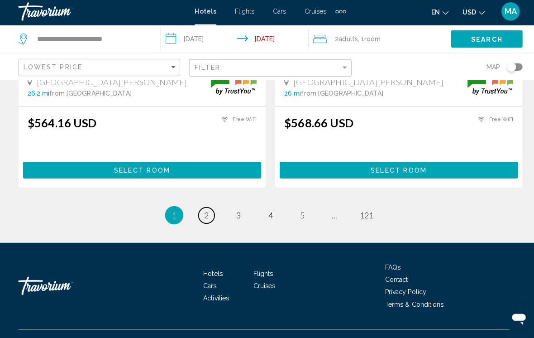
click at [207, 207] on link "page 2" at bounding box center [204, 215] width 16 height 16
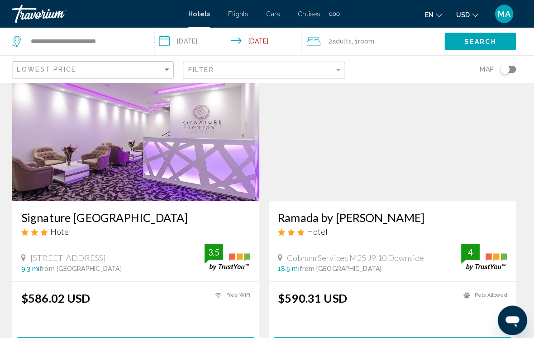
scroll to position [57, 0]
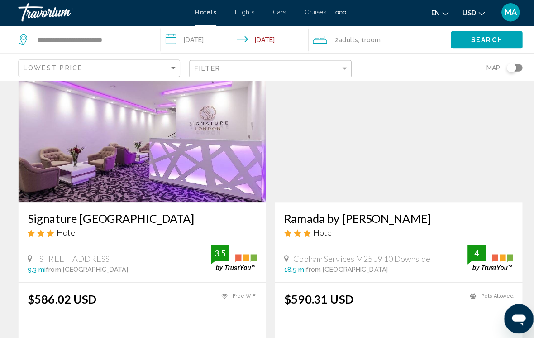
click at [95, 213] on h3 "Signature [GEOGRAPHIC_DATA]" at bounding box center [140, 217] width 226 height 14
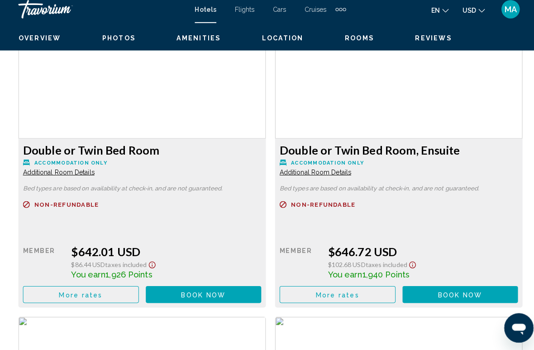
scroll to position [1413, 0]
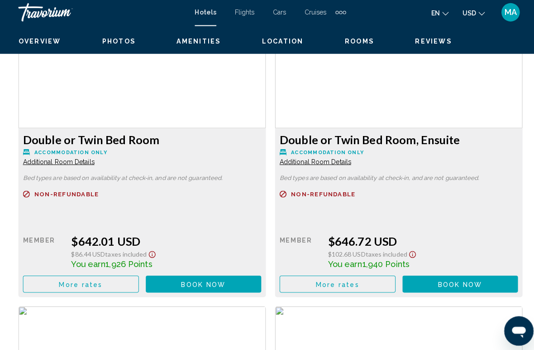
click at [107, 277] on button "More rates" at bounding box center [80, 281] width 115 height 17
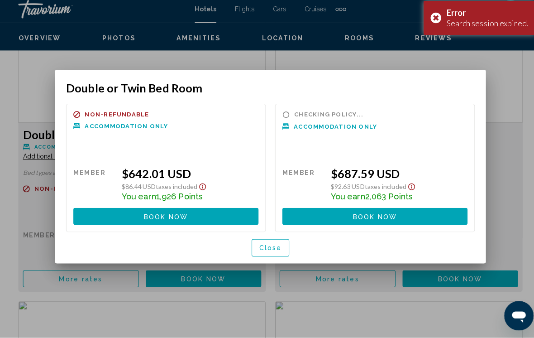
scroll to position [0, 0]
click at [276, 252] on button "Close" at bounding box center [267, 249] width 37 height 17
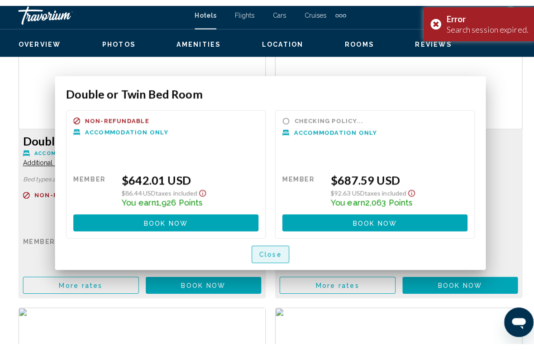
scroll to position [1415, 0]
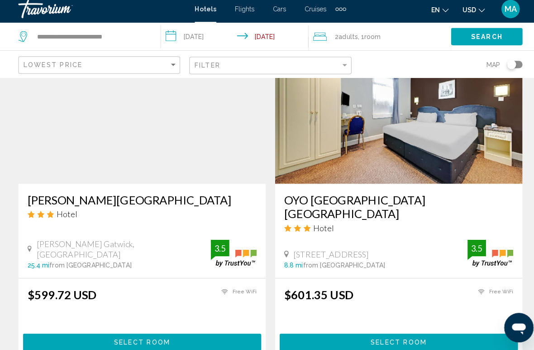
scroll to position [399, 0]
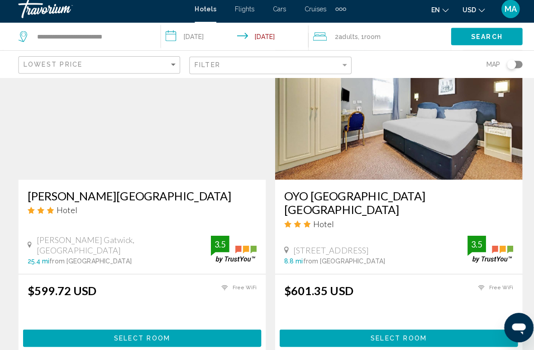
click at [420, 193] on h3 "OYO [GEOGRAPHIC_DATA] [GEOGRAPHIC_DATA]" at bounding box center [394, 204] width 226 height 27
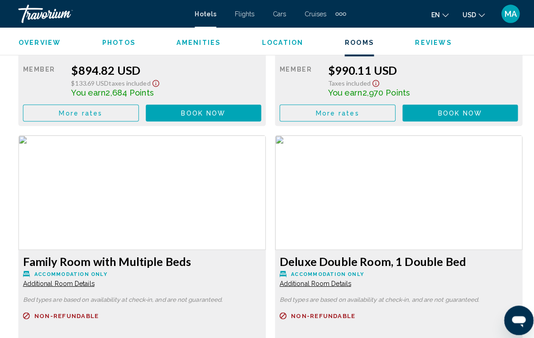
scroll to position [2174, 0]
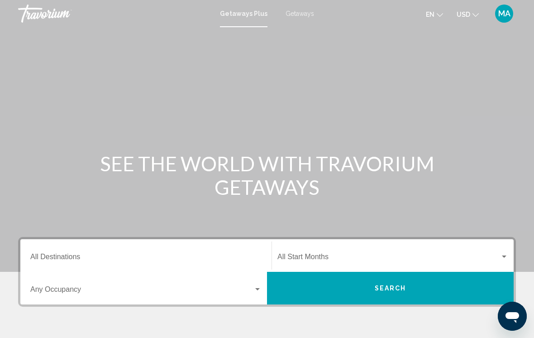
click at [101, 255] on input "Destination All Destinations" at bounding box center [145, 259] width 231 height 8
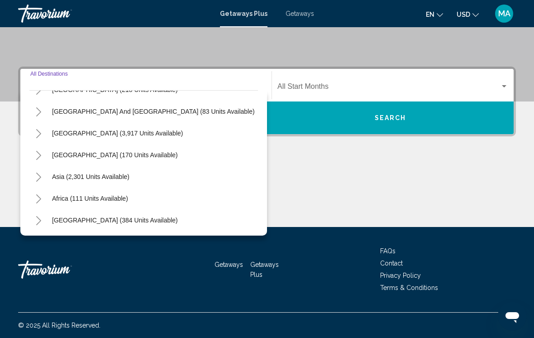
scroll to position [147, 0]
click at [40, 218] on icon "Toggle Middle East (384 units available)" at bounding box center [38, 220] width 7 height 9
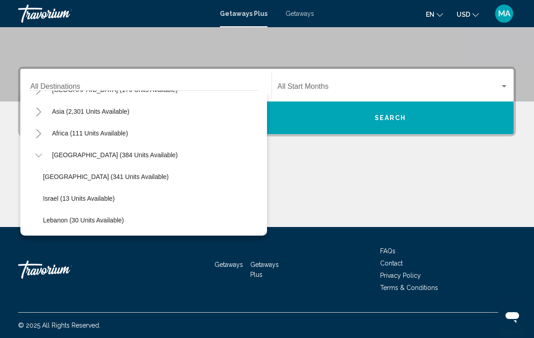
scroll to position [212, 0]
click at [97, 220] on span "Lebanon (30 units available)" at bounding box center [83, 219] width 81 height 7
type input "**********"
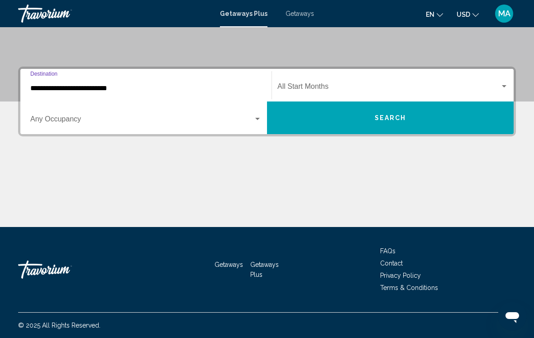
click at [311, 86] on span "Search widget" at bounding box center [389, 88] width 223 height 8
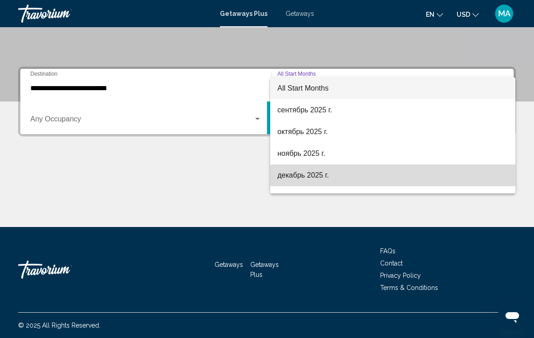
click at [309, 176] on span "декабрь 2025 г." at bounding box center [393, 175] width 231 height 22
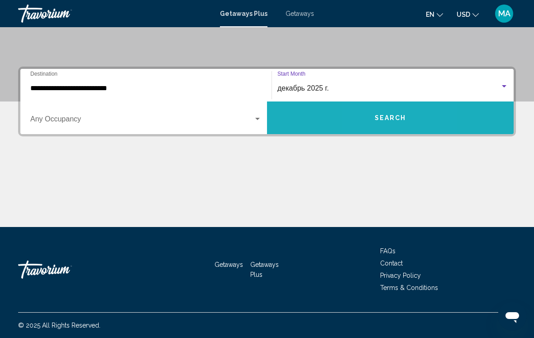
click at [371, 120] on button "Search" at bounding box center [390, 117] width 247 height 33
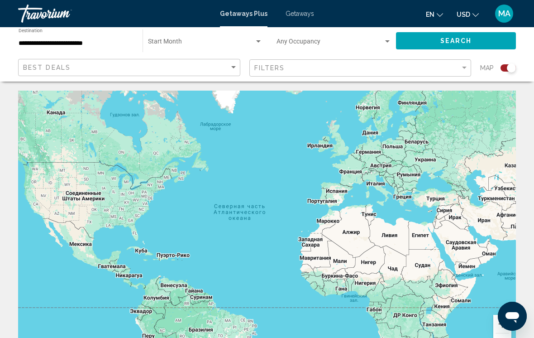
click at [100, 40] on input "**********" at bounding box center [76, 43] width 115 height 7
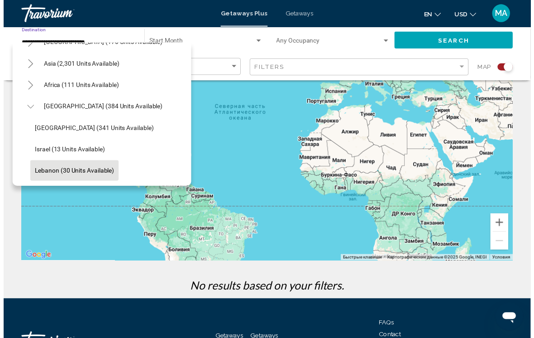
scroll to position [94, 0]
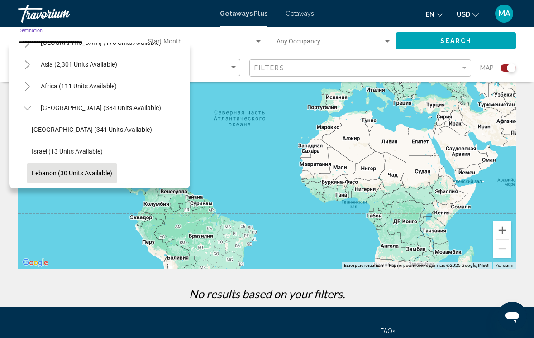
click at [27, 108] on icon "Toggle Middle East (384 units available)" at bounding box center [27, 108] width 7 height 9
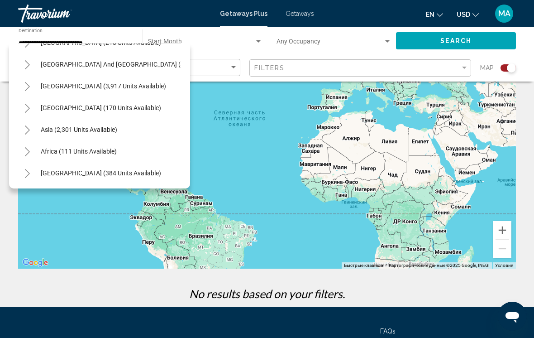
click at [28, 173] on icon "Toggle Middle East (384 units available)" at bounding box center [27, 173] width 5 height 9
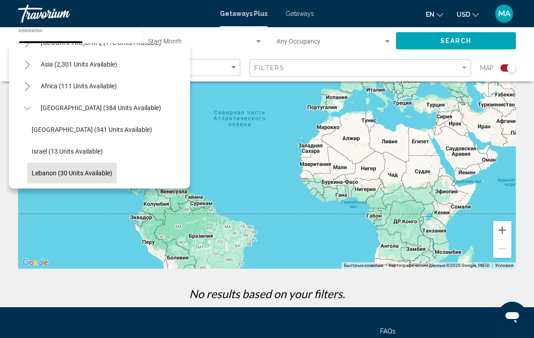
scroll to position [212, 0]
click at [249, 118] on div "Main content" at bounding box center [267, 133] width 498 height 272
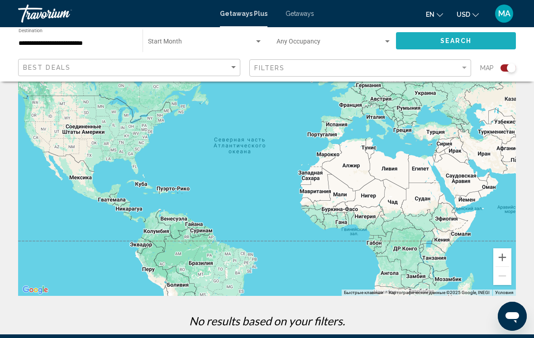
scroll to position [0, 0]
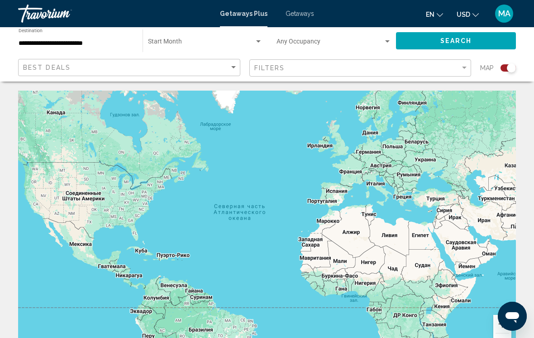
click at [43, 19] on div "Travorium" at bounding box center [63, 14] width 91 height 18
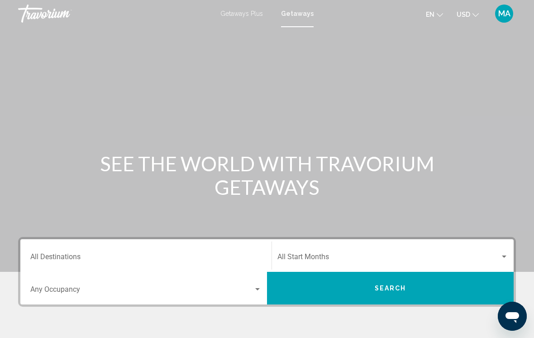
click at [301, 15] on span "Getaways" at bounding box center [297, 13] width 33 height 7
click at [250, 12] on span "Getaways Plus" at bounding box center [242, 13] width 43 height 7
click at [299, 17] on span "Getaways" at bounding box center [300, 13] width 29 height 7
click at [61, 255] on input "Destination All Destinations" at bounding box center [145, 259] width 231 height 8
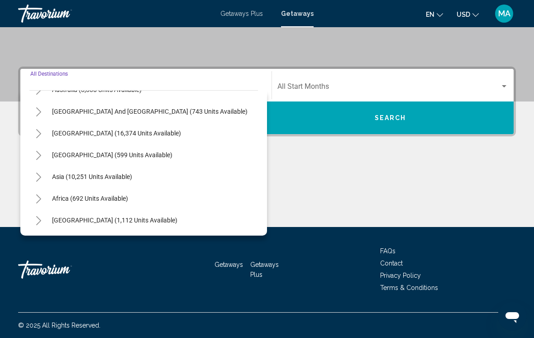
scroll to position [147, 0]
click at [40, 218] on icon "Toggle Middle East (1,112 units available)" at bounding box center [38, 220] width 7 height 9
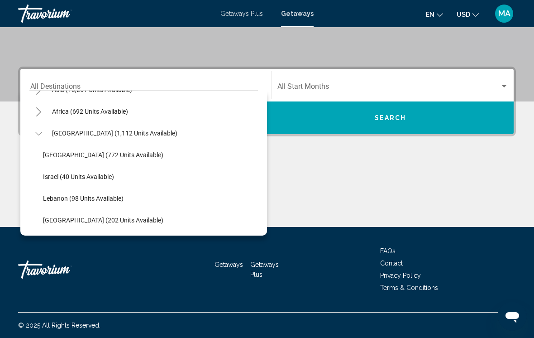
scroll to position [234, 0]
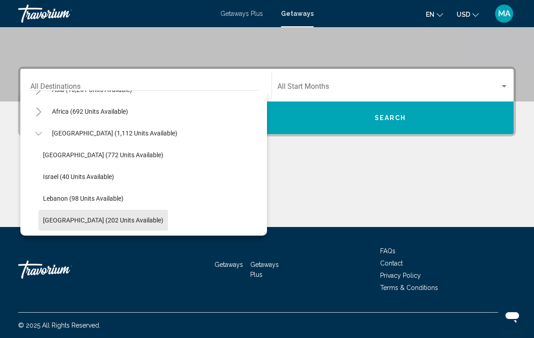
click at [105, 221] on span "United Arab Emirates (202 units available)" at bounding box center [103, 219] width 120 height 7
type input "**********"
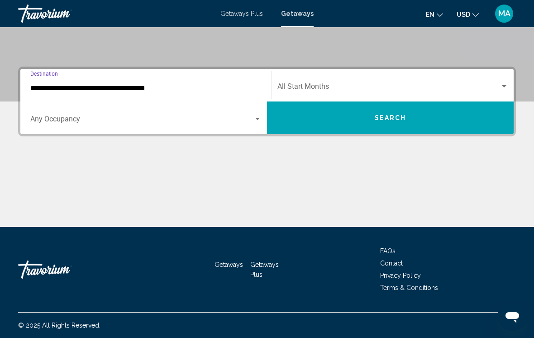
click at [320, 85] on span "Search widget" at bounding box center [389, 88] width 223 height 8
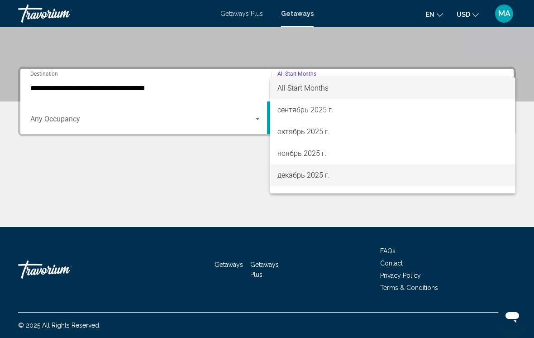
click at [319, 180] on span "декабрь 2025 г." at bounding box center [393, 175] width 231 height 22
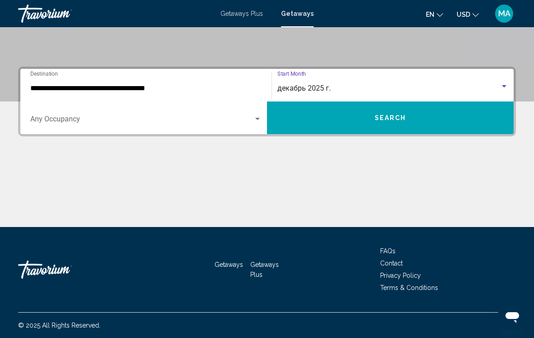
click at [357, 119] on button "Search" at bounding box center [390, 117] width 247 height 33
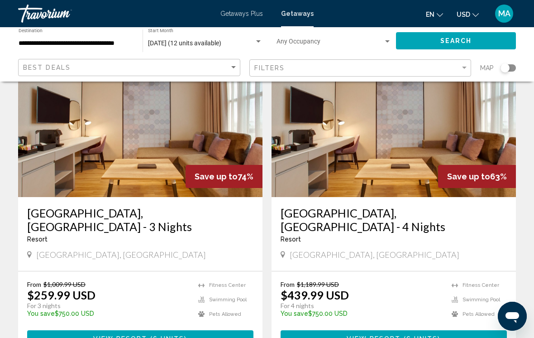
scroll to position [70, 0]
click at [395, 215] on h3 "Lemon Tree Hotel, Dubai - 4 Nights" at bounding box center [394, 220] width 226 height 27
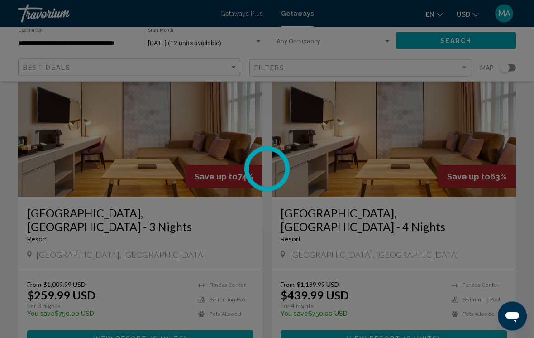
scroll to position [70, 0]
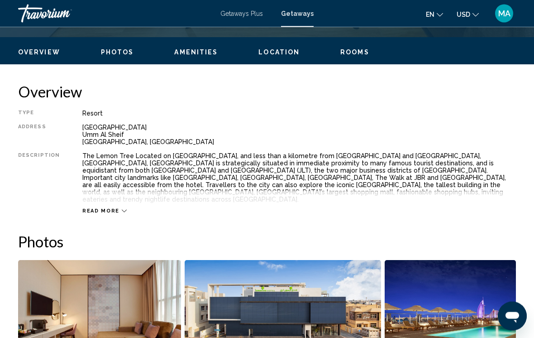
scroll to position [400, 0]
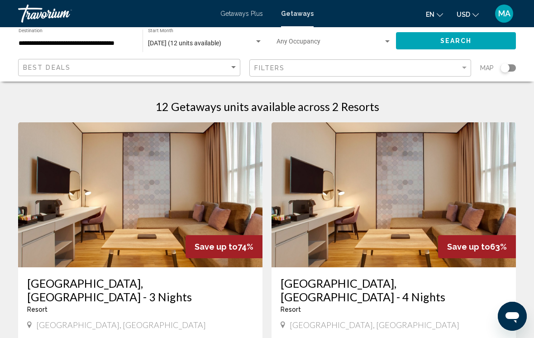
click at [303, 15] on span "Getaways" at bounding box center [297, 13] width 33 height 7
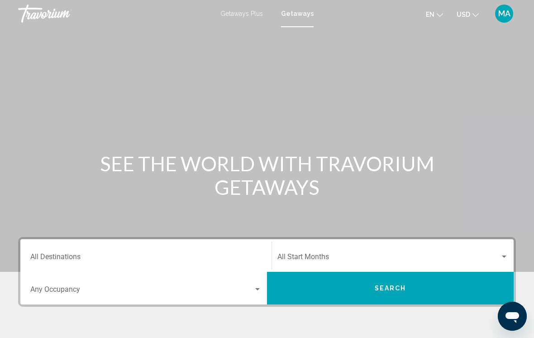
click at [249, 11] on span "Getaways Plus" at bounding box center [242, 13] width 43 height 7
click at [300, 16] on span "Getaways" at bounding box center [300, 13] width 29 height 7
click at [74, 255] on input "Destination All Destinations" at bounding box center [145, 259] width 231 height 8
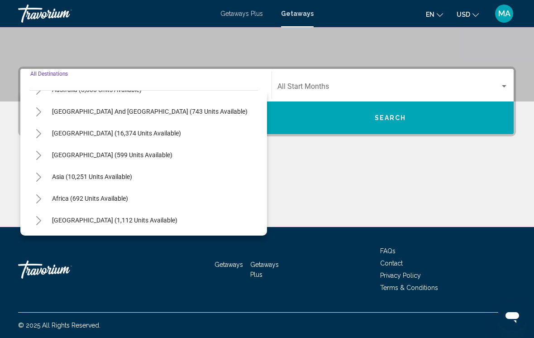
scroll to position [147, 0]
click at [40, 177] on icon "Toggle Asia (10,251 units available)" at bounding box center [38, 177] width 5 height 9
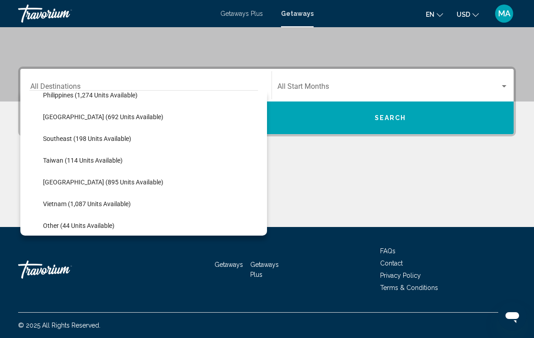
scroll to position [428, 0]
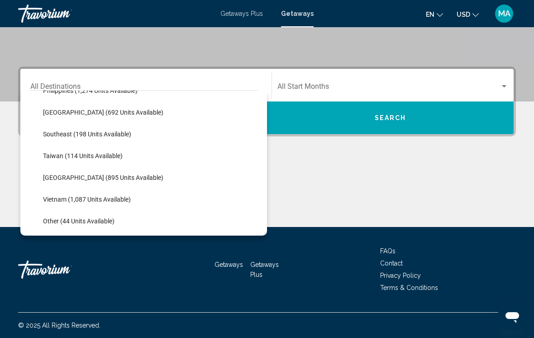
click at [89, 183] on button "Thailand (895 units available)" at bounding box center [103, 177] width 130 height 21
type input "**********"
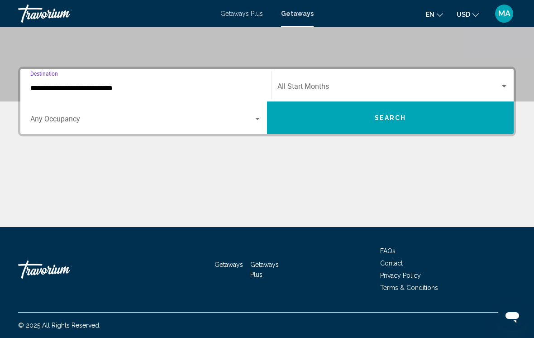
click at [336, 85] on span "Search widget" at bounding box center [389, 88] width 223 height 8
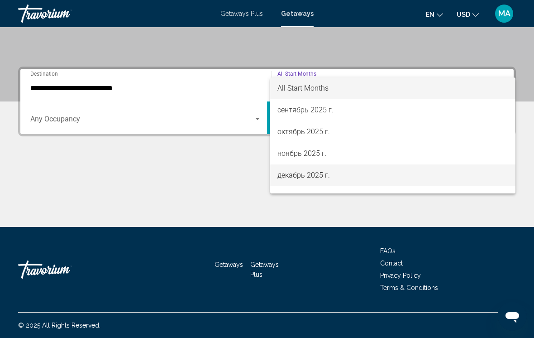
click at [313, 176] on span "декабрь 2025 г." at bounding box center [393, 175] width 231 height 22
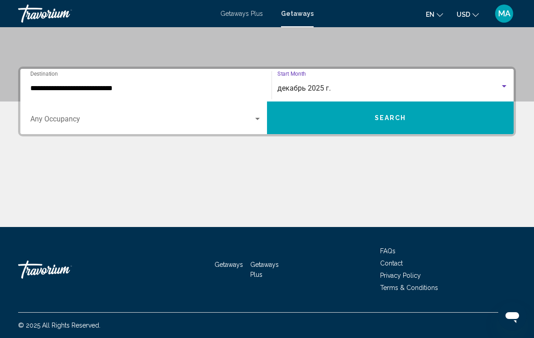
click at [352, 116] on button "Search" at bounding box center [390, 117] width 247 height 33
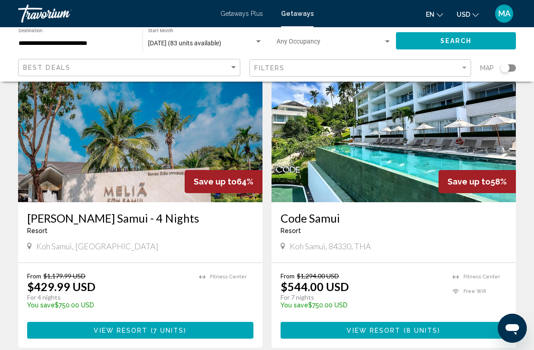
scroll to position [993, 0]
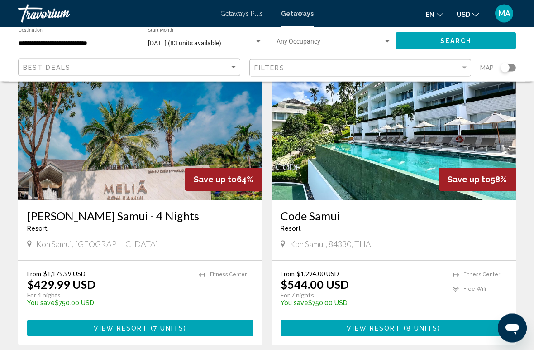
click at [321, 216] on h3 "Code Samui" at bounding box center [394, 216] width 226 height 14
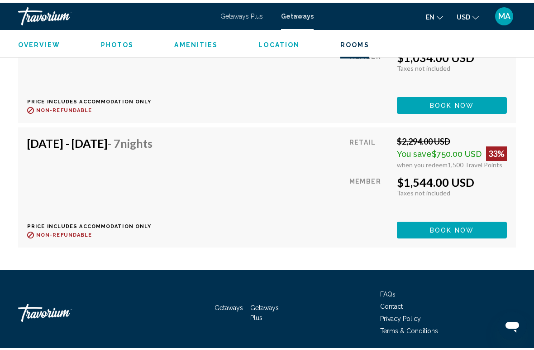
scroll to position [2033, 0]
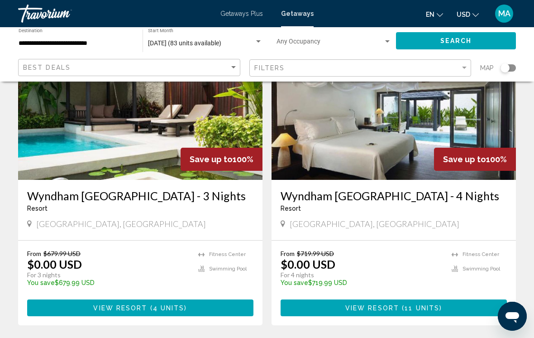
scroll to position [86, 0]
